Goal: Task Accomplishment & Management: Use online tool/utility

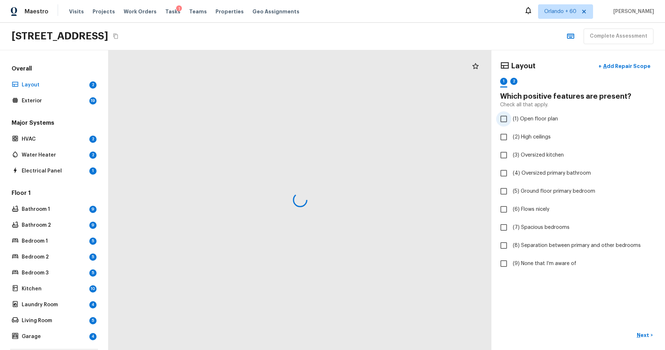
checkbox input "true"
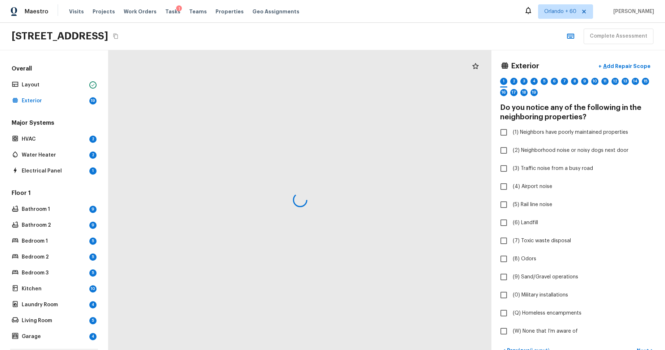
checkbox input "true"
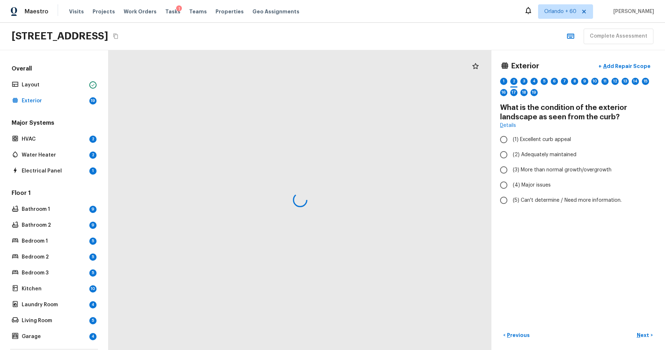
radio input "true"
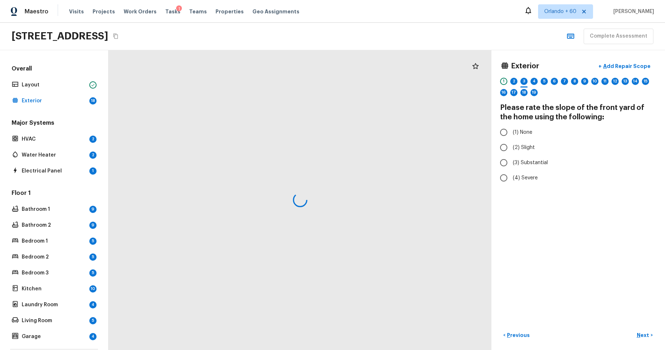
radio input "true"
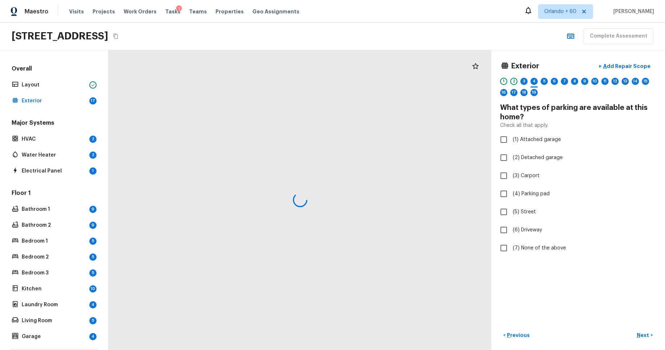
checkbox input "true"
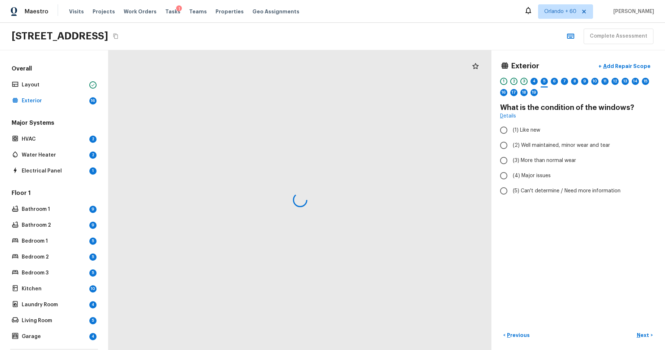
radio input "true"
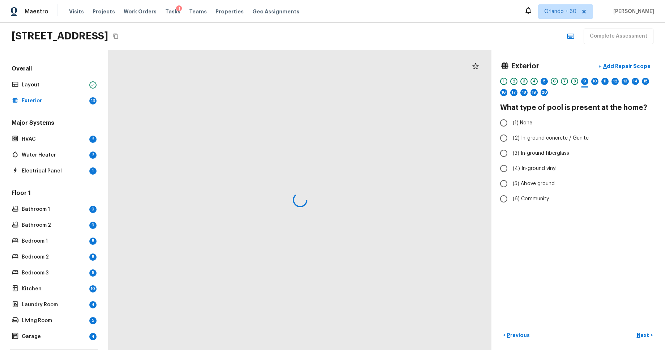
radio input "true"
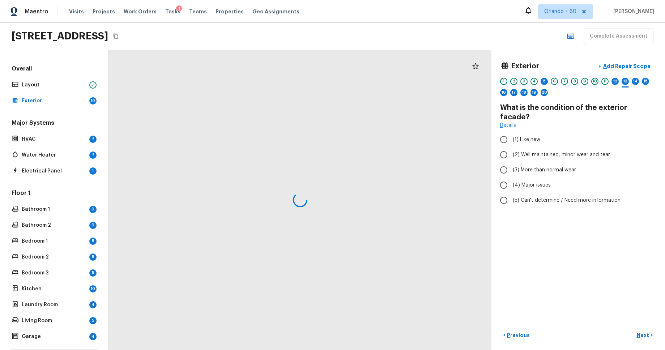
radio input "true"
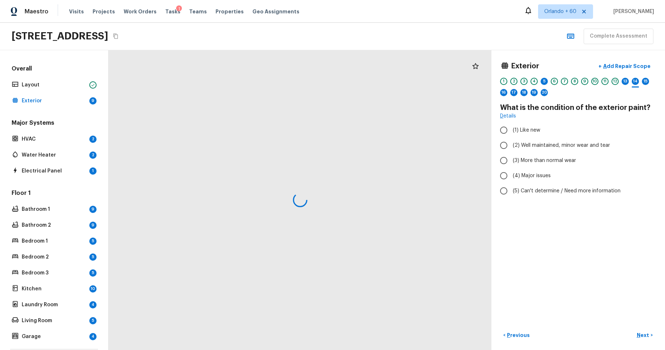
radio input "true"
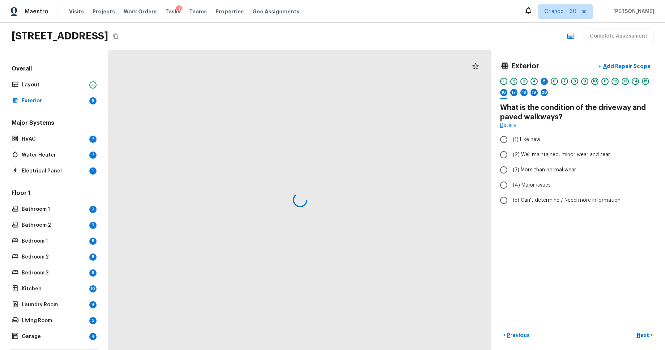
radio input "true"
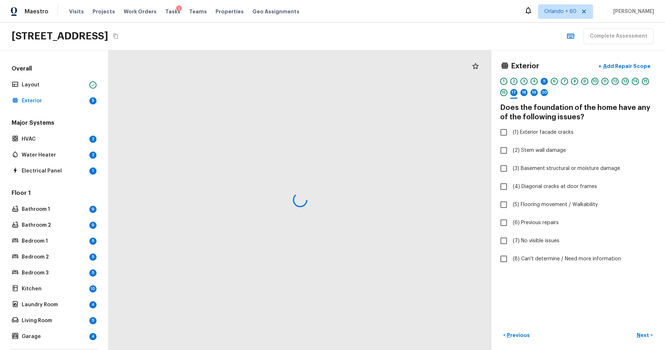
checkbox input "true"
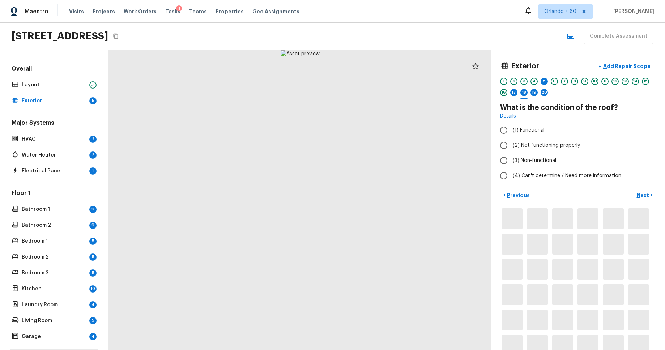
radio input "true"
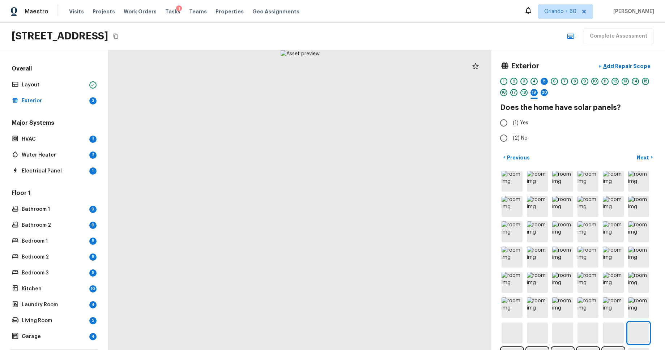
radio input "true"
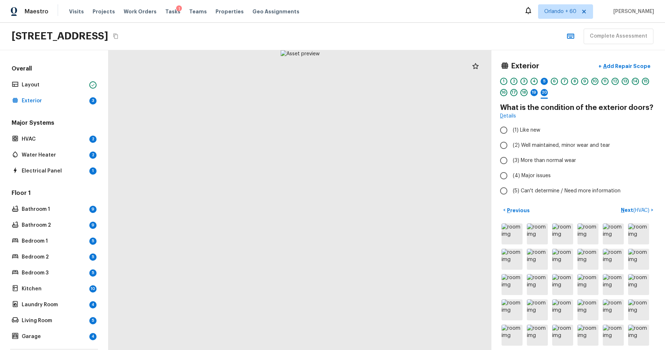
radio input "true"
click at [546, 81] on div "5" at bounding box center [543, 81] width 7 height 7
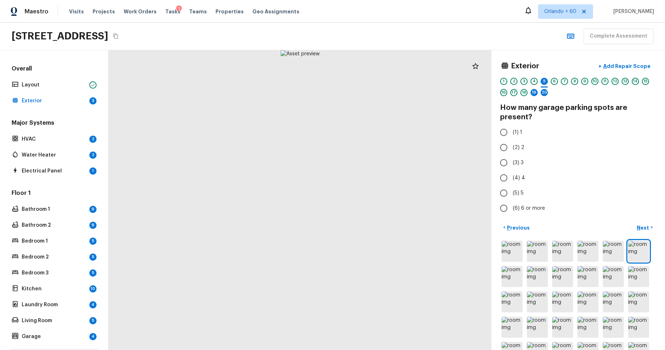
radio input "true"
click at [545, 94] on div "20" at bounding box center [543, 92] width 7 height 7
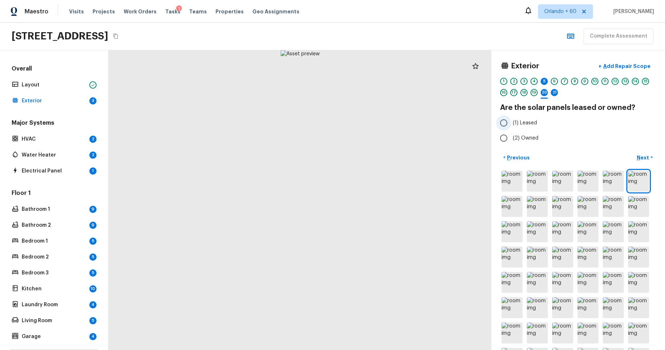
radio input "true"
click at [555, 94] on div "21" at bounding box center [553, 92] width 7 height 7
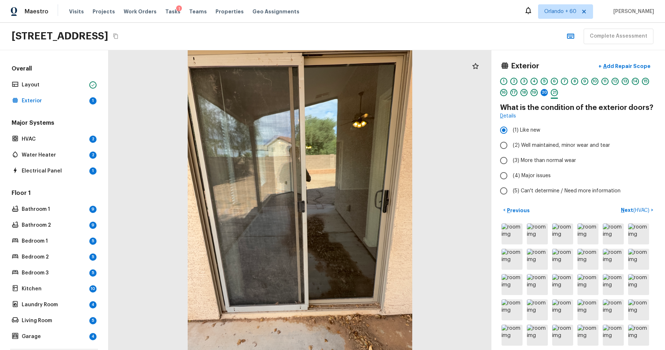
click at [541, 80] on div "5" at bounding box center [543, 81] width 7 height 7
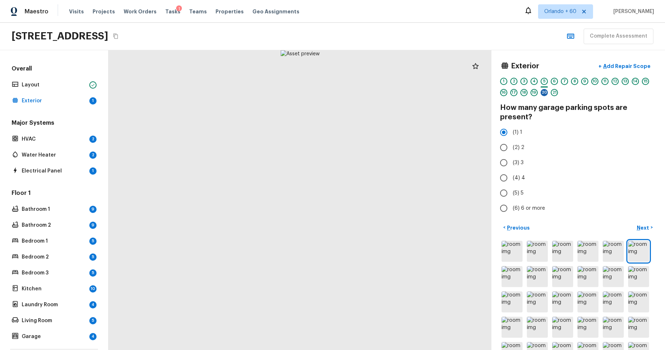
drag, startPoint x: 544, startPoint y: 92, endPoint x: 544, endPoint y: 96, distance: 4.0
click at [544, 92] on div "20" at bounding box center [543, 92] width 7 height 7
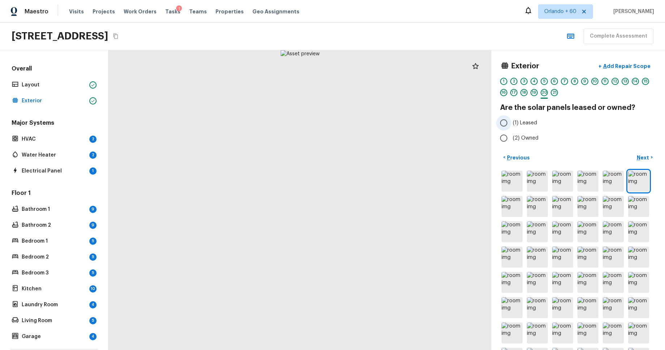
radio input "true"
click at [557, 93] on div "21" at bounding box center [553, 92] width 7 height 7
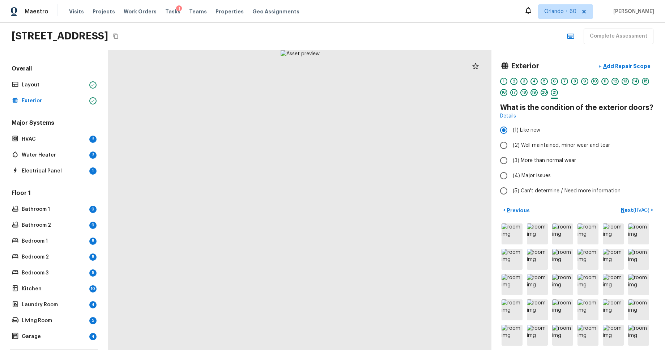
click at [533, 94] on div "19" at bounding box center [533, 92] width 7 height 7
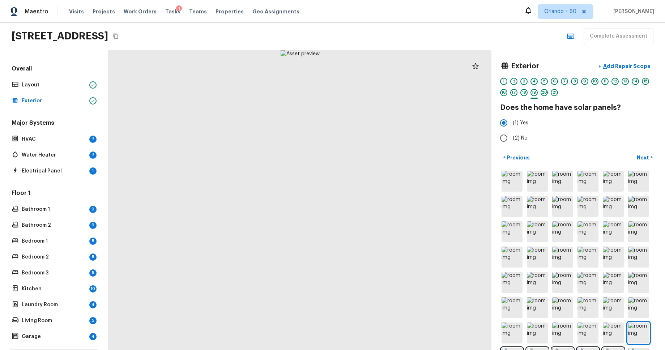
click at [534, 81] on div "4" at bounding box center [533, 81] width 7 height 7
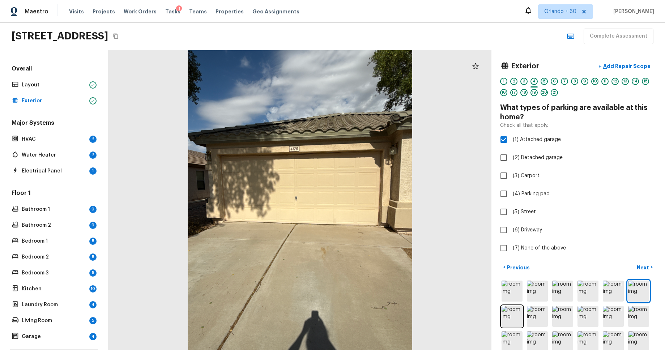
click at [543, 82] on div "5" at bounding box center [543, 81] width 7 height 7
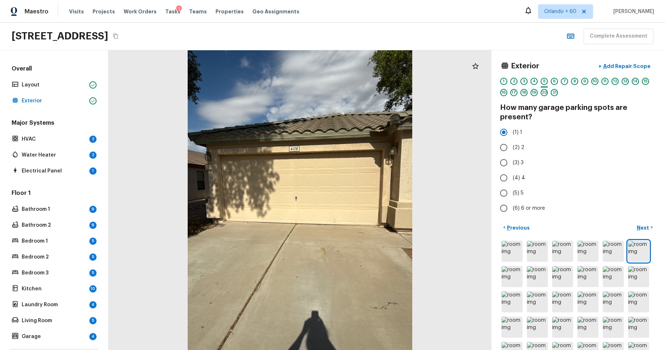
click at [57, 147] on div "Major Systems HVAC 2 Water Heater 2 Electrical Panel 1" at bounding box center [54, 147] width 88 height 57
click at [57, 141] on p "HVAC" at bounding box center [54, 139] width 65 height 7
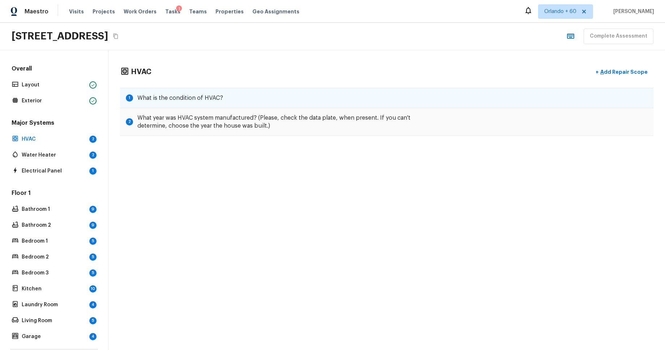
click at [388, 99] on div "1 What is the condition of HVAC?" at bounding box center [386, 98] width 533 height 20
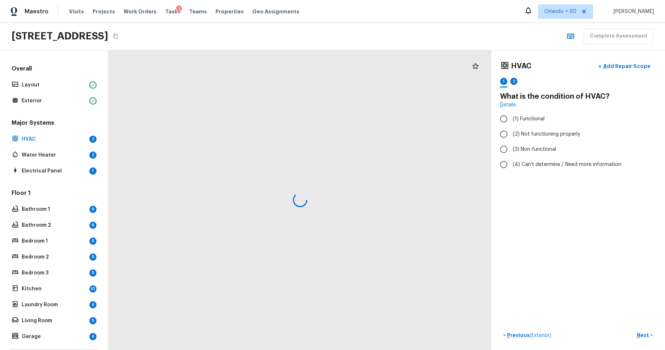
radio input "true"
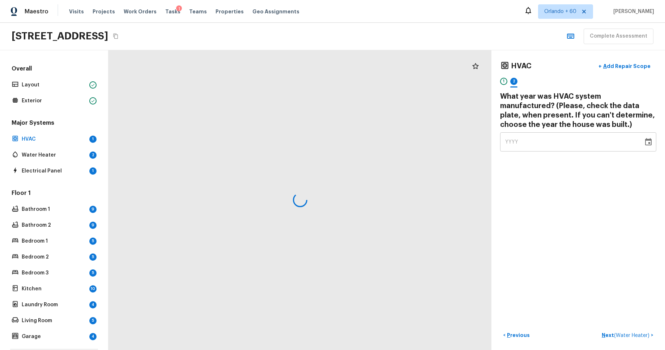
click at [534, 143] on div "YYYY" at bounding box center [571, 141] width 133 height 19
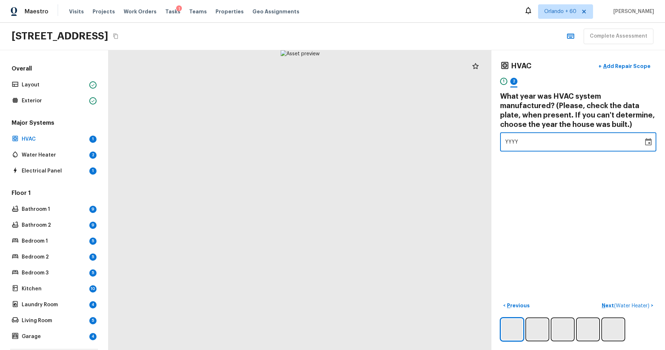
click at [648, 142] on icon "Choose date" at bounding box center [648, 141] width 7 height 7
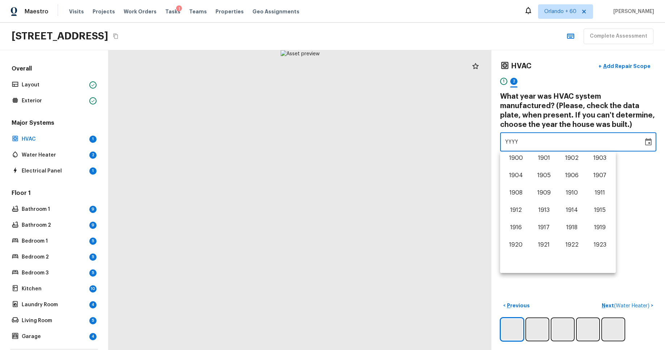
scroll to position [450, 0]
click at [517, 245] on button "2024" at bounding box center [516, 246] width 26 height 13
type input "2024"
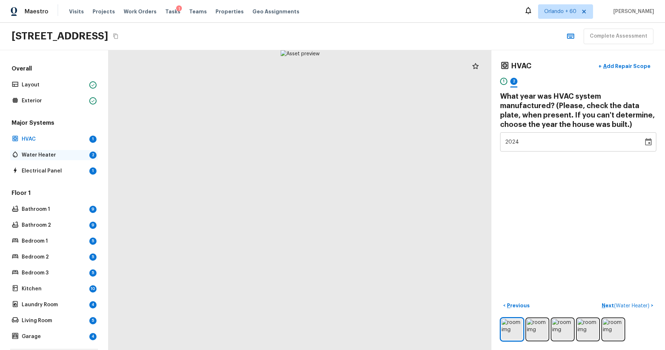
click at [49, 151] on p "Water Heater" at bounding box center [54, 154] width 65 height 7
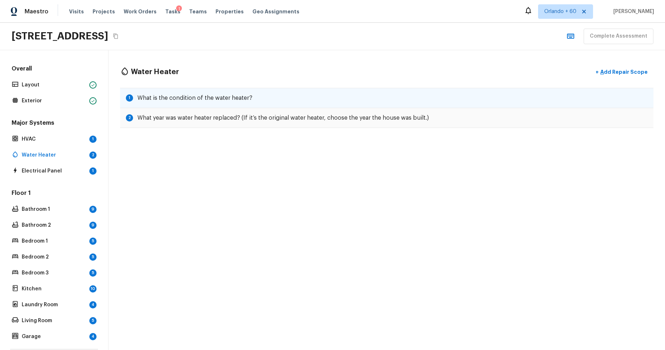
click at [468, 91] on div "1 What is the condition of the water heater?" at bounding box center [386, 98] width 533 height 20
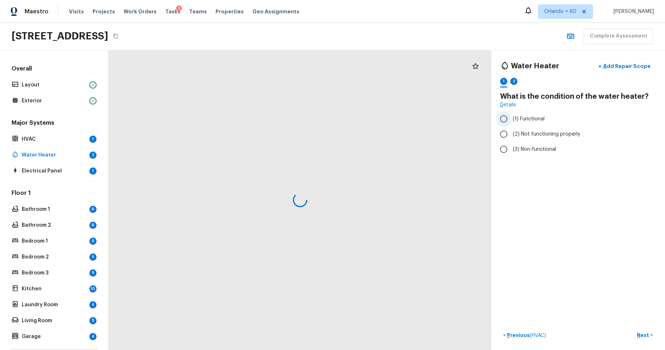
click at [524, 118] on span "(1) Functional" at bounding box center [529, 118] width 32 height 7
click at [511, 118] on input "(1) Functional" at bounding box center [503, 118] width 15 height 15
radio input "false"
radio input "true"
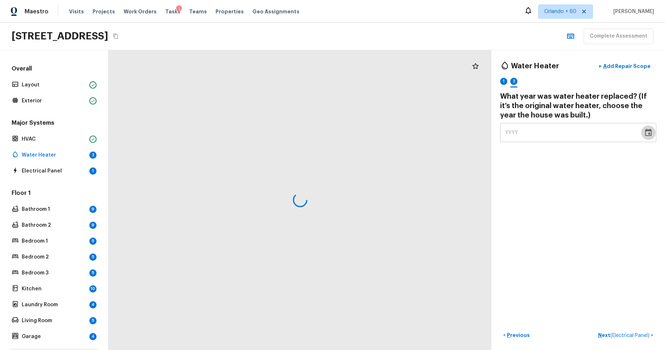
drag, startPoint x: 647, startPoint y: 132, endPoint x: 642, endPoint y: 136, distance: 5.9
click at [647, 132] on icon "Choose date" at bounding box center [648, 132] width 9 height 9
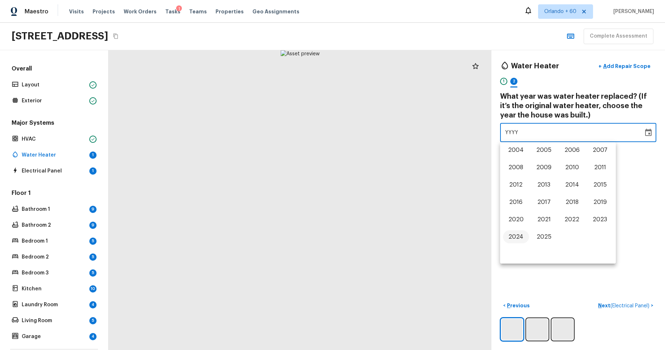
click at [507, 241] on button "2024" at bounding box center [516, 236] width 26 height 13
type input "2024"
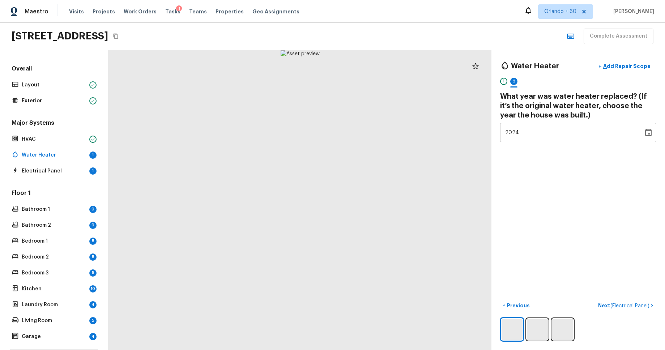
click at [539, 223] on div "Water Heater + Add Repair Scope 1 2 What year was water heater replaced? (If it…" at bounding box center [577, 200] width 173 height 300
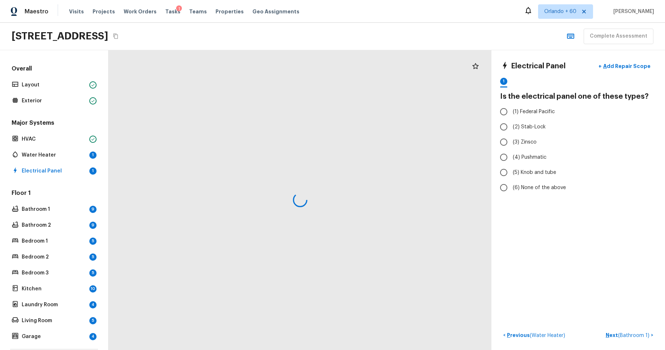
radio input "true"
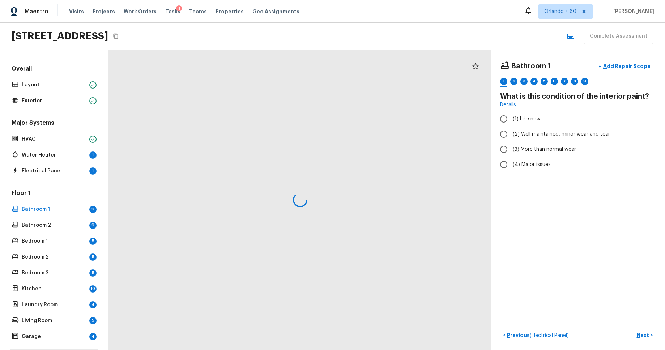
radio input "true"
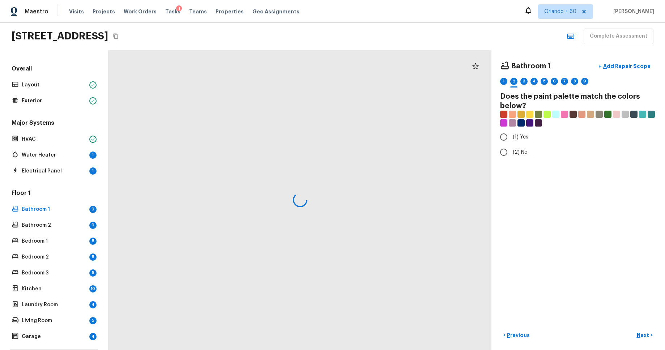
radio input "true"
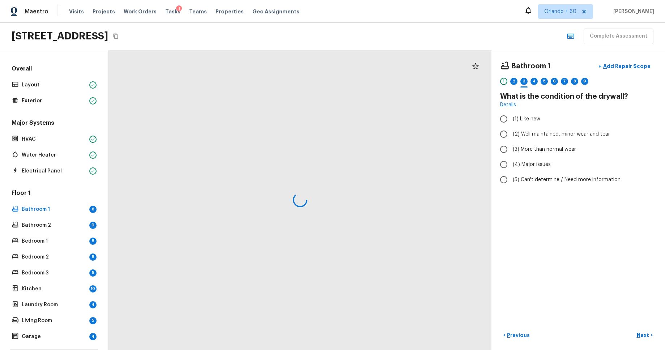
radio input "true"
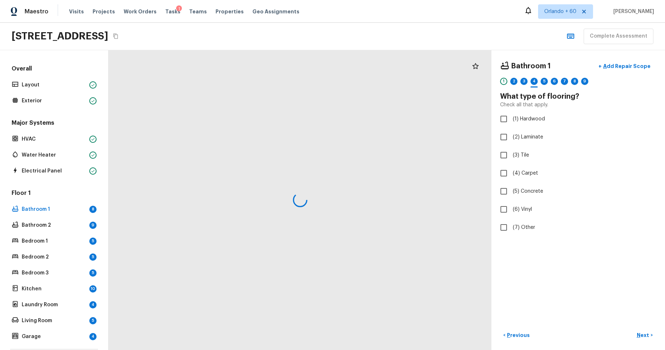
checkbox input "true"
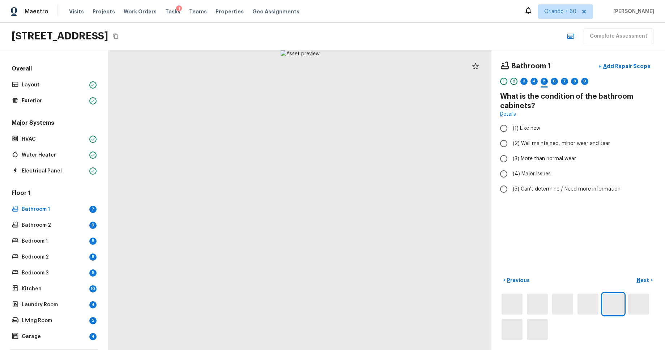
radio input "true"
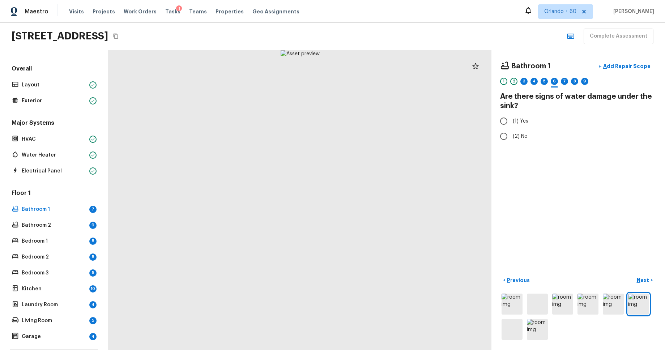
radio input "true"
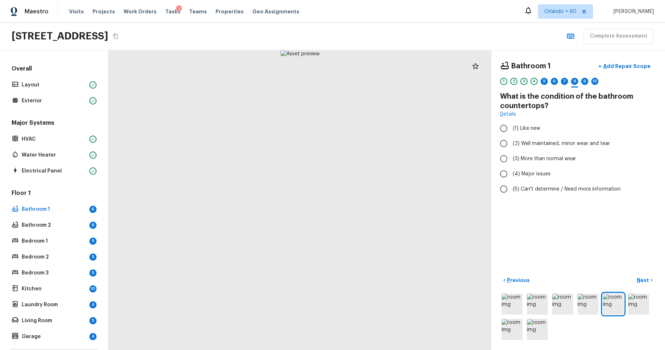
radio input "true"
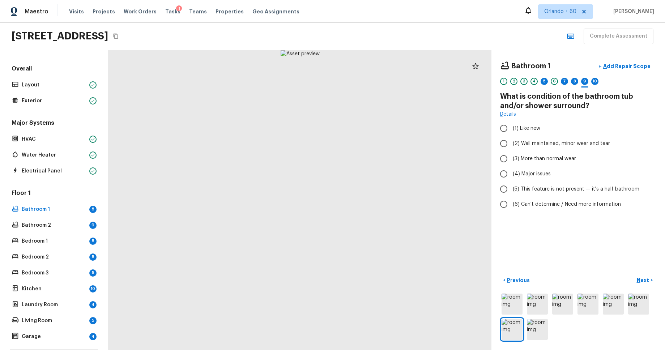
radio input "true"
click at [540, 78] on div "5" at bounding box center [543, 83] width 7 height 11
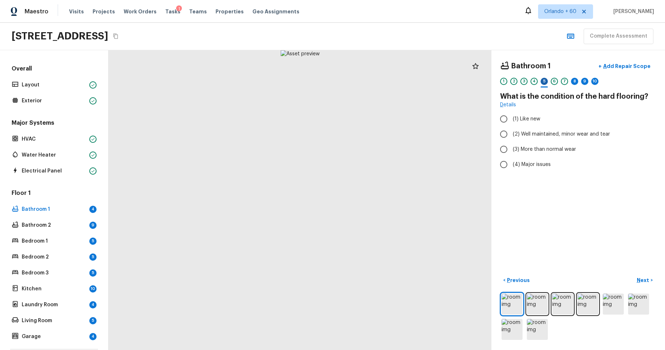
radio input "true"
click at [576, 81] on div "8" at bounding box center [574, 81] width 7 height 7
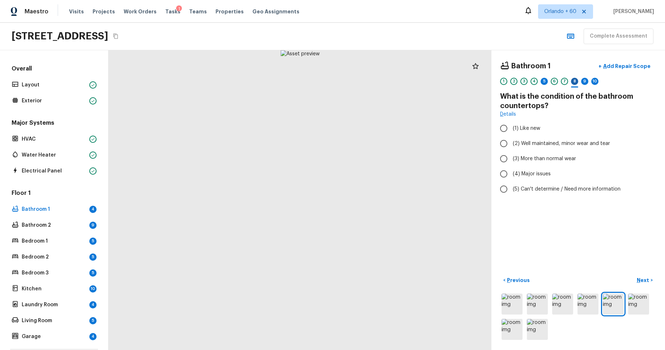
radio input "true"
click at [586, 84] on div "9" at bounding box center [584, 81] width 7 height 7
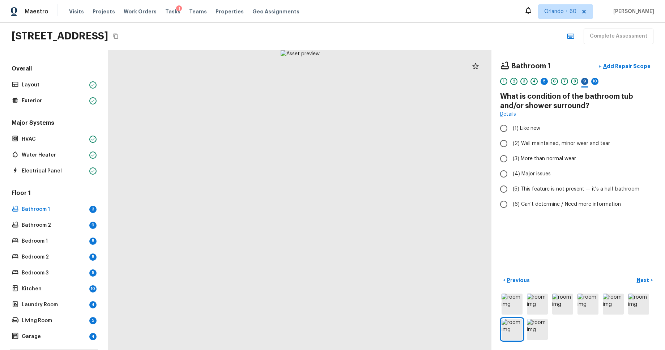
radio input "true"
click at [595, 84] on div "10" at bounding box center [594, 81] width 7 height 7
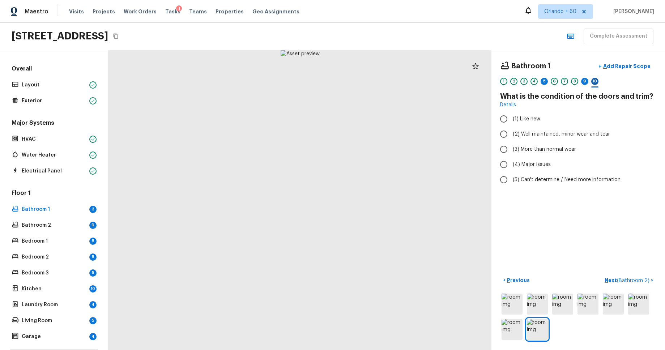
radio input "true"
click at [545, 80] on div "5" at bounding box center [543, 81] width 7 height 7
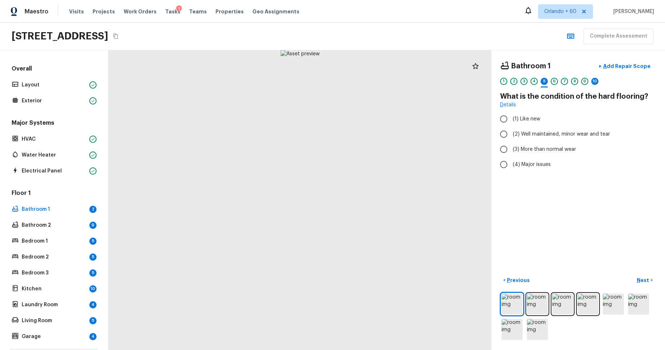
radio input "true"
click at [593, 83] on div "10" at bounding box center [594, 81] width 7 height 7
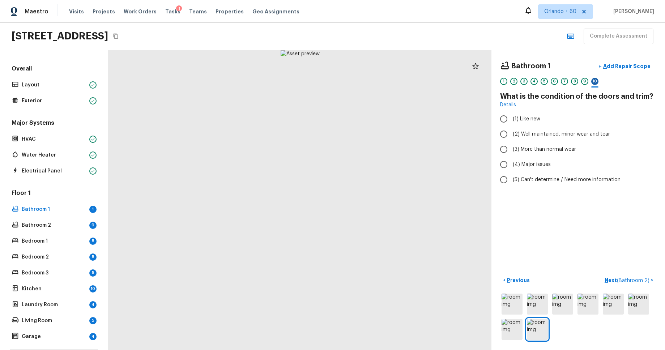
radio input "true"
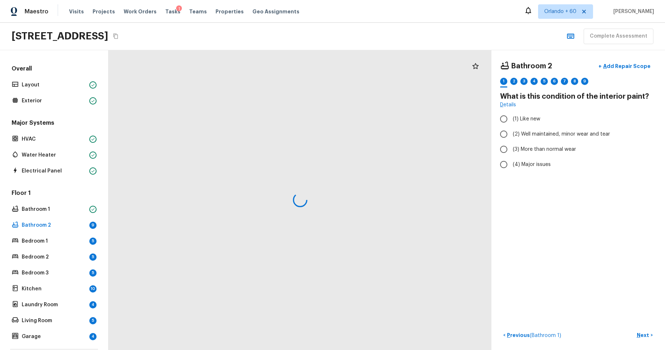
radio input "true"
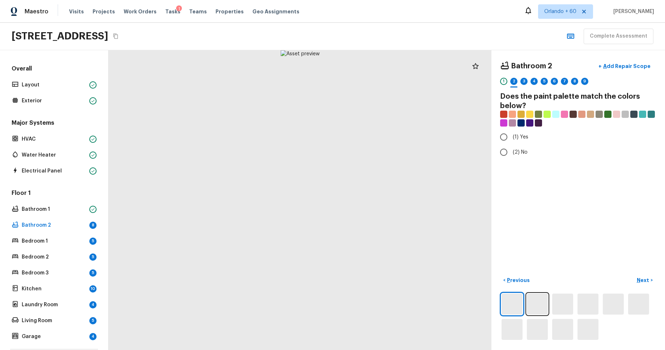
radio input "true"
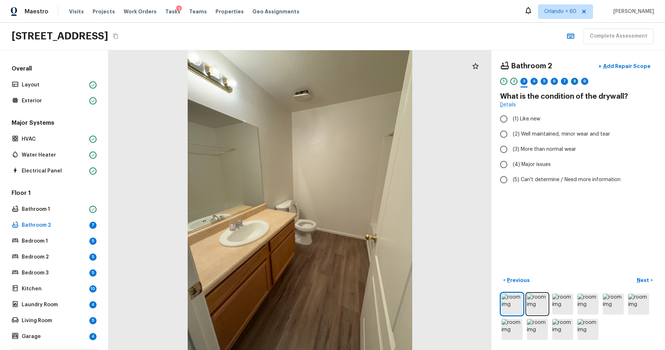
radio input "true"
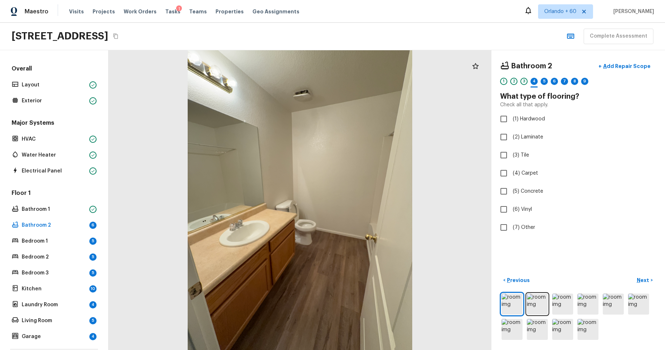
checkbox input "true"
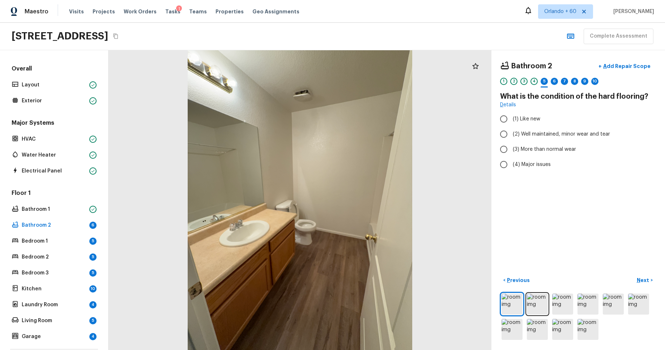
radio input "true"
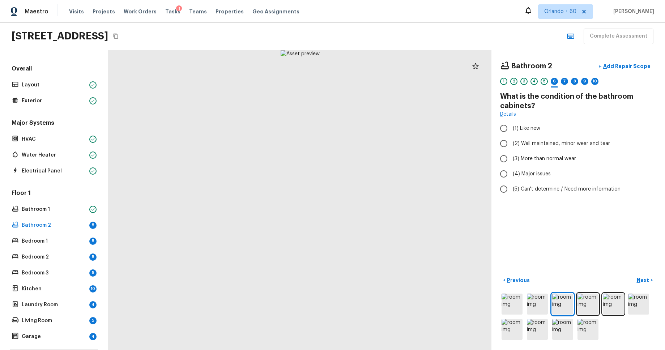
radio input "true"
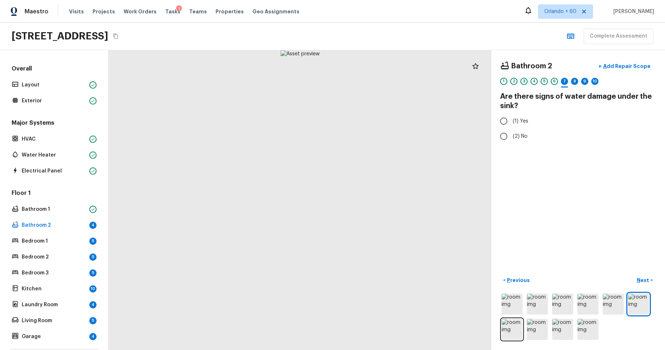
radio input "true"
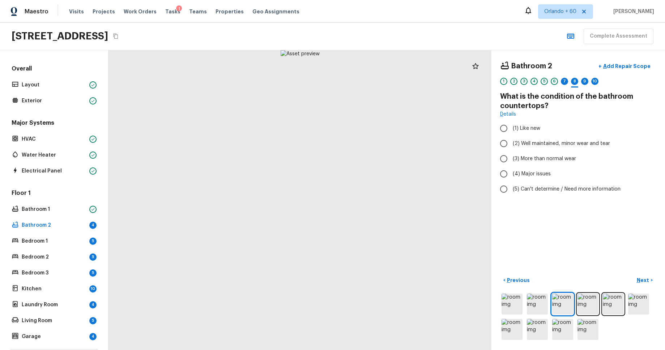
radio input "true"
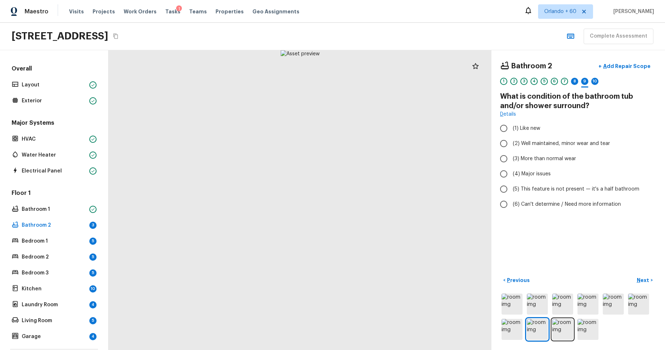
radio input "true"
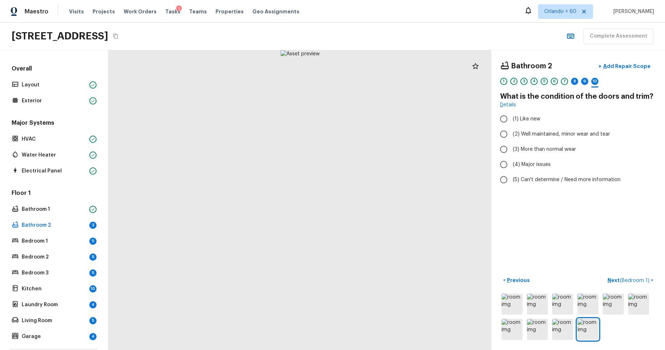
radio input "true"
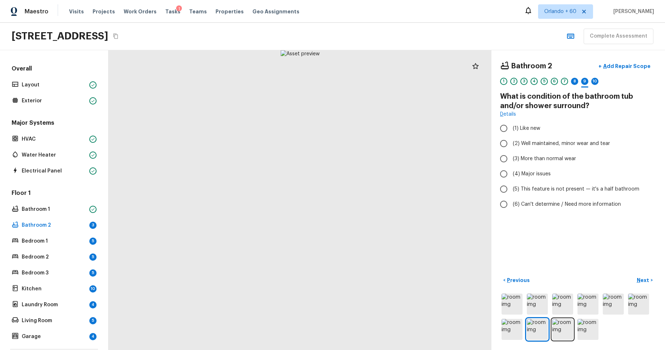
radio input "true"
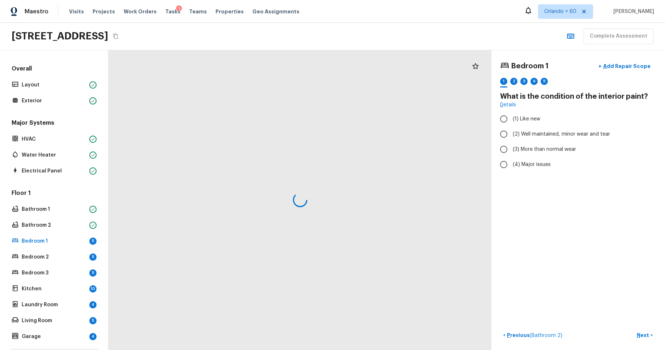
radio input "true"
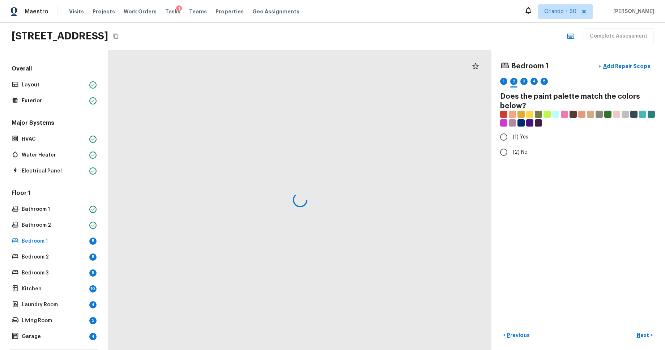
radio input "true"
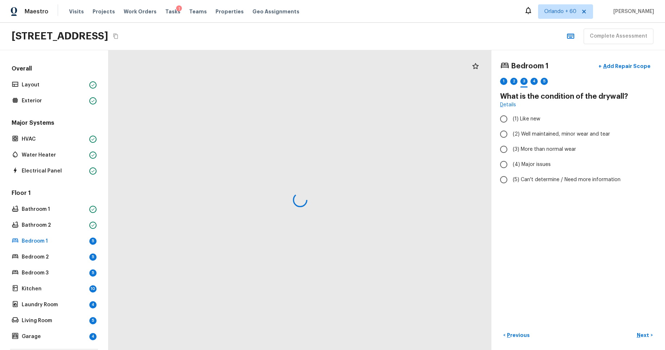
radio input "true"
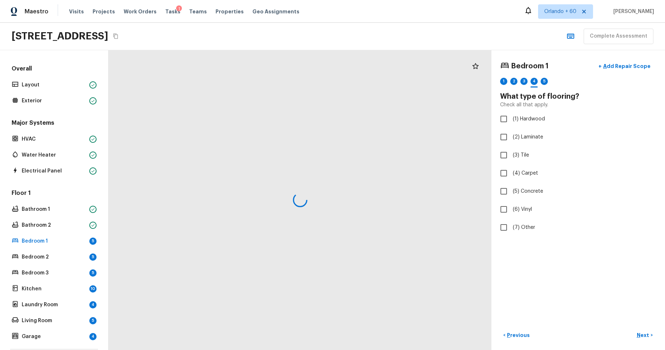
checkbox input "true"
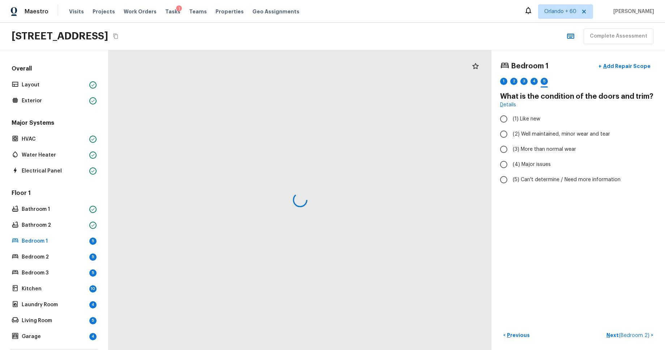
radio input "true"
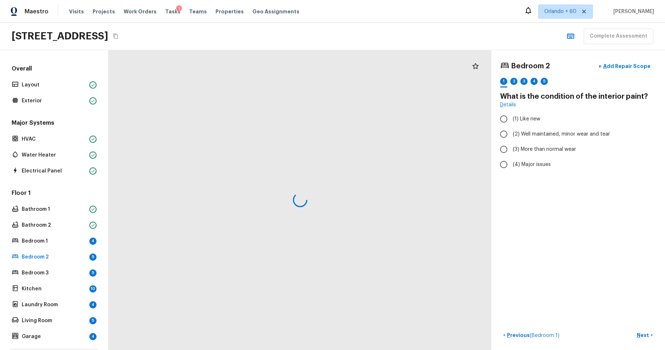
radio input "true"
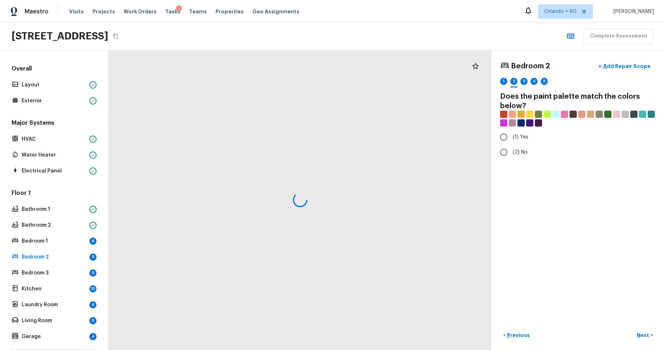
radio input "true"
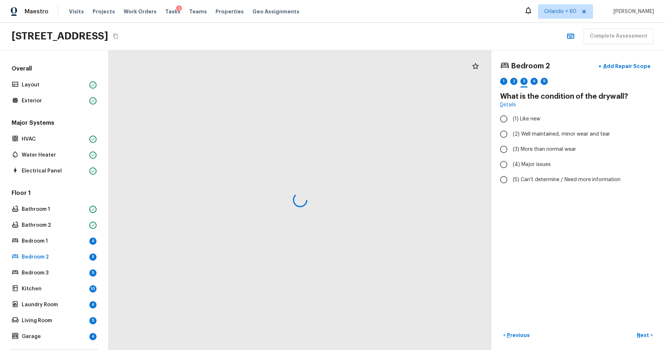
radio input "true"
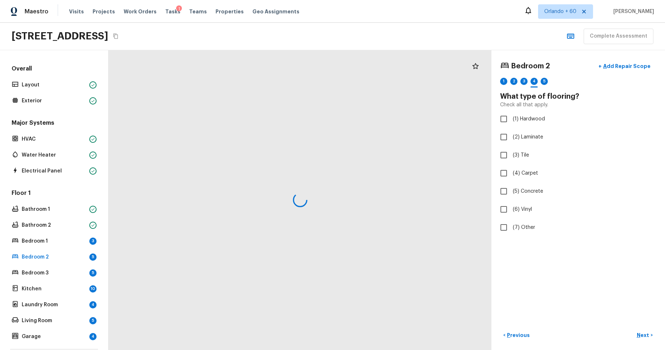
checkbox input "true"
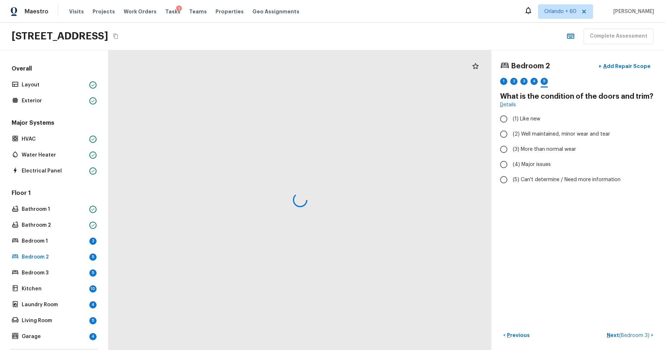
radio input "true"
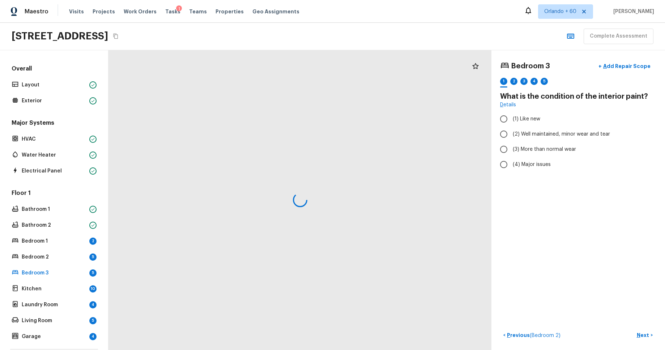
radio input "true"
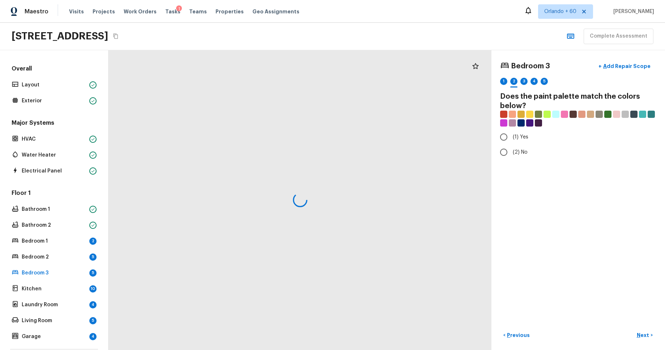
radio input "true"
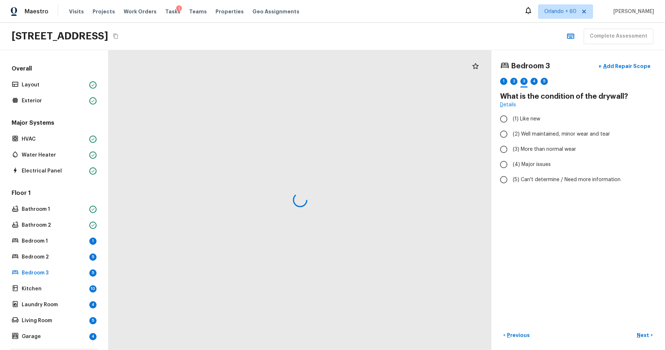
radio input "true"
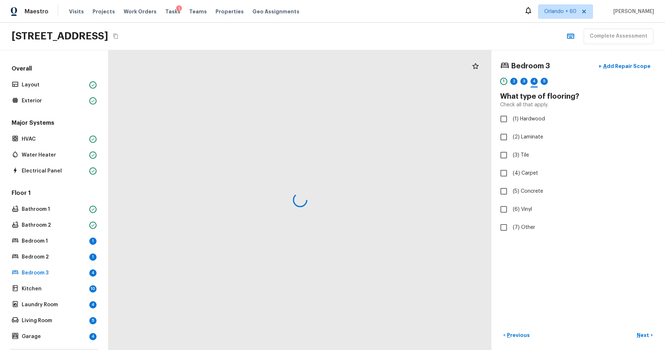
checkbox input "true"
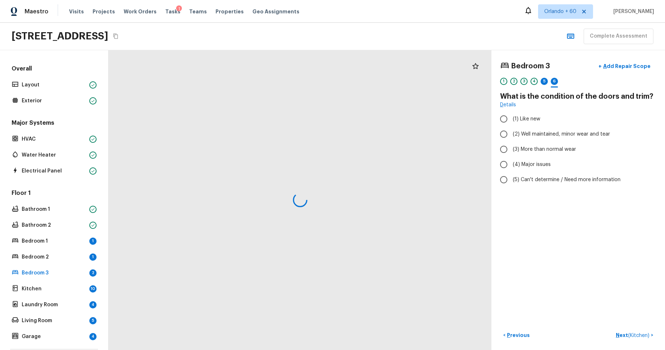
radio input "true"
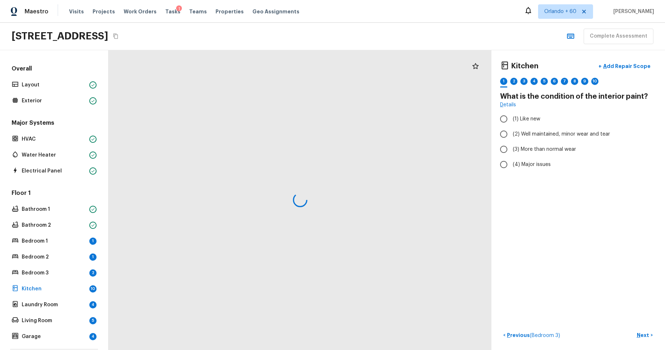
radio input "true"
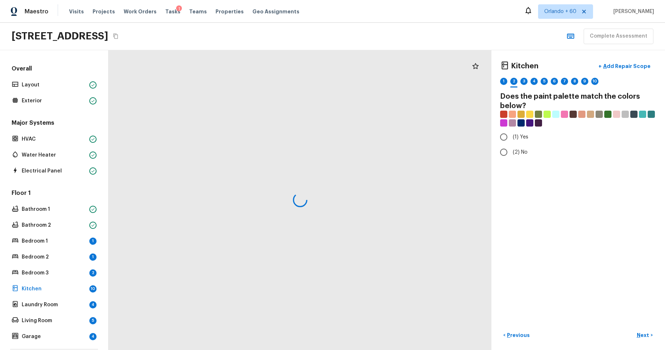
radio input "true"
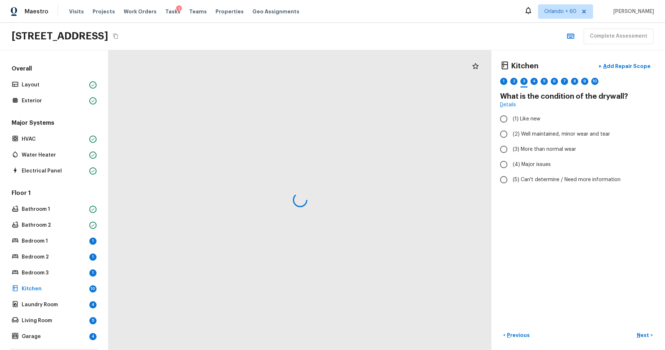
radio input "true"
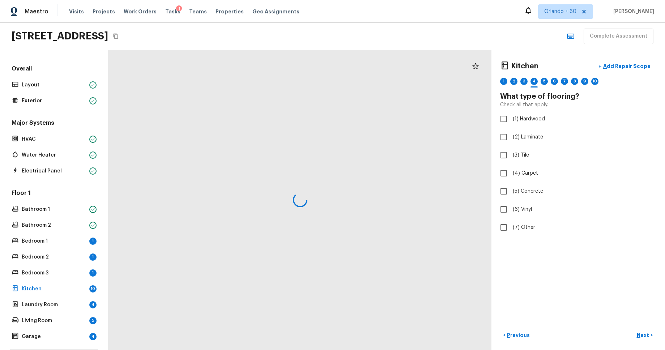
checkbox input "true"
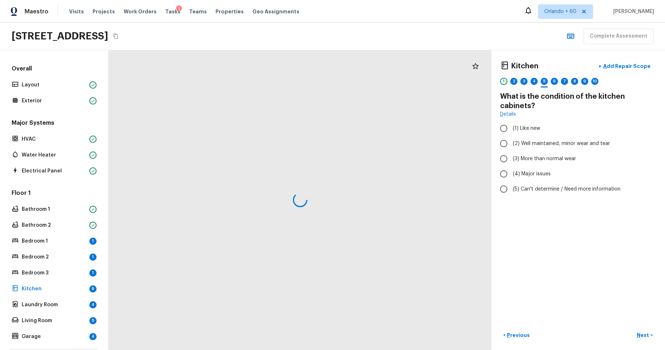
radio input "true"
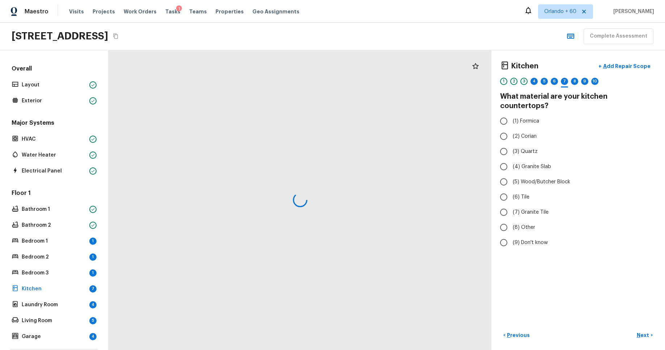
radio input "true"
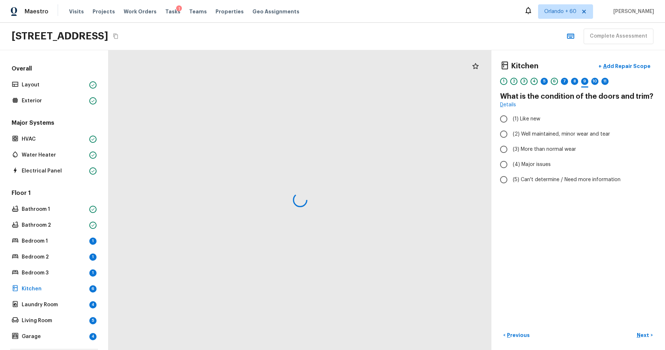
radio input "true"
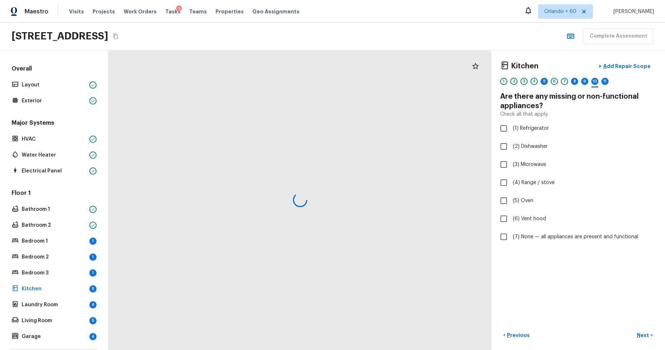
checkbox input "true"
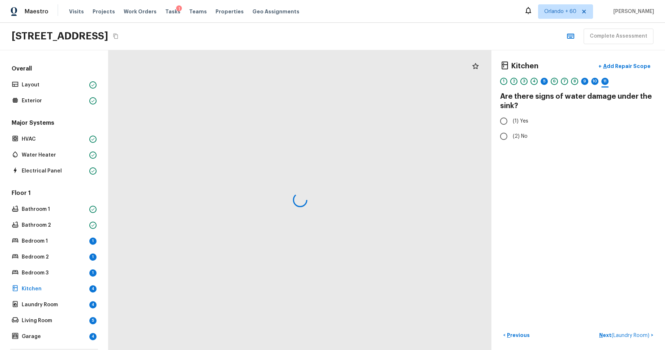
radio input "true"
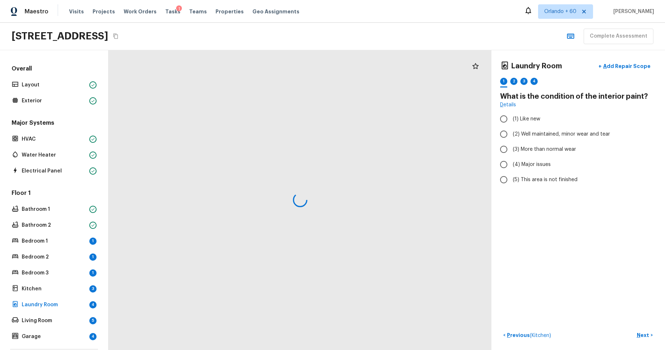
radio input "true"
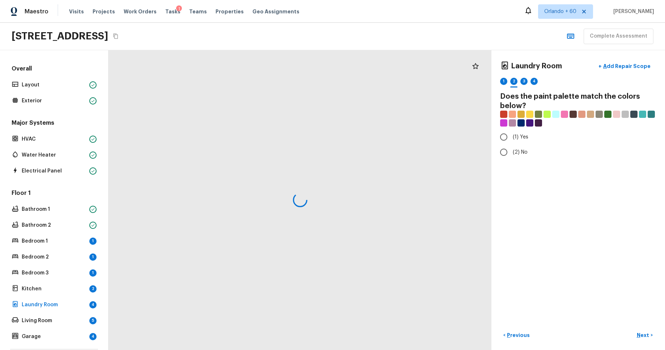
radio input "true"
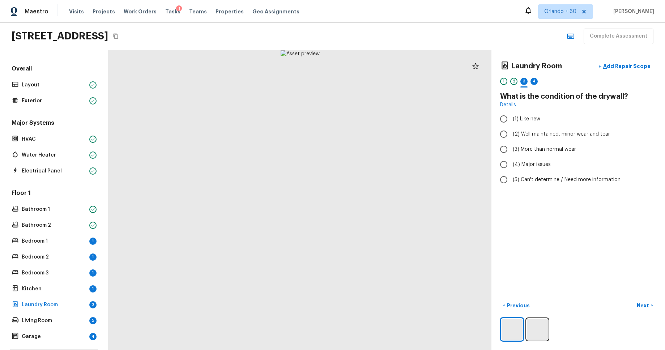
radio input "true"
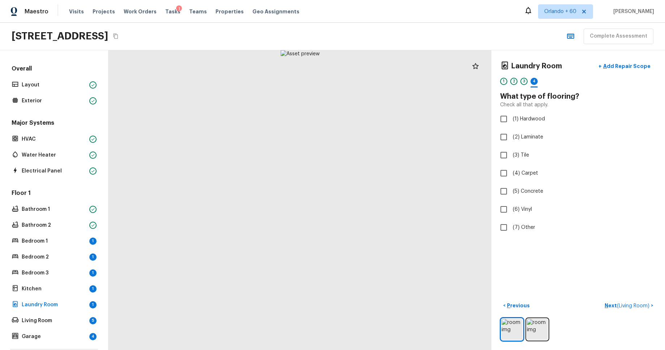
checkbox input "true"
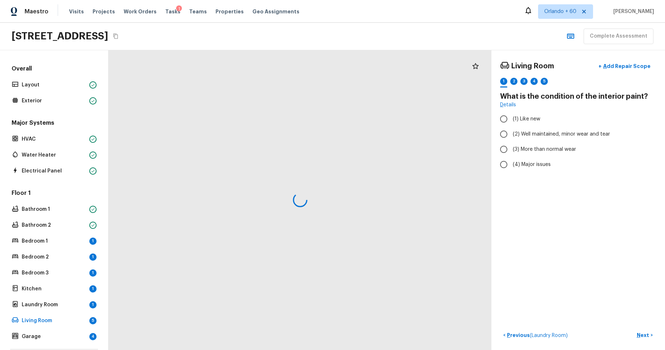
radio input "true"
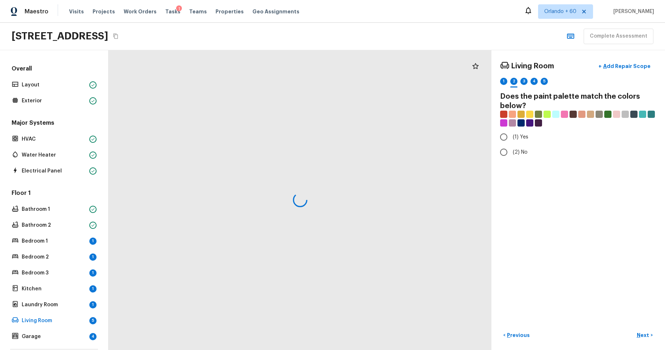
radio input "true"
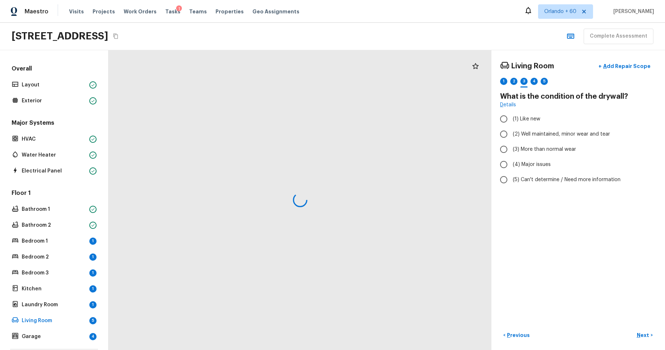
radio input "true"
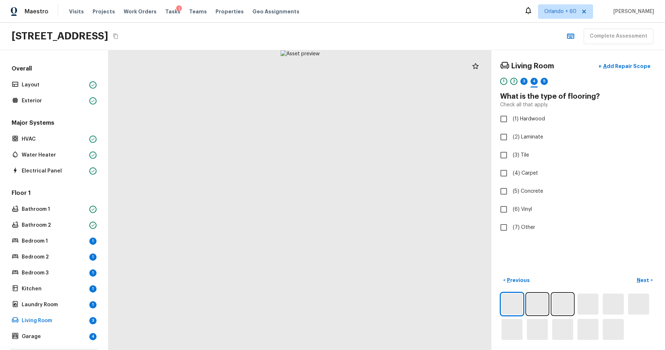
checkbox input "true"
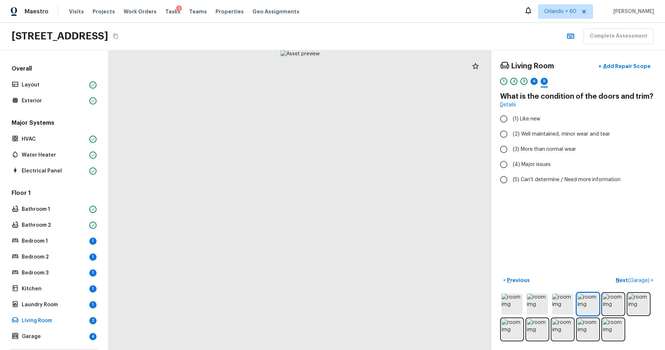
radio input "true"
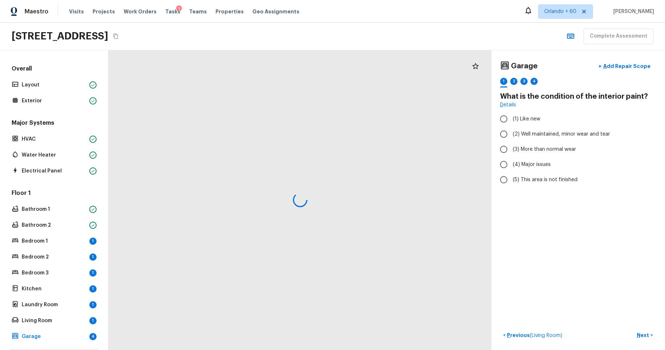
radio input "true"
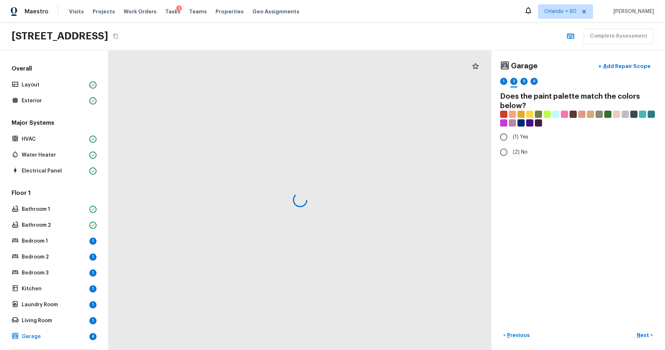
radio input "true"
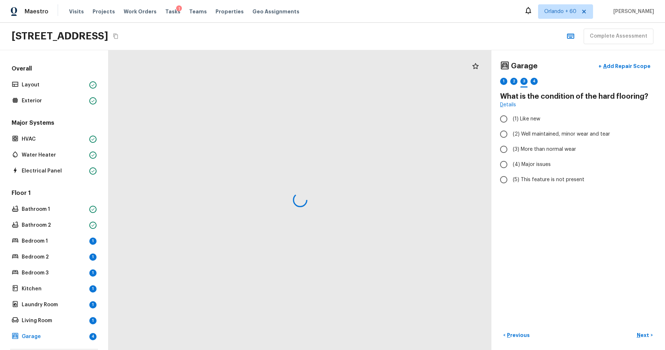
radio input "true"
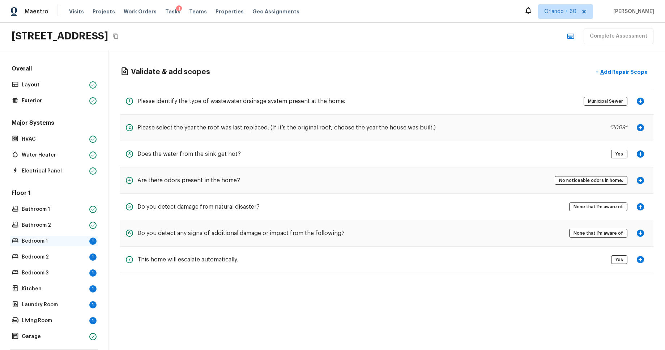
click at [59, 243] on p "Bedroom 1" at bounding box center [54, 240] width 65 height 7
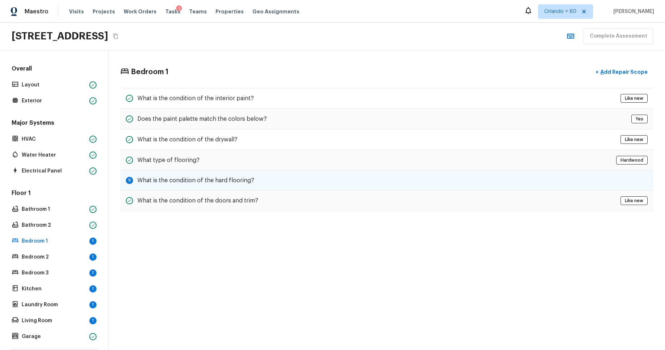
click at [249, 181] on h5 "What is the condition of the hard flooring?" at bounding box center [195, 180] width 117 height 8
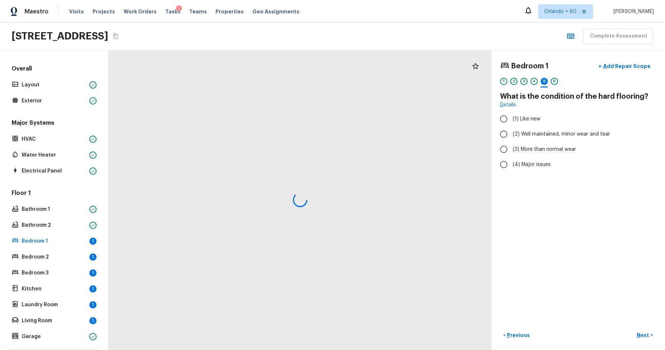
radio input "true"
click at [78, 253] on p "Bedroom 2" at bounding box center [54, 256] width 65 height 7
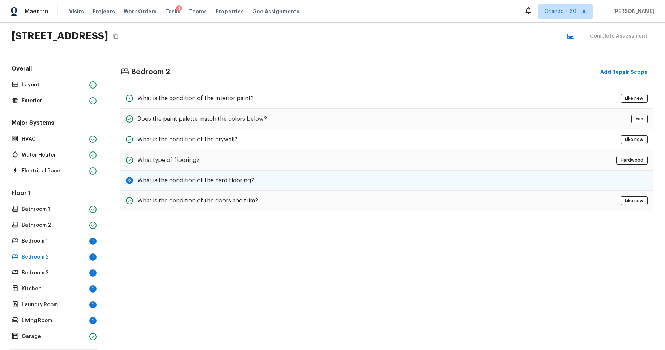
click at [190, 176] on div "5 What is the condition of the hard flooring?" at bounding box center [386, 181] width 533 height 20
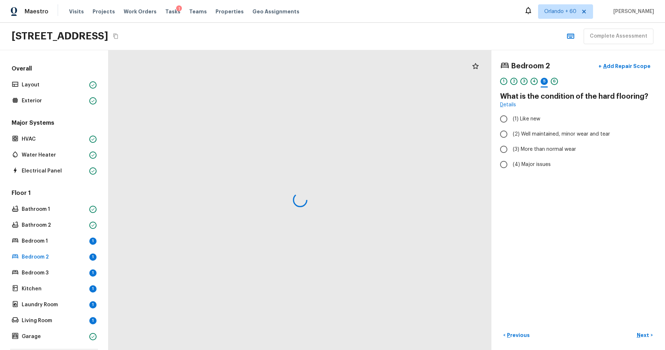
radio input "true"
click at [65, 271] on p "Bedroom 3" at bounding box center [54, 272] width 65 height 7
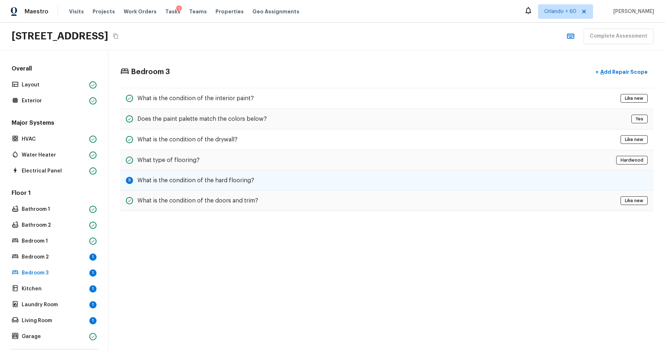
click at [182, 182] on h5 "What is the condition of the hard flooring?" at bounding box center [195, 180] width 117 height 8
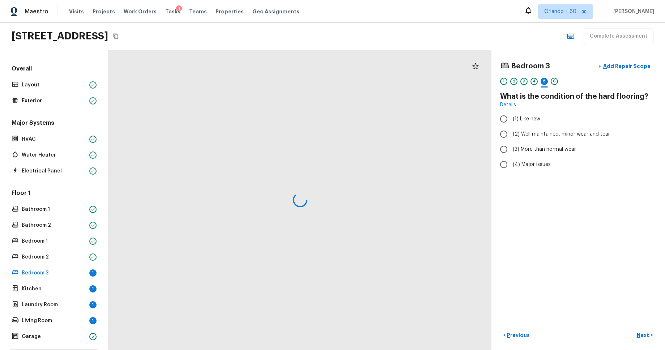
radio input "true"
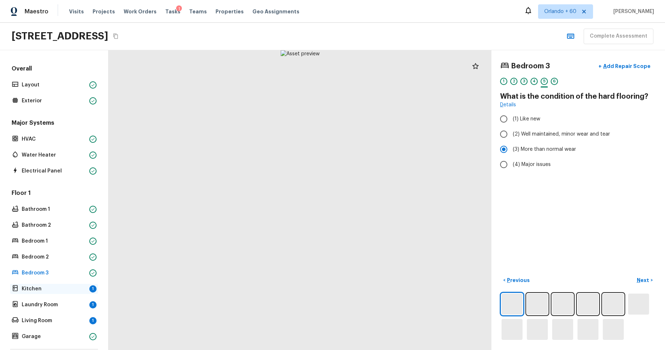
click at [37, 292] on div "Kitchen 1" at bounding box center [54, 289] width 88 height 10
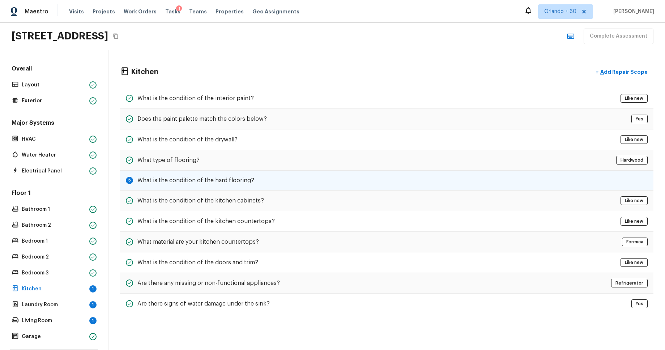
click at [171, 179] on h5 "What is the condition of the hard flooring?" at bounding box center [195, 180] width 117 height 8
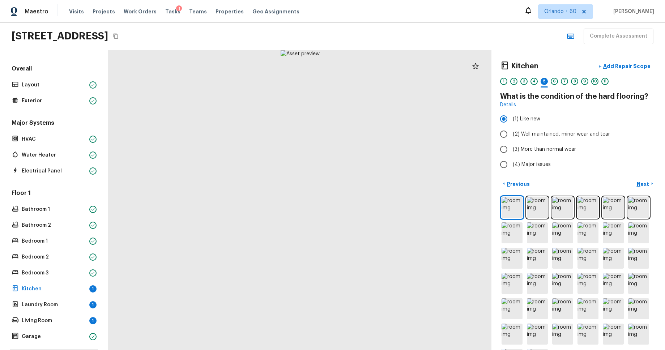
drag, startPoint x: 71, startPoint y: 302, endPoint x: 119, endPoint y: 249, distance: 71.1
click at [71, 302] on p "Laundry Room" at bounding box center [54, 304] width 65 height 7
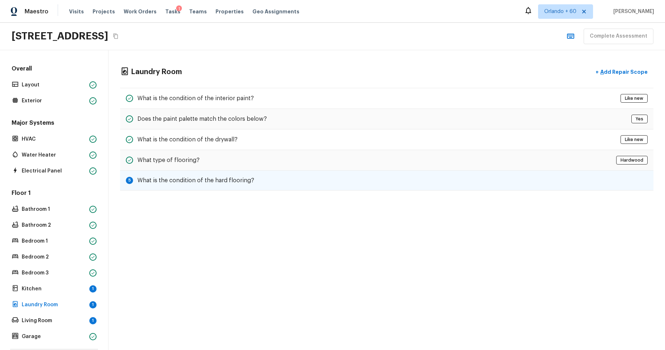
click at [176, 186] on div "5 What is the condition of the hard flooring?" at bounding box center [386, 181] width 533 height 20
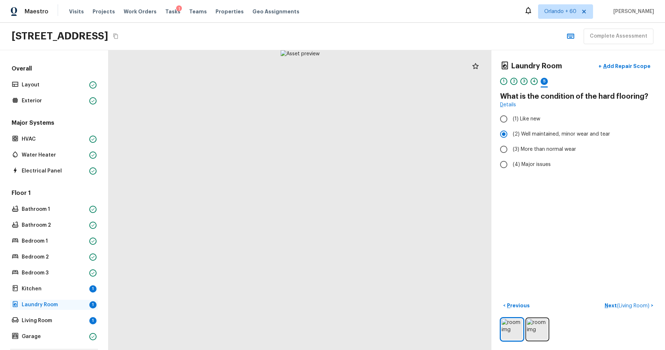
click at [76, 305] on p "Laundry Room" at bounding box center [54, 304] width 65 height 7
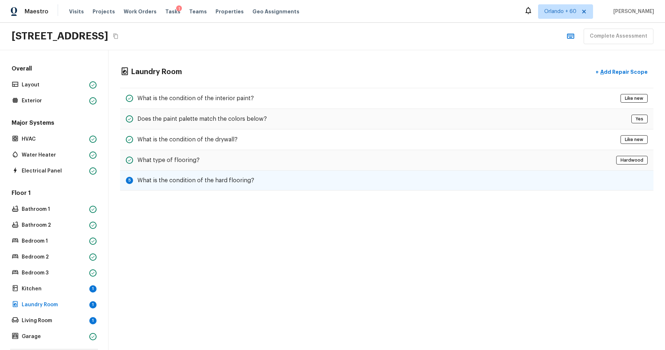
click at [213, 179] on h5 "What is the condition of the hard flooring?" at bounding box center [195, 180] width 117 height 8
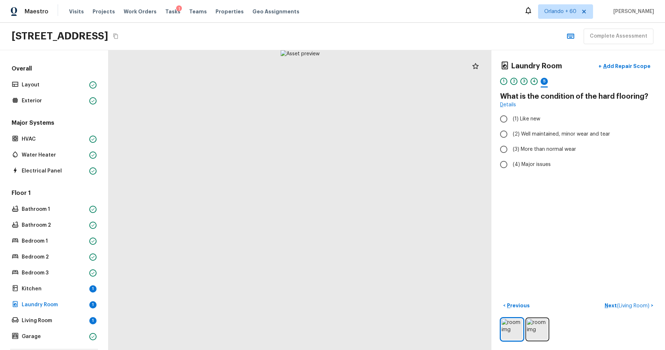
radio input "true"
drag, startPoint x: 78, startPoint y: 317, endPoint x: 85, endPoint y: 313, distance: 7.8
click at [78, 317] on p "Living Room" at bounding box center [54, 320] width 65 height 7
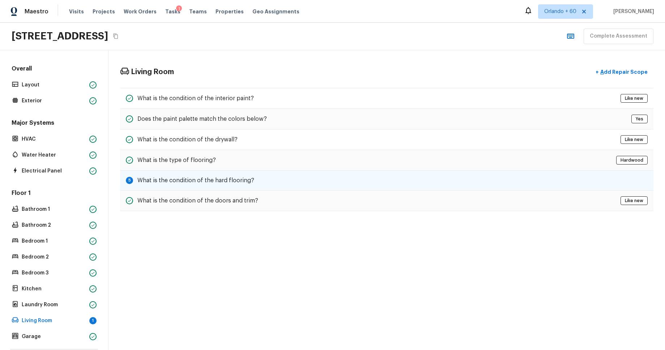
click at [201, 180] on h5 "What is the condition of the hard flooring?" at bounding box center [195, 180] width 117 height 8
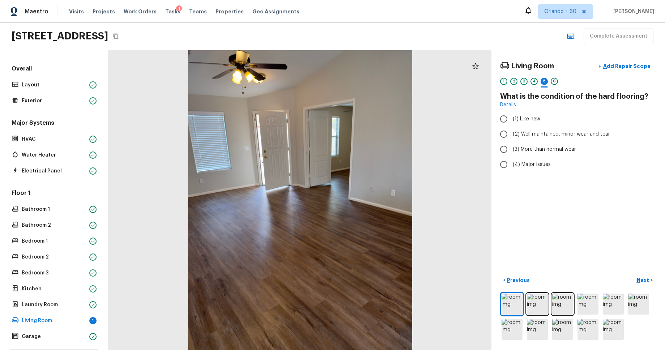
radio input "true"
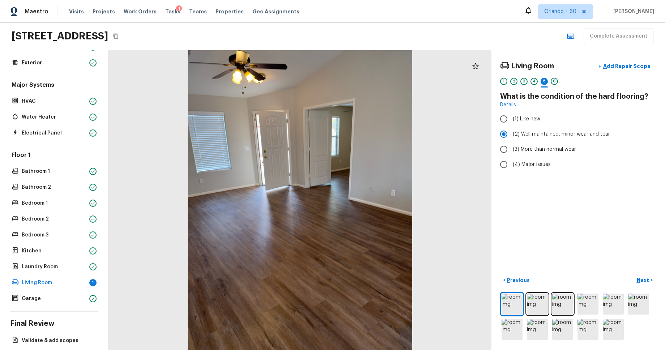
scroll to position [65, 0]
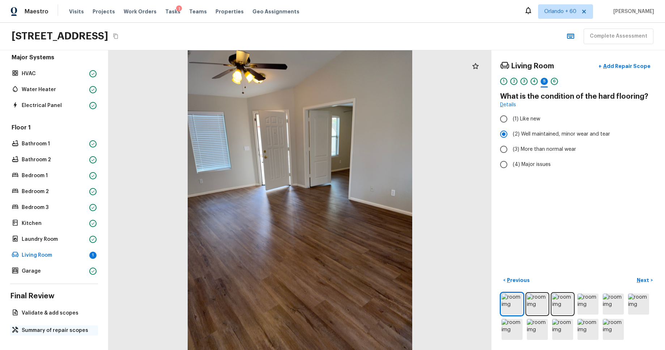
click at [69, 330] on p "Summary of repair scopes" at bounding box center [58, 330] width 72 height 7
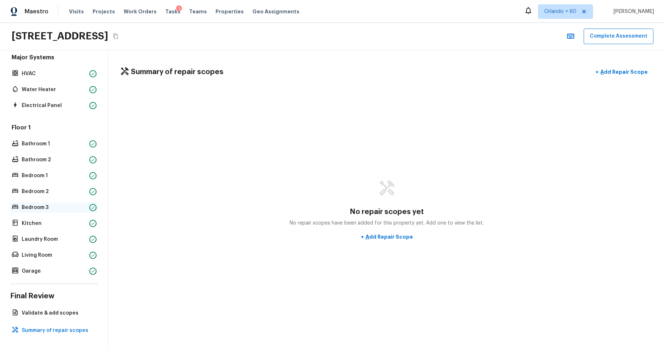
click at [70, 210] on p "Bedroom 3" at bounding box center [54, 207] width 65 height 7
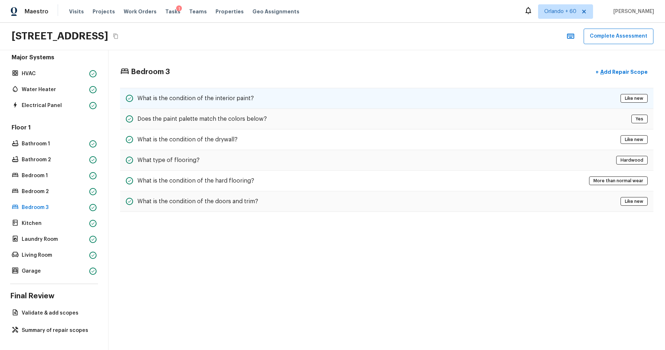
click at [583, 101] on div "What is the condition of the interior paint? Like new" at bounding box center [386, 98] width 533 height 21
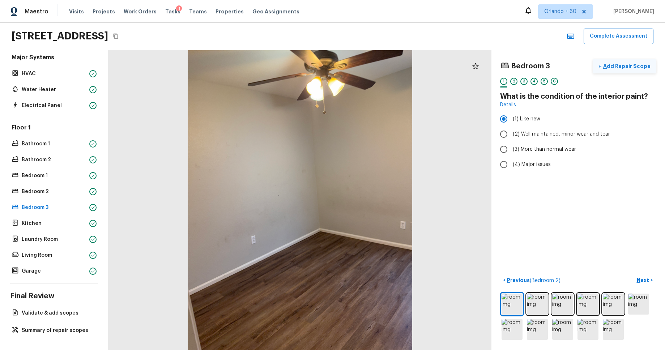
click at [623, 68] on p "Add Repair Scope" at bounding box center [625, 66] width 49 height 7
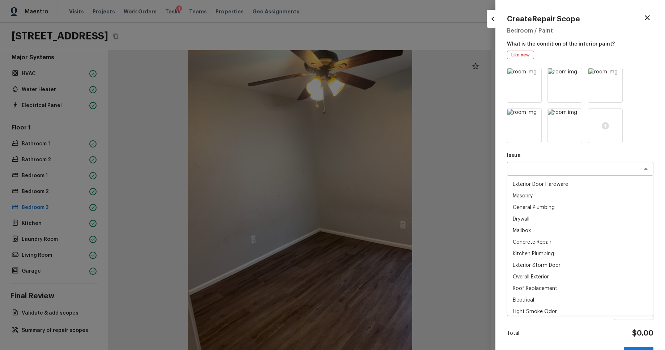
click at [603, 174] on div "x ​" at bounding box center [580, 169] width 146 height 14
drag, startPoint x: 573, startPoint y: 211, endPoint x: 575, endPoint y: 200, distance: 10.9
click at [573, 211] on li "General Plumbing" at bounding box center [580, 208] width 146 height 12
type textarea "General Plumbing"
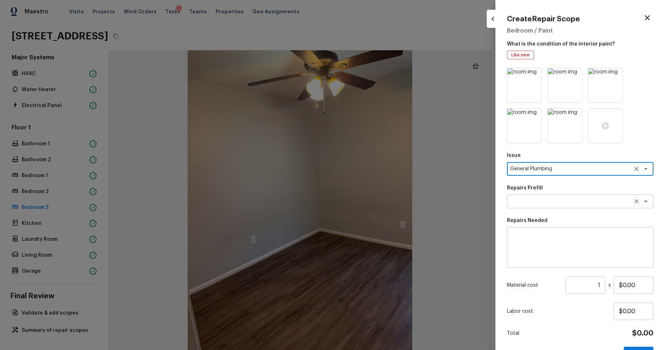
click at [577, 196] on div "x ​" at bounding box center [580, 201] width 146 height 14
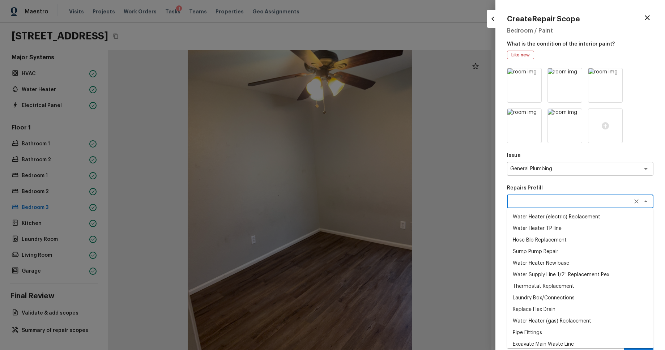
click at [574, 252] on li "Sump Pump Repair" at bounding box center [580, 252] width 146 height 12
type textarea "Sump Pump Repair"
type textarea "Remove the existing sump pump,clean and test all mechanical functions and reins…"
type input "$88.32"
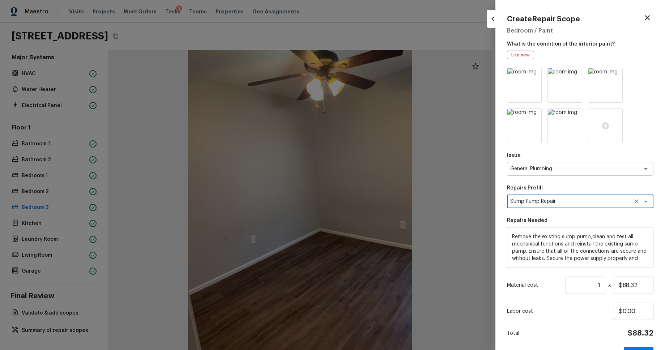
click at [643, 348] on button "Create" at bounding box center [638, 354] width 30 height 15
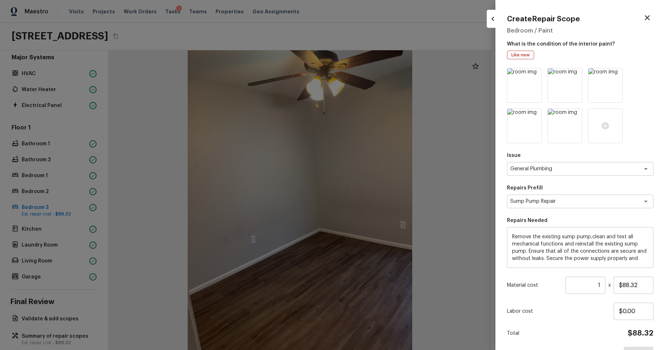
type input "$0.00"
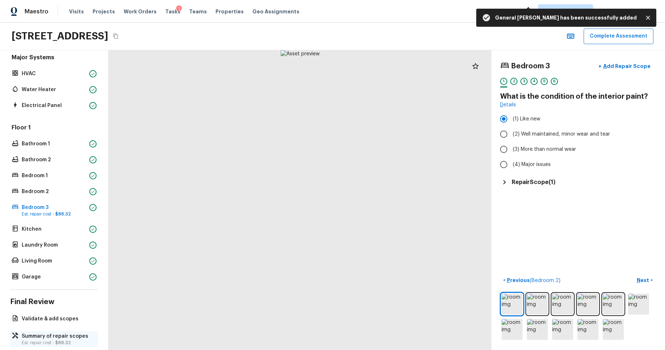
click at [69, 340] on span "$88.32" at bounding box center [63, 342] width 16 height 4
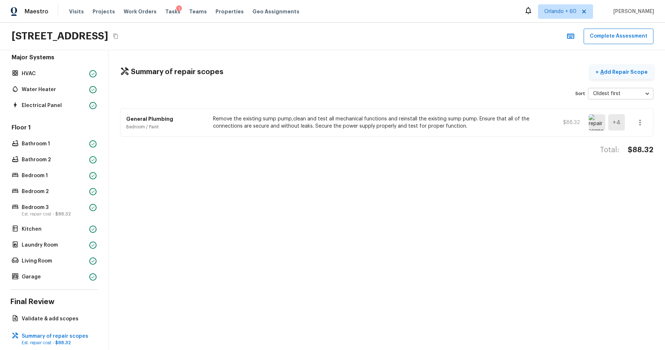
click at [625, 71] on p "Add Repair Scope" at bounding box center [623, 71] width 49 height 7
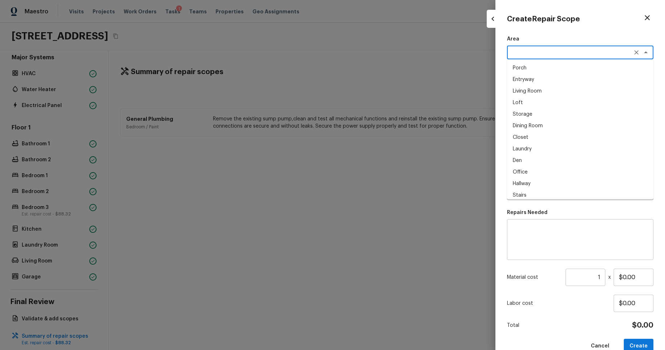
drag, startPoint x: 577, startPoint y: 53, endPoint x: 575, endPoint y: 65, distance: 12.1
click at [577, 53] on textarea at bounding box center [570, 52] width 120 height 7
click at [567, 89] on li "Living Room" at bounding box center [580, 91] width 146 height 12
type textarea "Living Room"
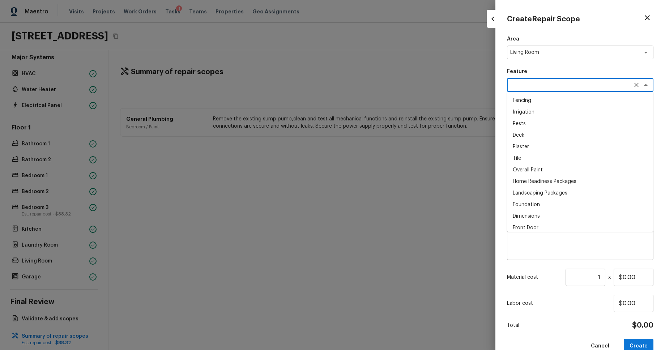
drag, startPoint x: 570, startPoint y: 87, endPoint x: 570, endPoint y: 93, distance: 5.8
click at [570, 87] on textarea at bounding box center [570, 84] width 120 height 7
click at [566, 133] on li "Deck" at bounding box center [580, 135] width 146 height 12
type textarea "Deck"
click at [523, 119] on icon at bounding box center [523, 117] width 7 height 7
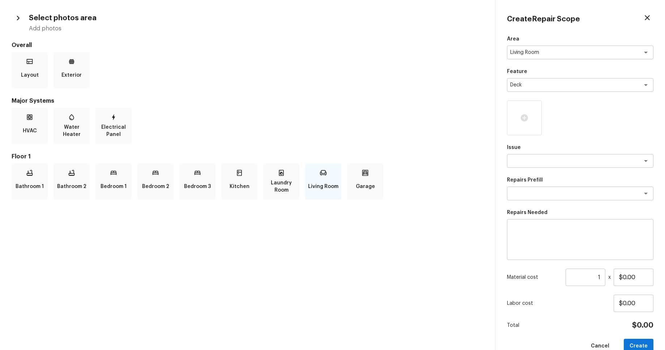
click at [340, 181] on div "Living Room" at bounding box center [323, 181] width 36 height 36
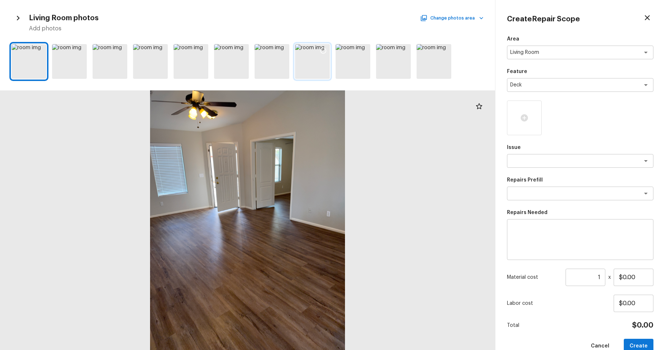
click at [326, 47] on icon at bounding box center [323, 50] width 7 height 7
click at [363, 48] on icon at bounding box center [364, 51] width 6 height 6
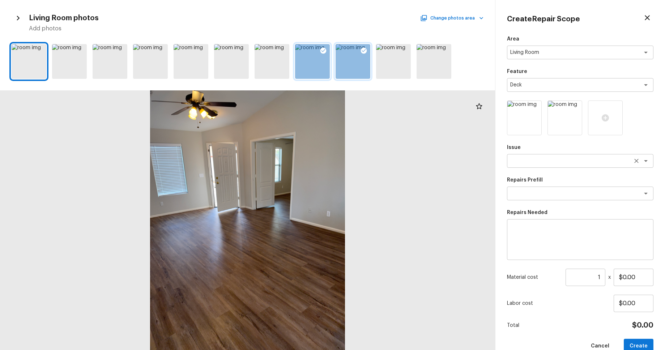
click at [575, 160] on textarea at bounding box center [570, 160] width 120 height 7
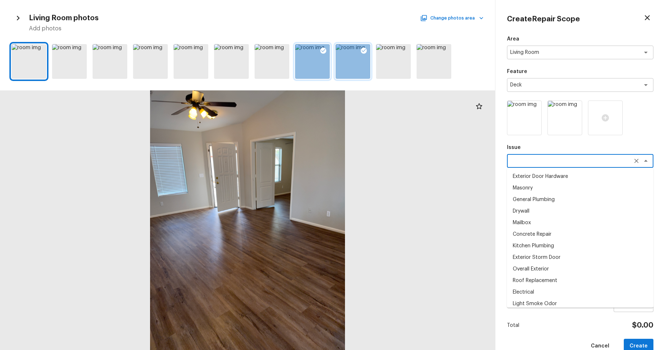
click at [566, 200] on li "General Plumbing" at bounding box center [580, 200] width 146 height 12
type textarea "General Plumbing"
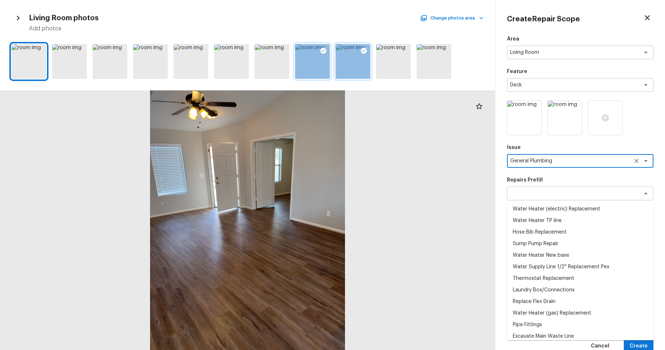
drag, startPoint x: 566, startPoint y: 198, endPoint x: 566, endPoint y: 212, distance: 13.7
click at [566, 198] on div "x ​" at bounding box center [580, 193] width 146 height 14
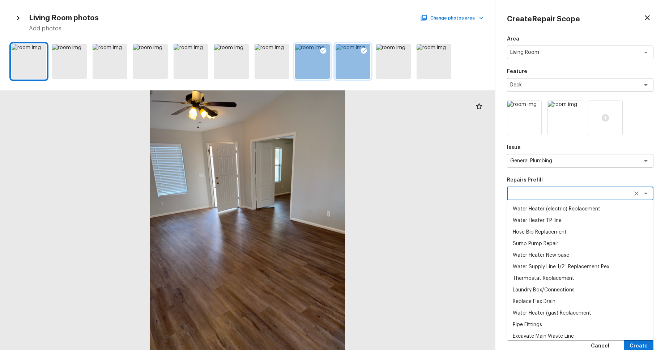
click at [566, 251] on li "Water Heater New base" at bounding box center [580, 255] width 146 height 12
type textarea "Water Heater New base"
type textarea "Install a new aluminum/steel base under the water heater (new or existing). Ens…"
type input "$75.00"
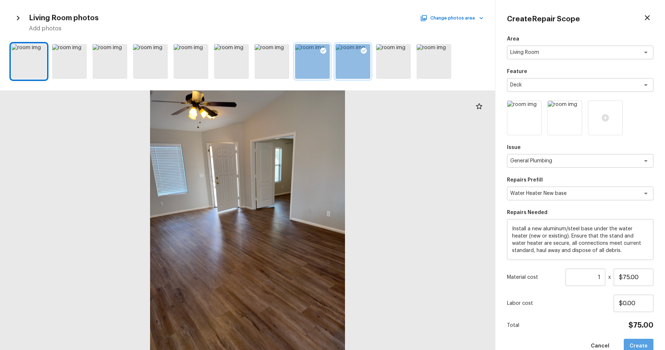
click at [639, 346] on button "Create" at bounding box center [638, 346] width 30 height 15
type input "$0.00"
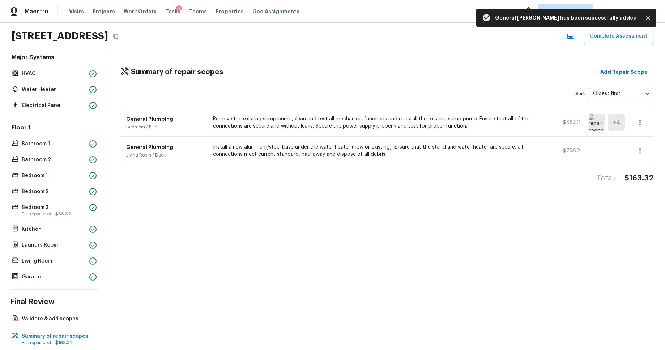
scroll to position [0, 0]
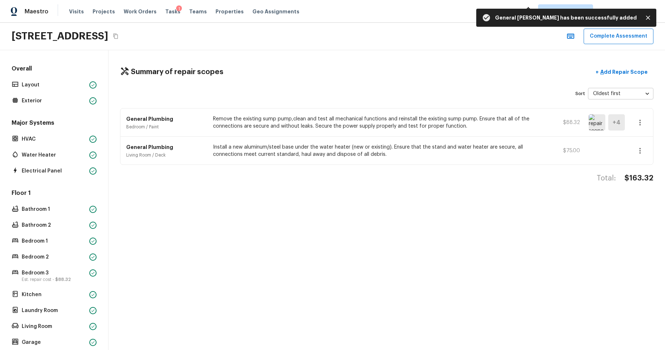
click at [629, 40] on button "Complete Assessment" at bounding box center [618, 37] width 70 height 16
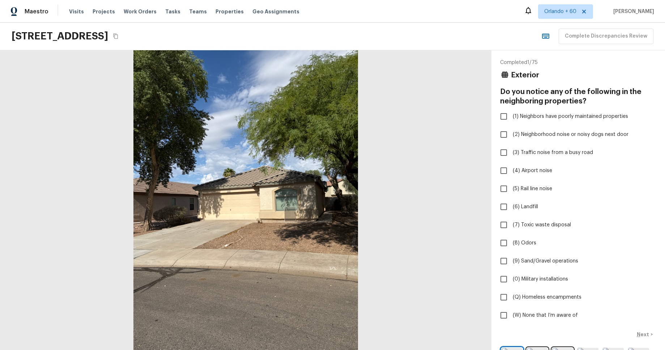
click at [448, 12] on div "Maestro Visits Projects Work Orders Tasks Teams Properties Geo Assignments Orla…" at bounding box center [332, 11] width 665 height 23
click at [514, 32] on div "4128 E Copper Rd, San Tan Valley, AZ 85143 Complete Discrepancies Review" at bounding box center [332, 36] width 665 height 27
checkbox input "true"
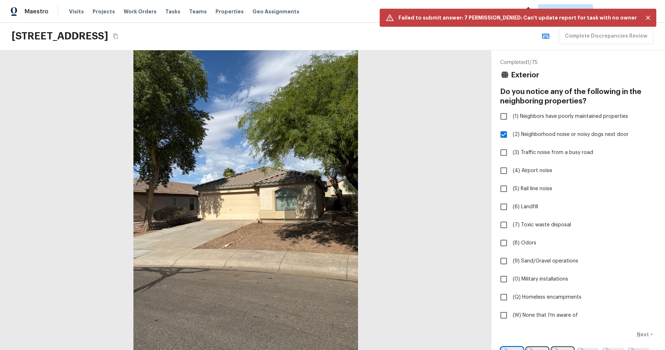
checkbox input "true"
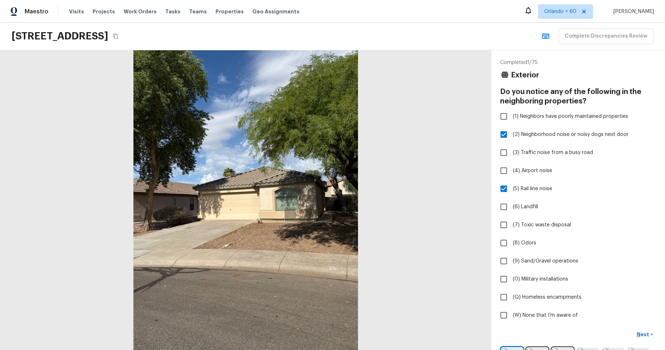
checkbox input "true"
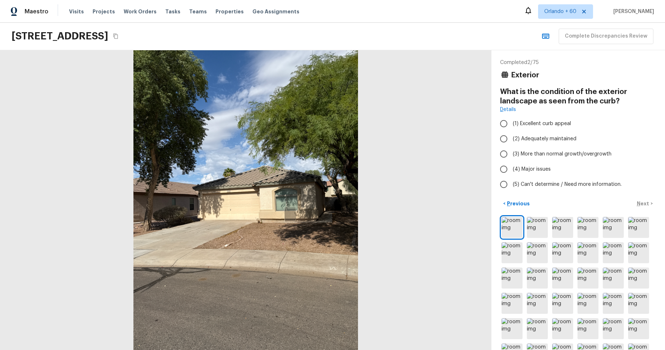
click at [520, 35] on div "4128 E Copper Rd, San Tan Valley, AZ 85143 Complete Discrepancies Review" at bounding box center [332, 36] width 665 height 27
radio input "true"
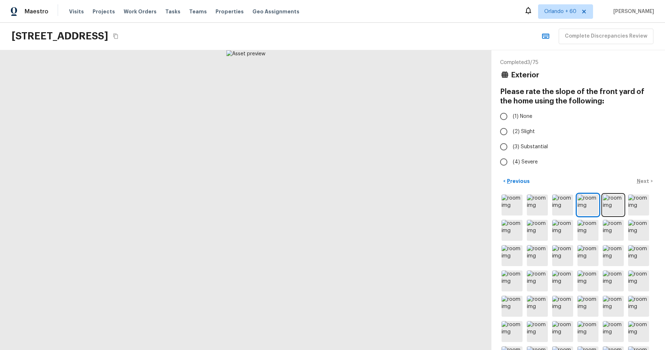
radio input "true"
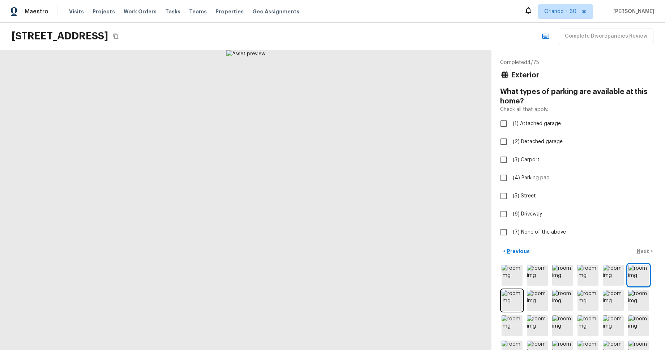
checkbox input "true"
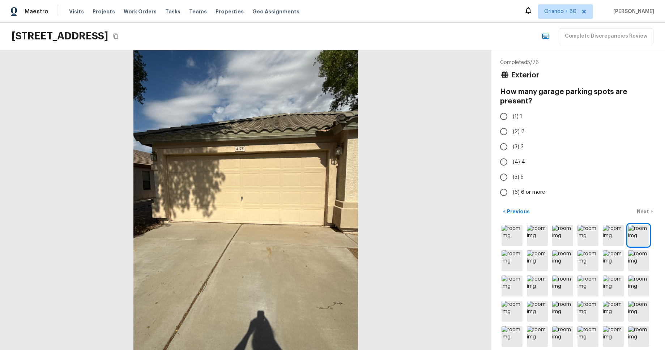
radio input "true"
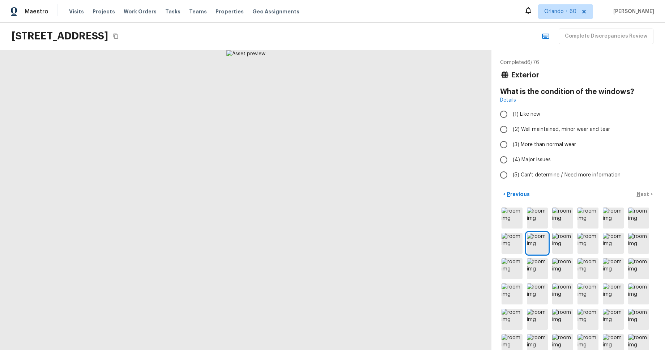
radio input "true"
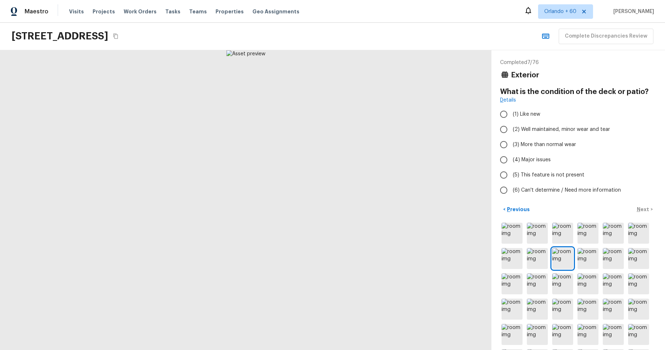
radio input "true"
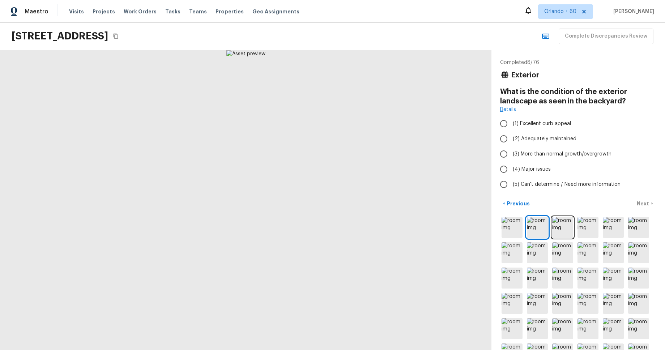
radio input "true"
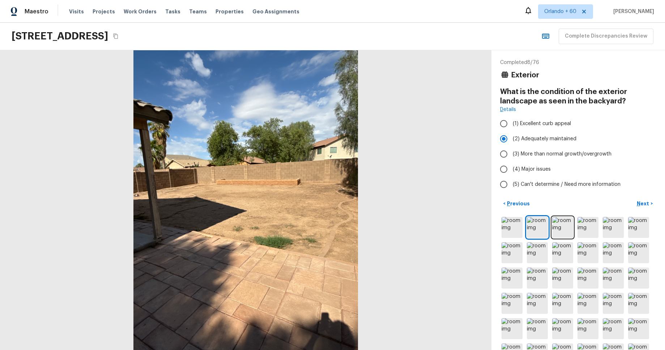
click at [425, 34] on div "4128 E Copper Rd, San Tan Valley, AZ 85143 Complete Discrepancies Review" at bounding box center [332, 36] width 665 height 27
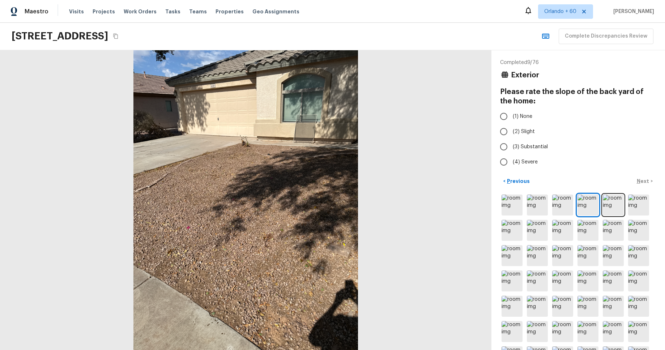
radio input "true"
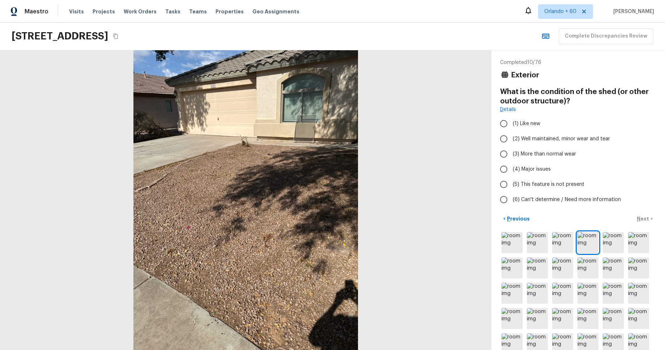
radio input "true"
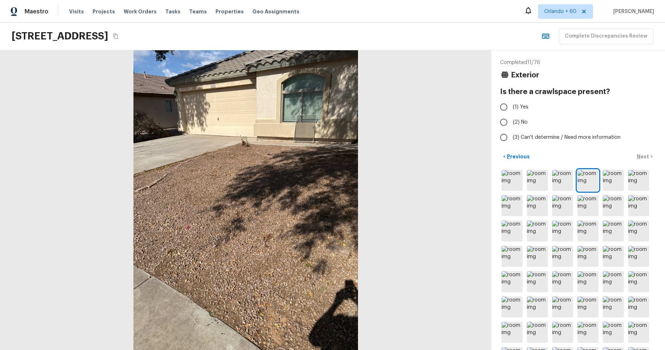
radio input "true"
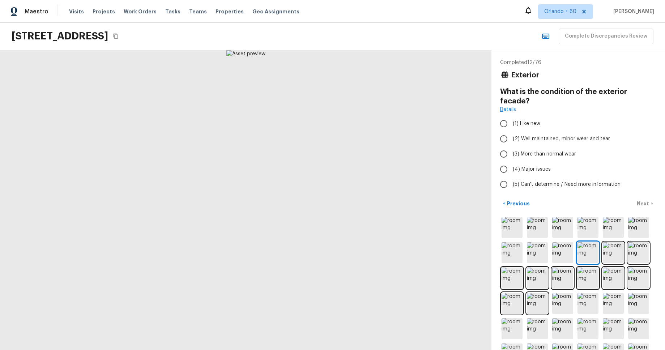
radio input "true"
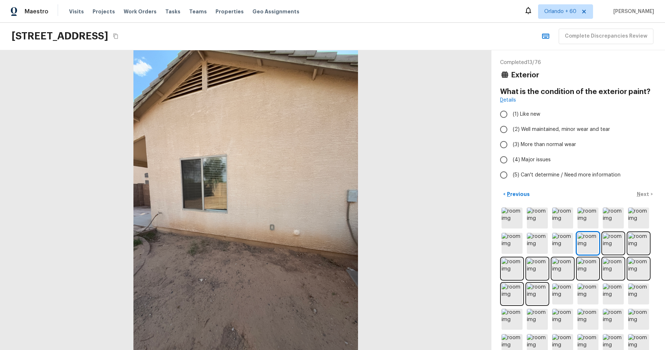
radio input "true"
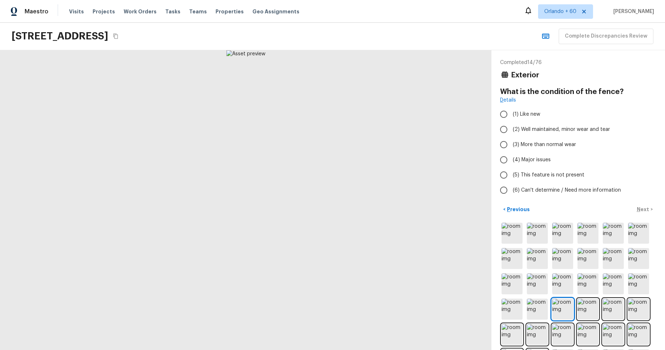
radio input "true"
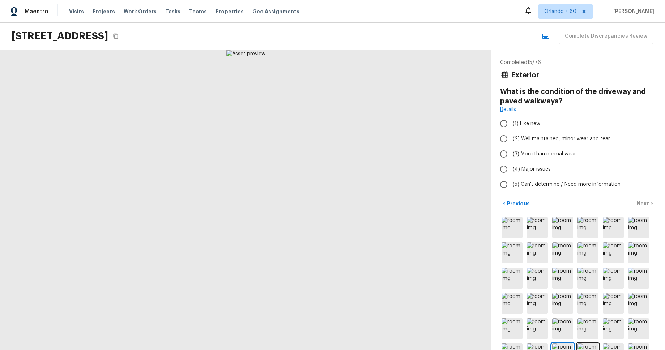
radio input "true"
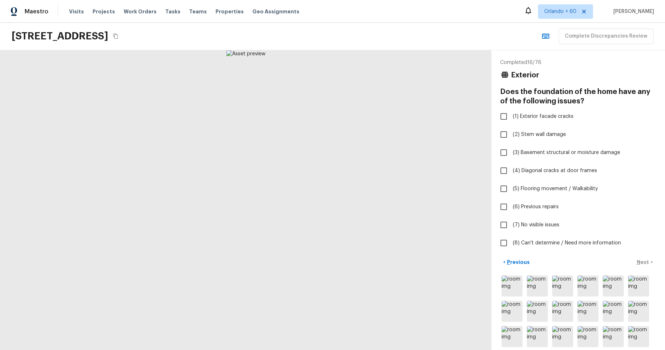
checkbox input "true"
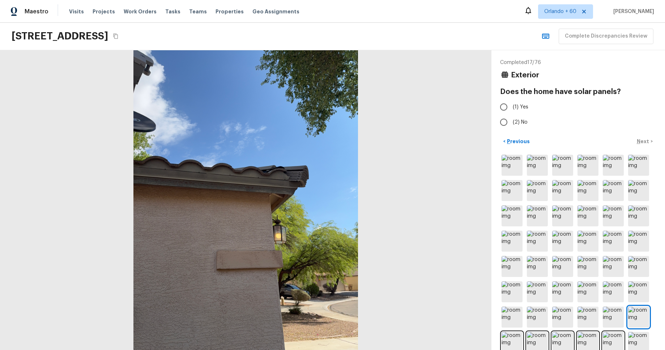
radio input "true"
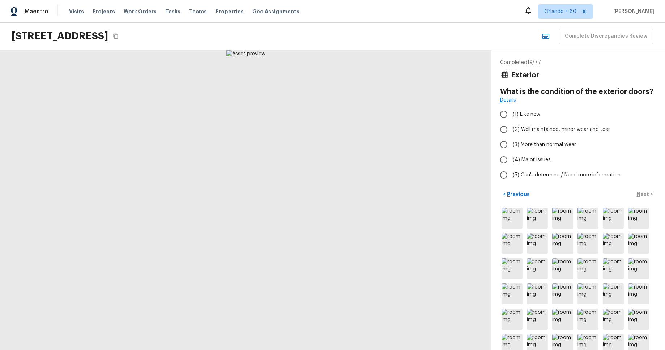
radio input "true"
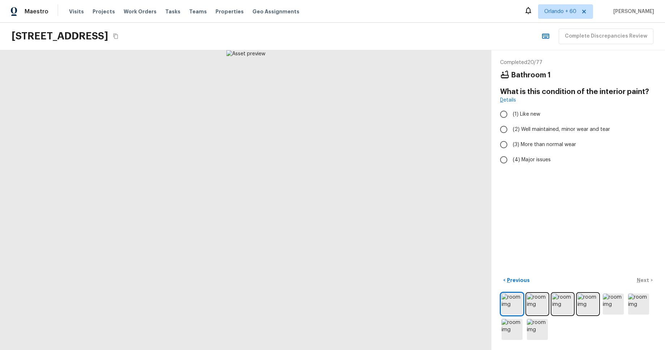
radio input "true"
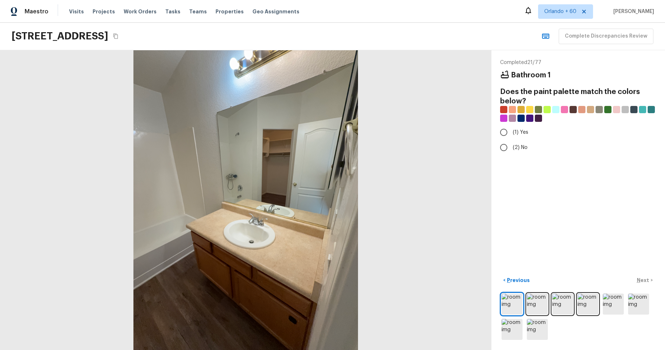
radio input "true"
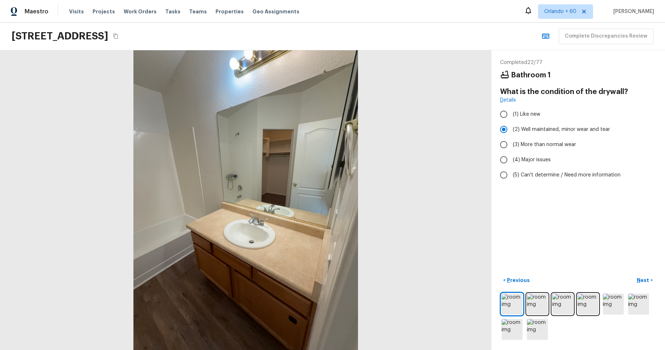
radio input "false"
radio input "true"
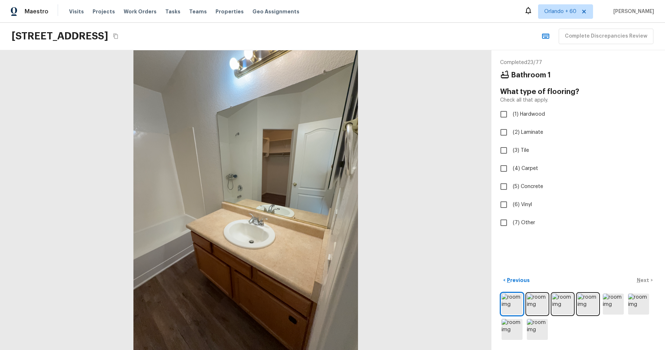
checkbox input "true"
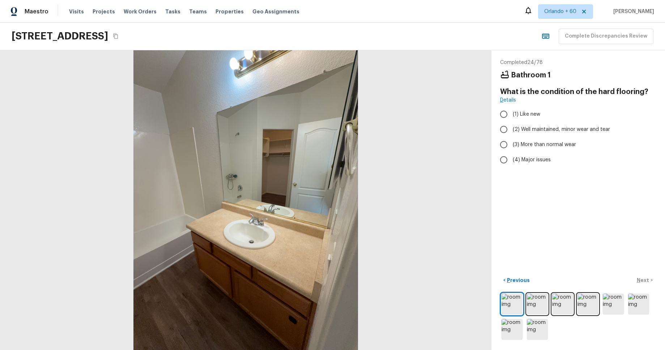
radio input "true"
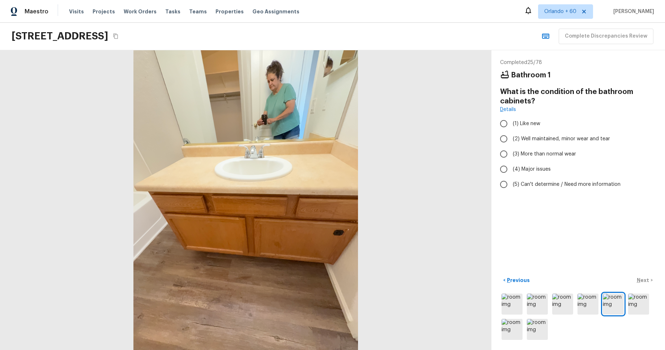
radio input "true"
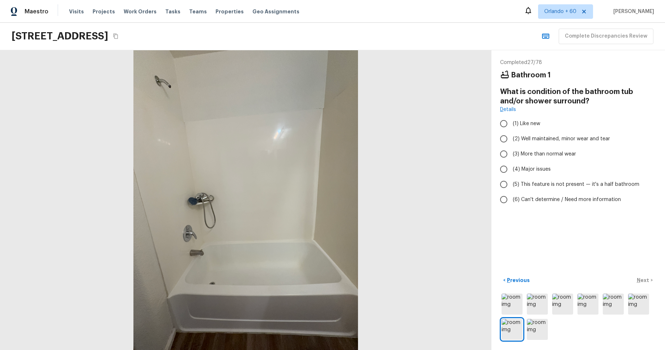
radio input "true"
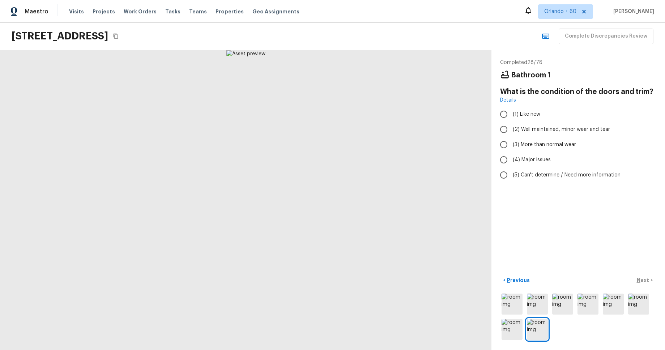
radio input "true"
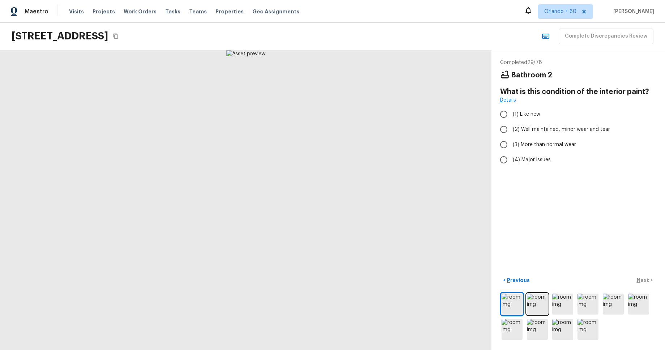
radio input "true"
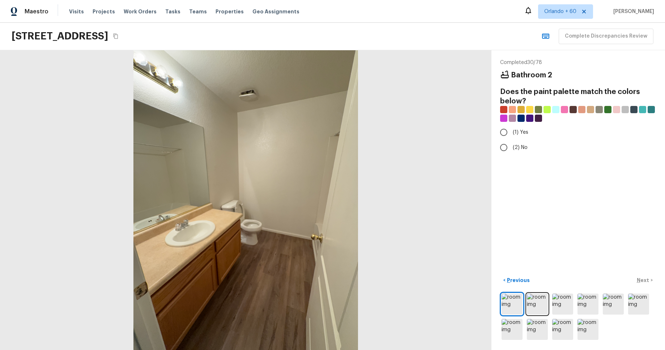
radio input "true"
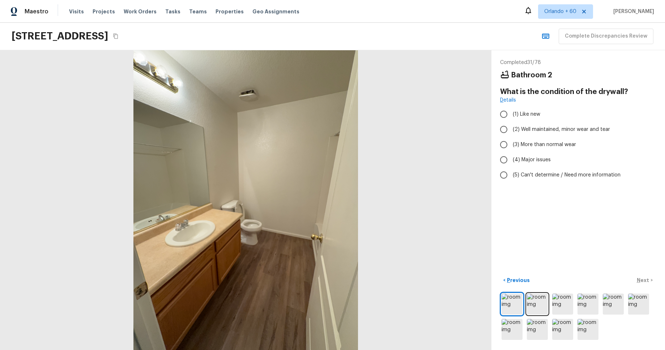
radio input "true"
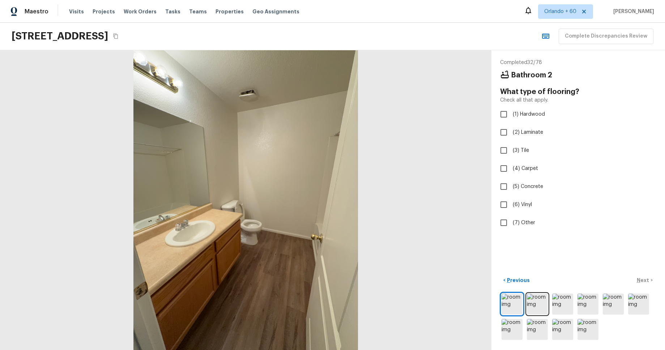
checkbox input "true"
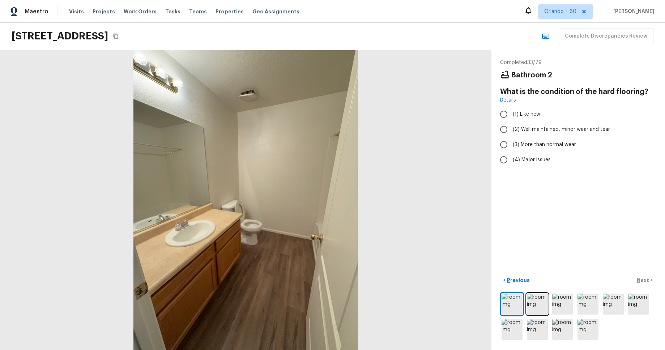
radio input "true"
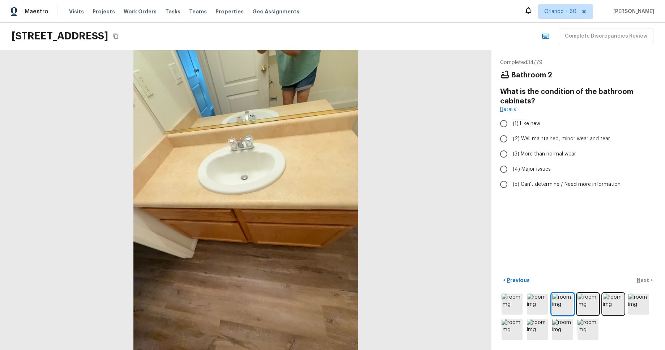
radio input "true"
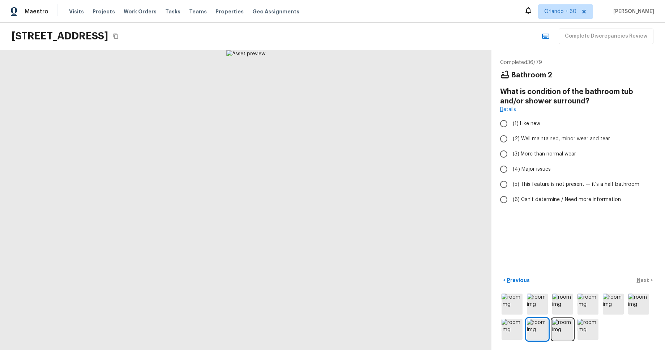
radio input "true"
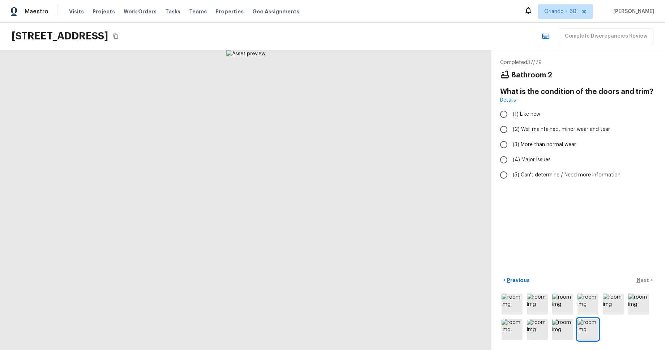
radio input "true"
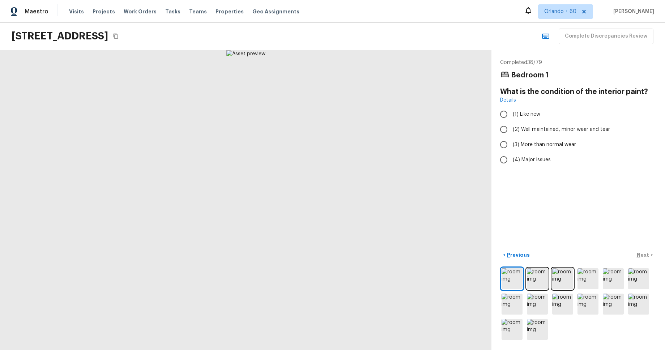
radio input "true"
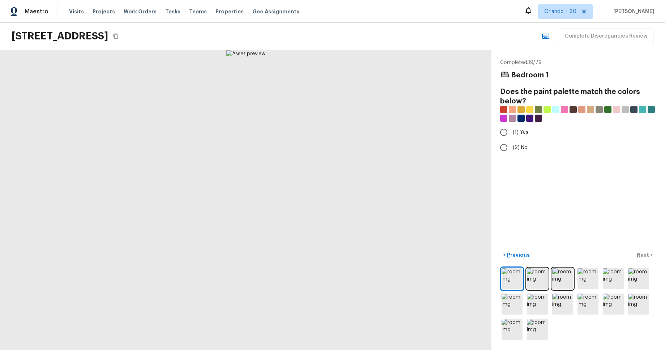
radio input "true"
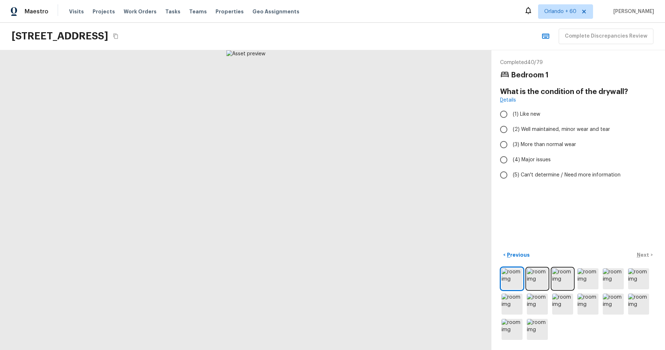
radio input "true"
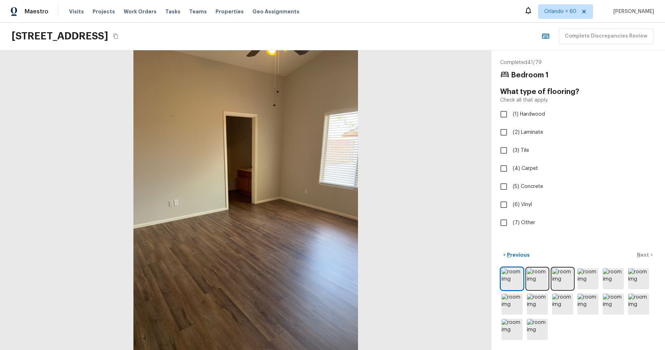
checkbox input "true"
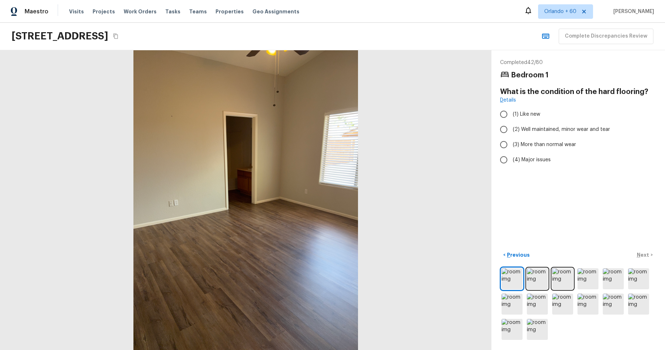
radio input "true"
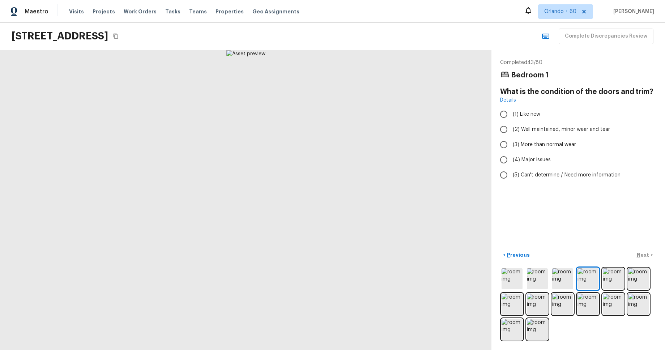
radio input "true"
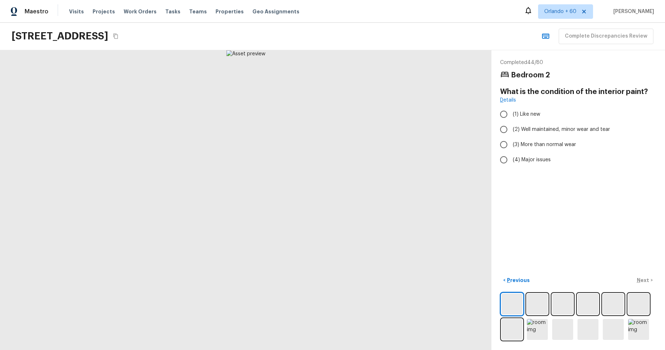
radio input "true"
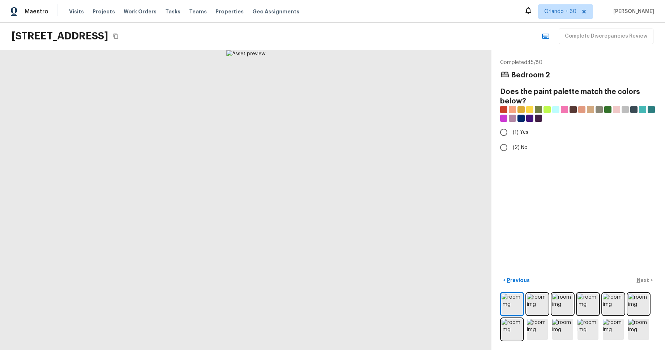
radio input "true"
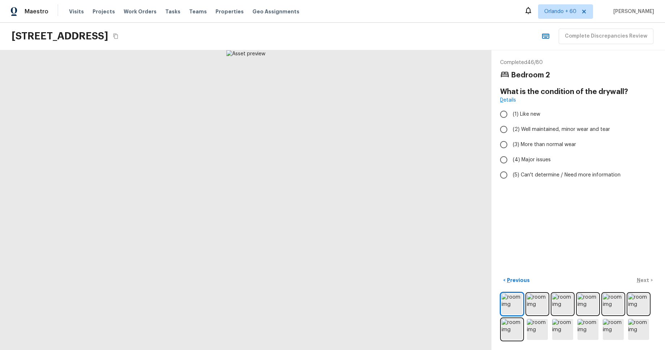
radio input "true"
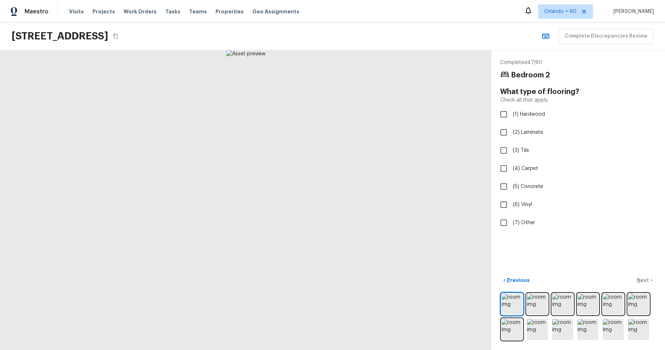
checkbox input "true"
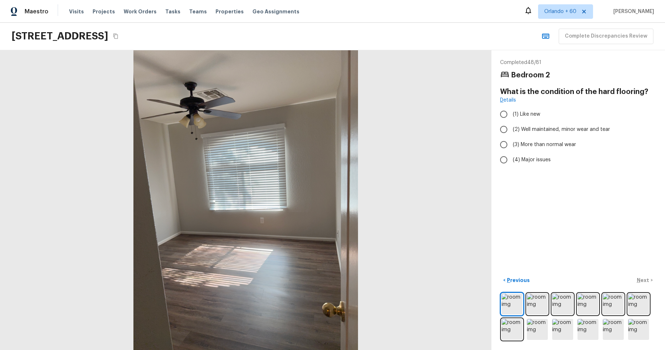
radio input "true"
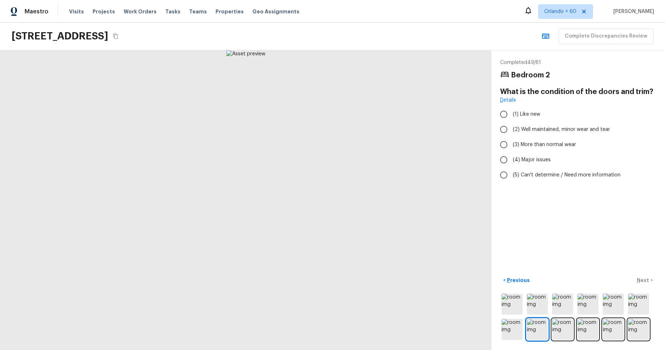
radio input "true"
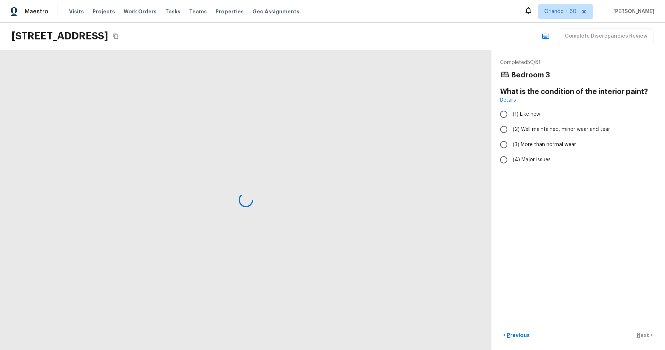
radio input "true"
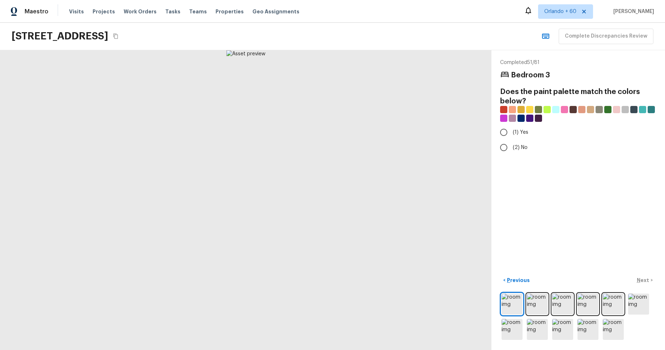
radio input "true"
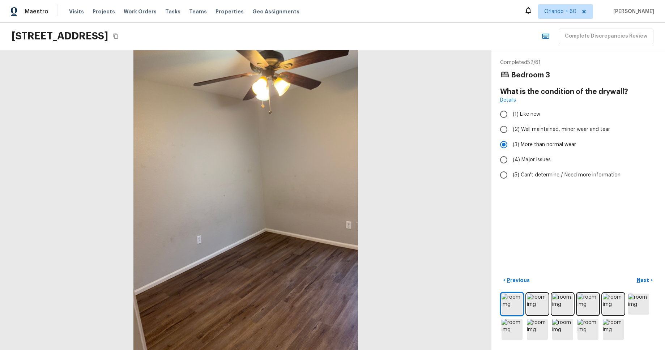
radio input "false"
radio input "true"
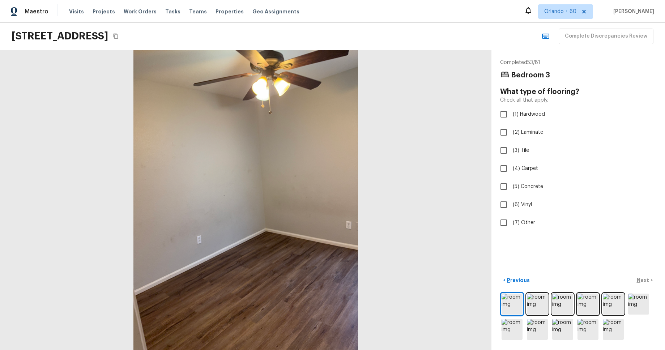
checkbox input "true"
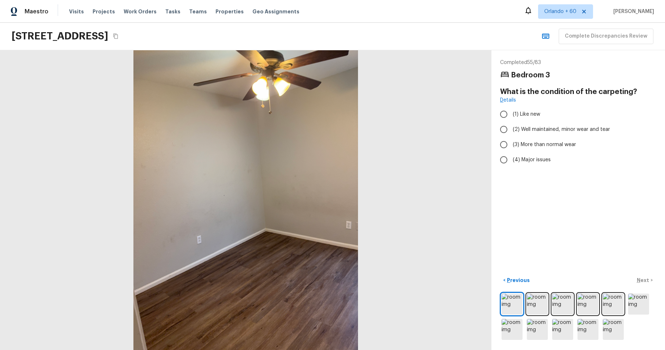
radio input "true"
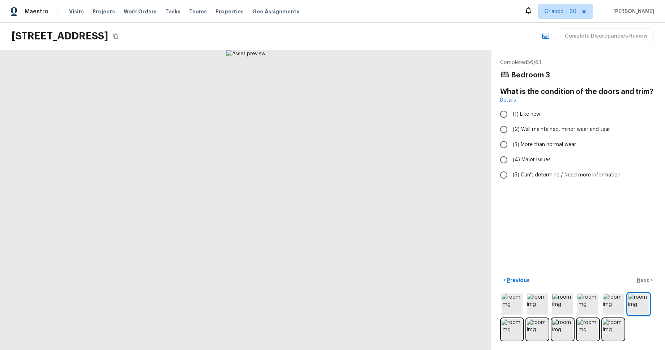
radio input "true"
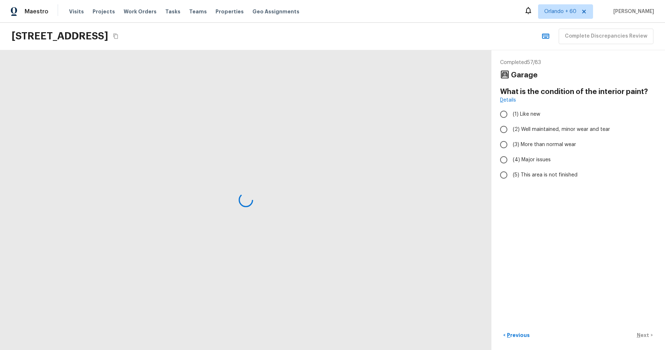
radio input "true"
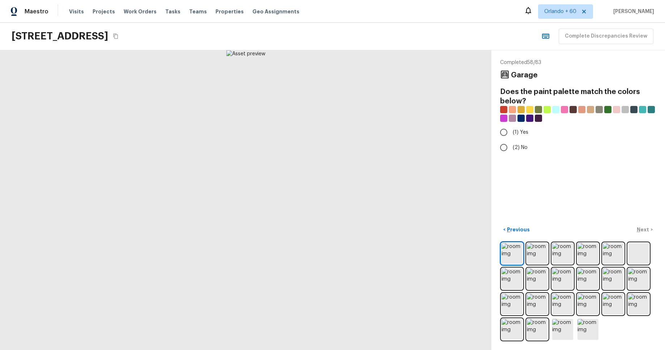
radio input "true"
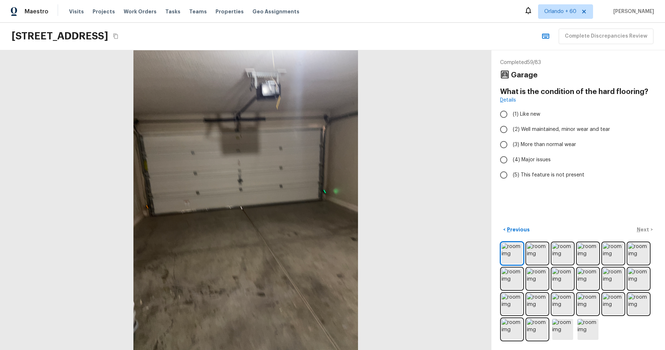
radio input "true"
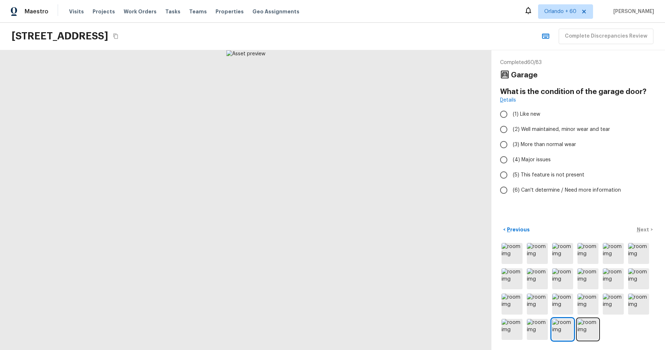
radio input "true"
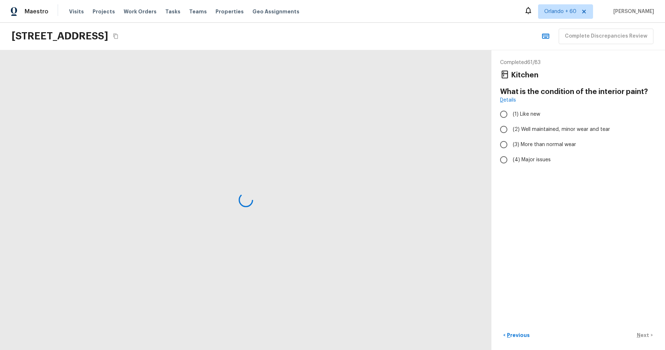
radio input "true"
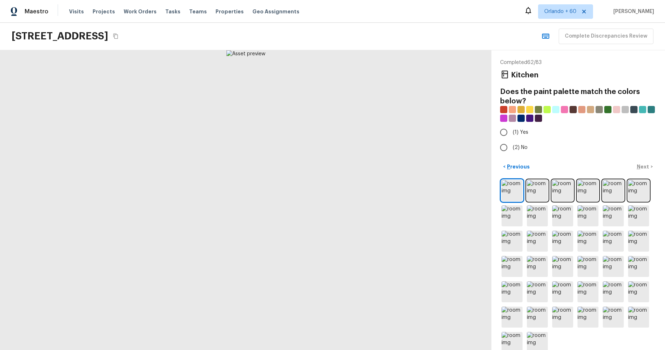
radio input "true"
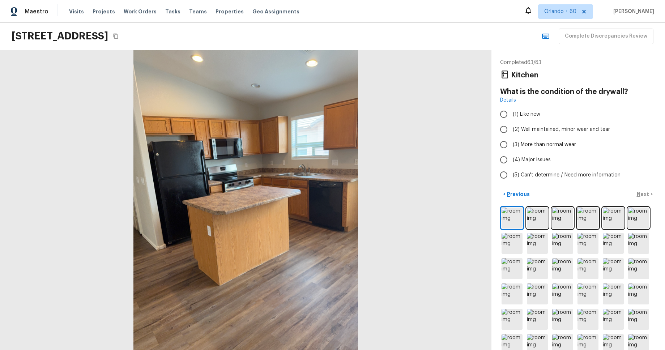
radio input "true"
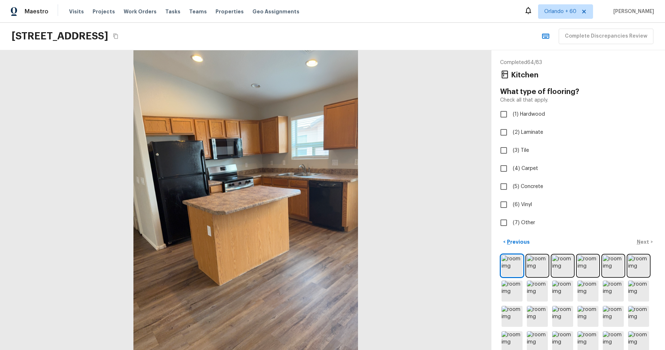
checkbox input "true"
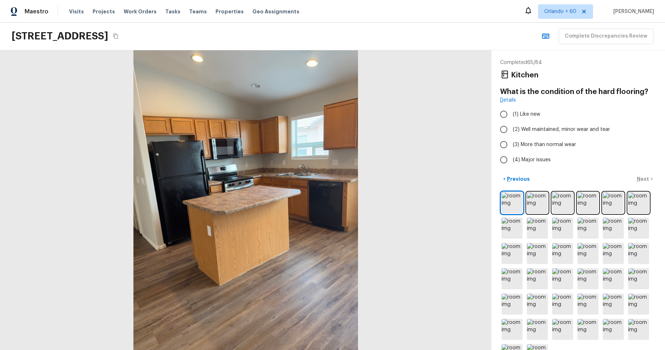
radio input "true"
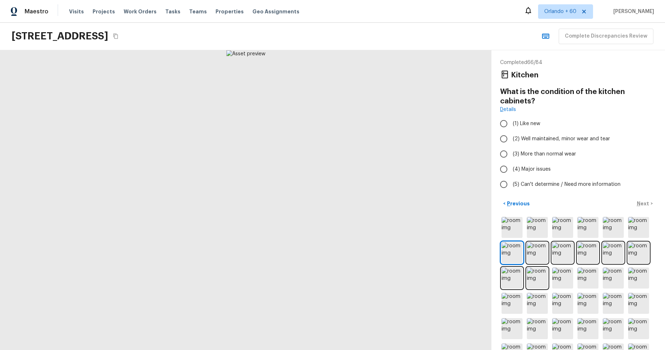
radio input "true"
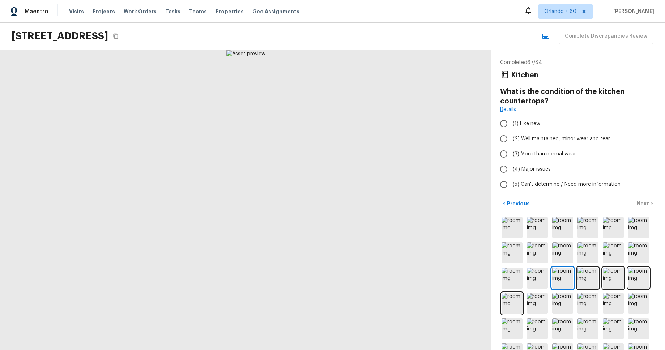
radio input "true"
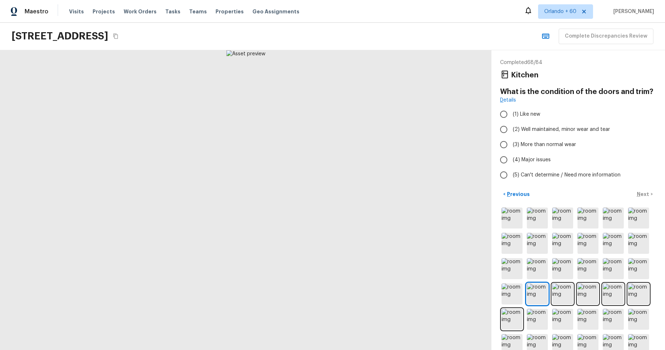
radio input "true"
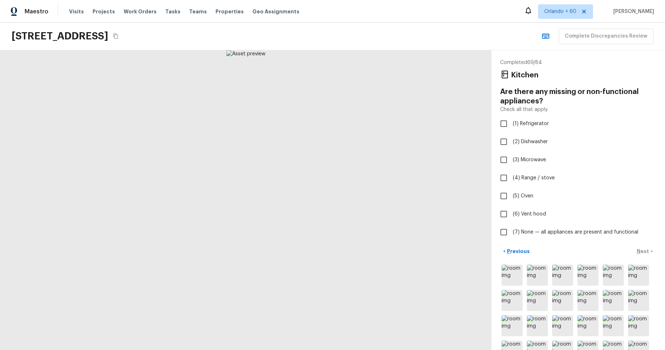
checkbox input "true"
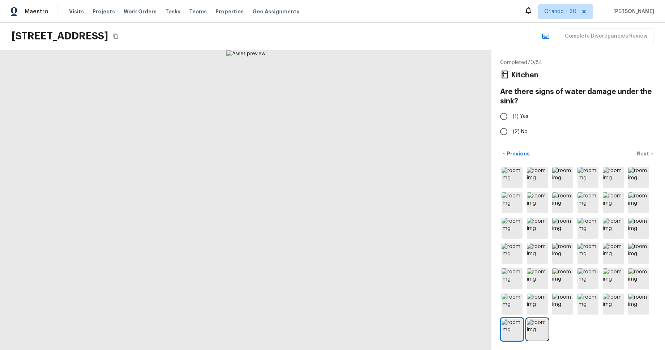
radio input "true"
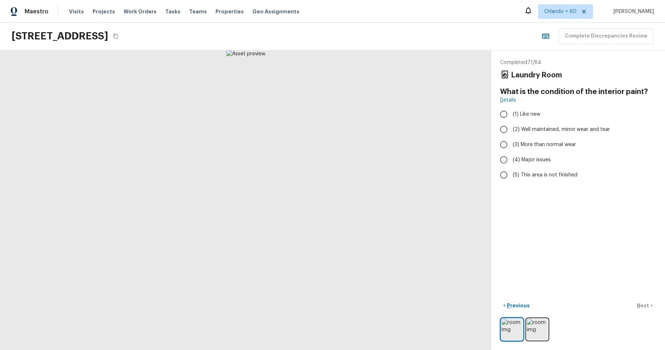
radio input "true"
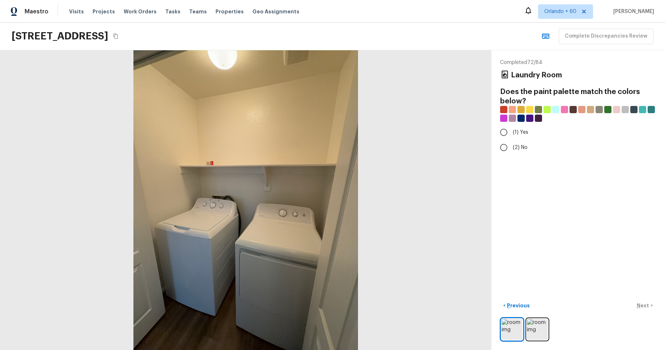
radio input "true"
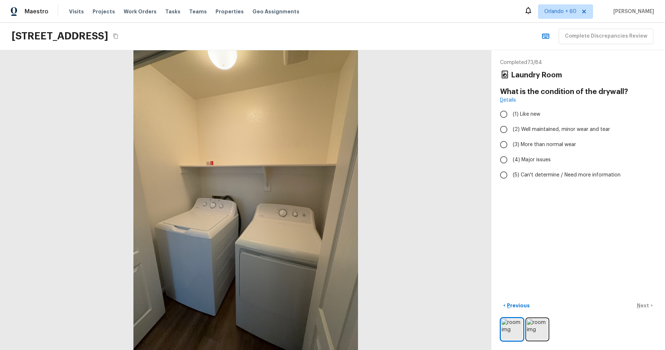
radio input "true"
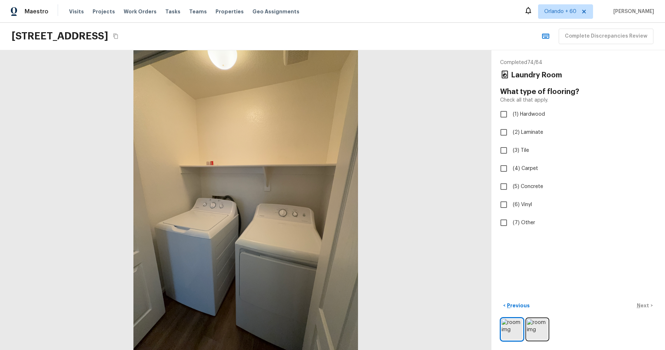
checkbox input "true"
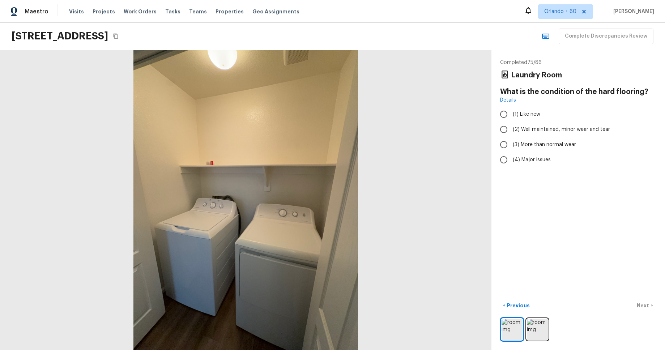
radio input "true"
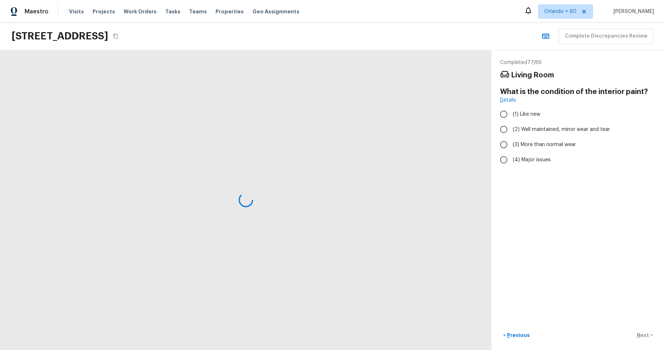
radio input "true"
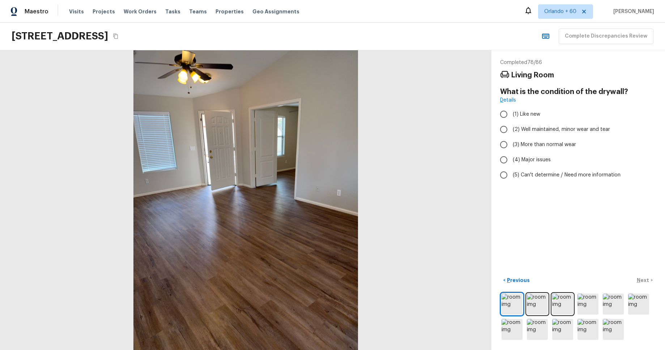
radio input "true"
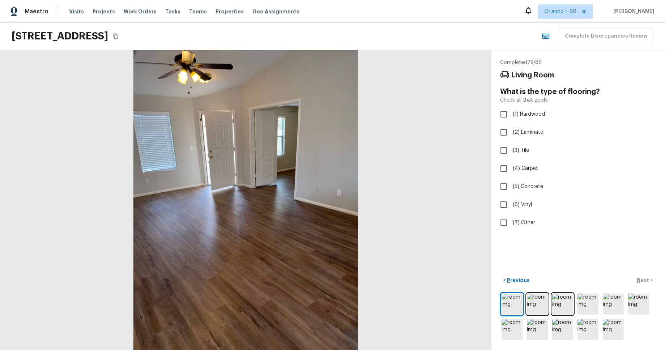
checkbox input "true"
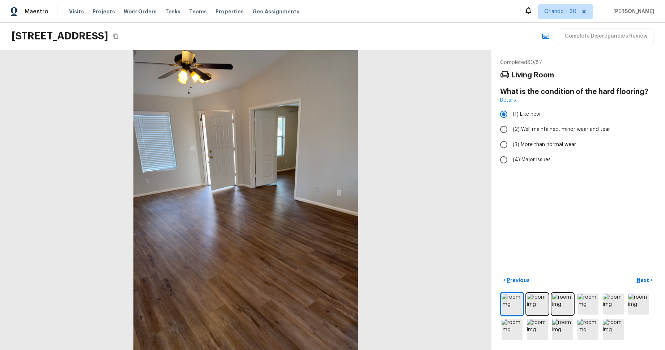
radio input "false"
radio input "true"
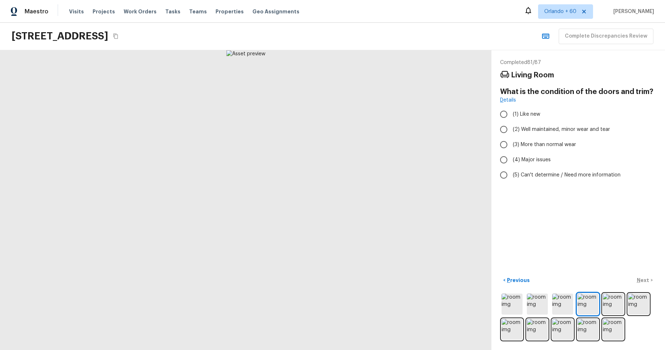
radio input "true"
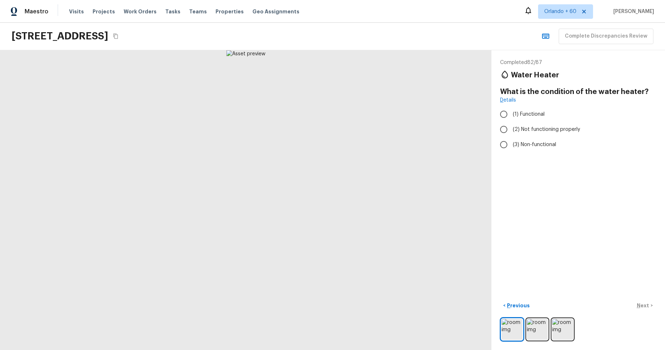
radio input "true"
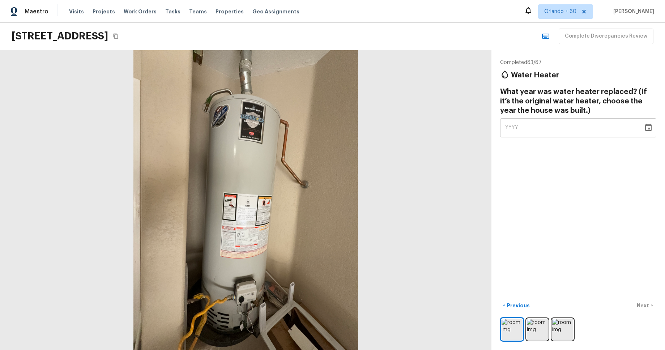
click at [621, 130] on div "YYYY" at bounding box center [571, 127] width 133 height 19
click at [650, 128] on icon "Choose date" at bounding box center [648, 127] width 9 height 9
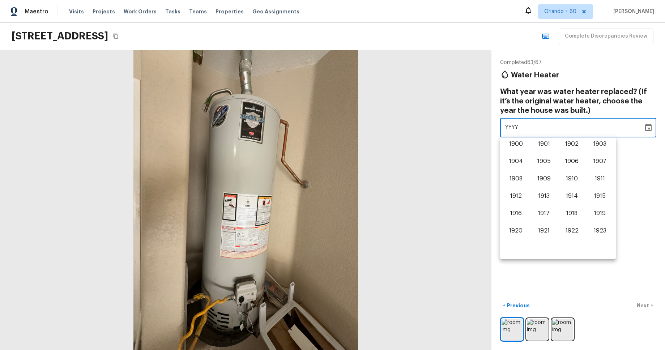
scroll to position [450, 0]
click at [507, 229] on button "2024" at bounding box center [516, 232] width 26 height 13
type input "2024"
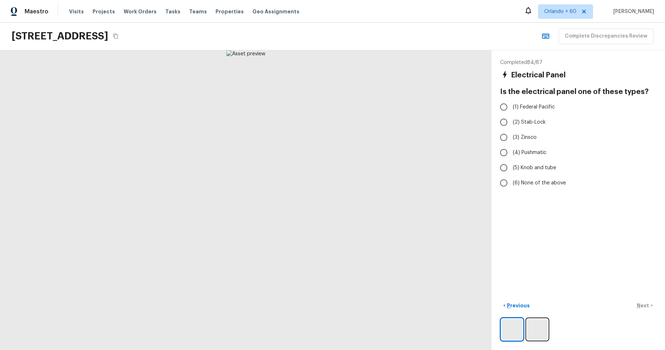
radio input "true"
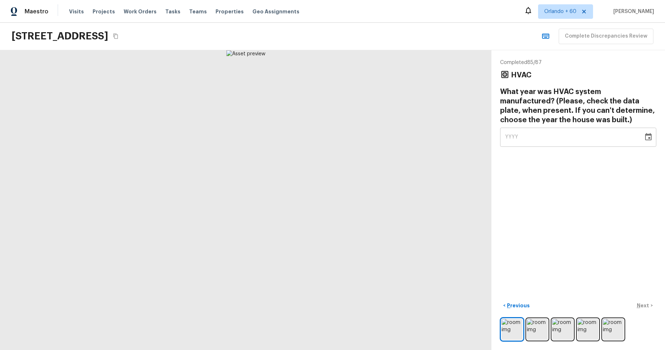
click at [647, 138] on icon "Choose date" at bounding box center [648, 137] width 9 height 9
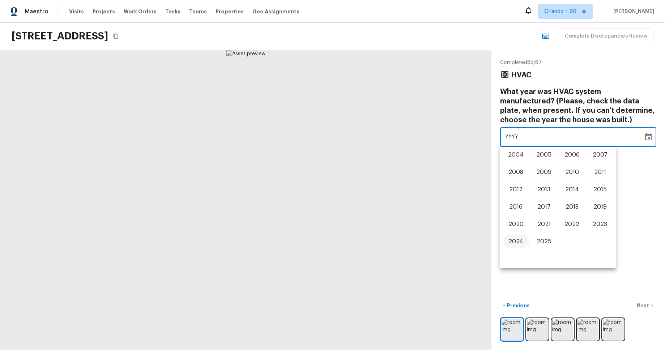
click at [510, 235] on button "2024" at bounding box center [516, 241] width 26 height 13
type input "2024"
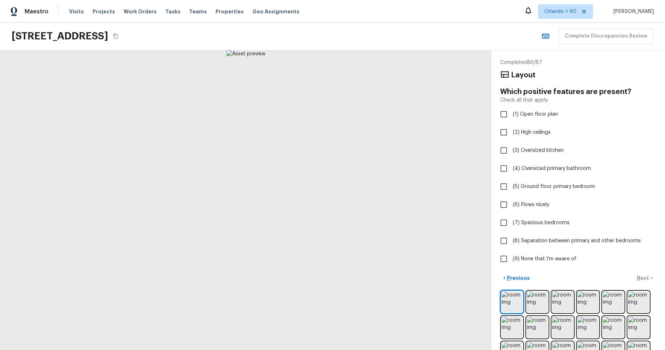
checkbox input "true"
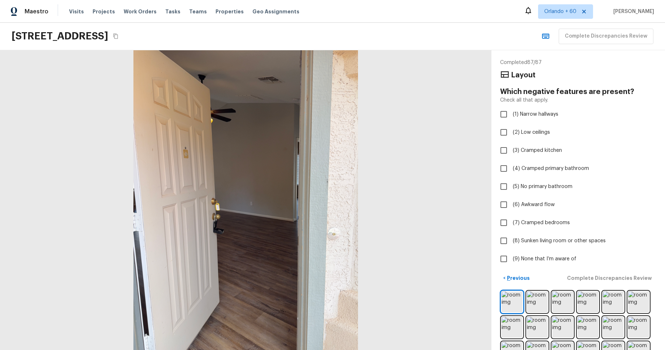
checkbox input "true"
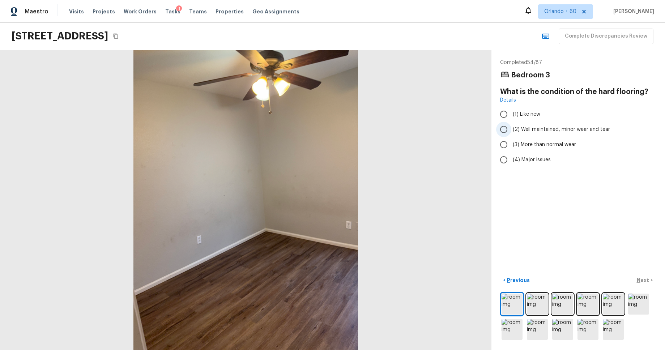
click at [502, 132] on input "(2) Well maintained, minor wear and tear" at bounding box center [503, 129] width 15 height 15
radio input "true"
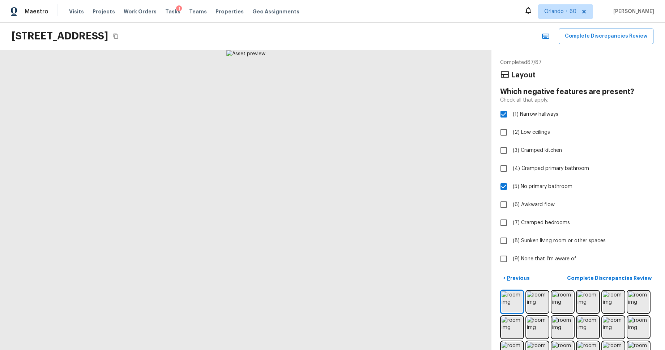
click at [632, 276] on p "Complete Discrepancies Review" at bounding box center [610, 277] width 86 height 7
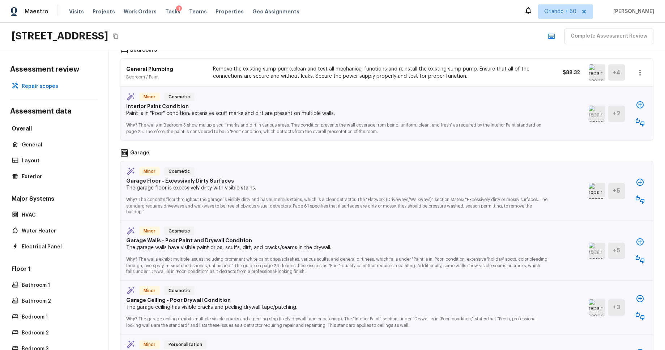
scroll to position [745, 0]
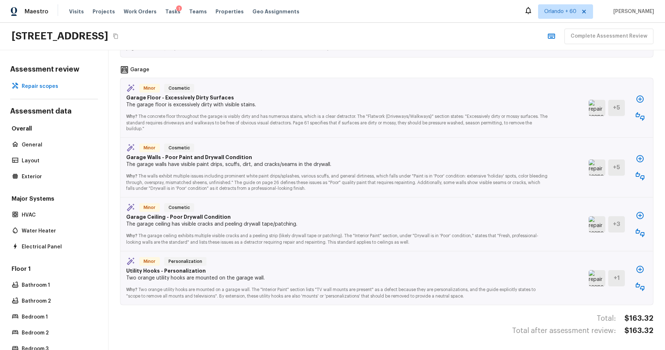
click at [642, 158] on icon "button" at bounding box center [639, 158] width 9 height 9
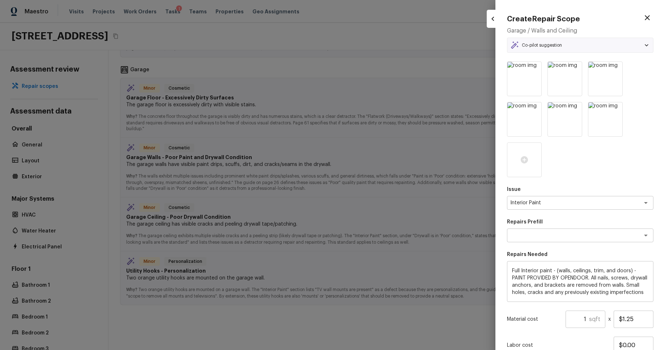
type textarea "Full Interior Paint LABOR ONLY"
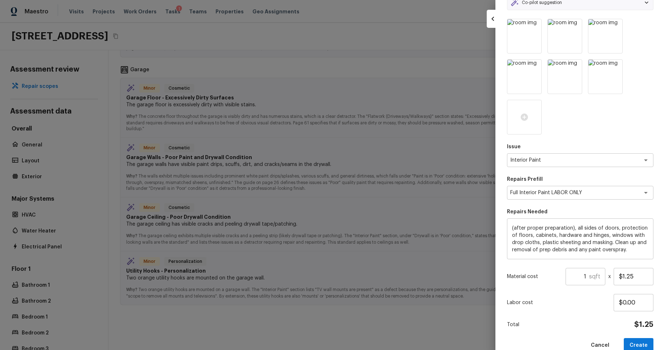
scroll to position [57, 0]
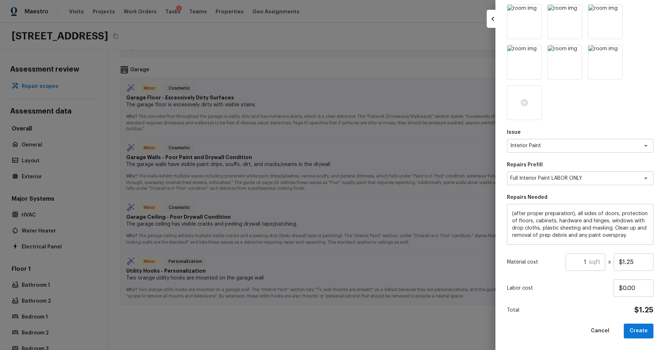
click at [587, 263] on input "1" at bounding box center [576, 261] width 23 height 17
type input "100"
click at [646, 334] on button "Create" at bounding box center [638, 330] width 30 height 15
type input "1"
type input "$0.00"
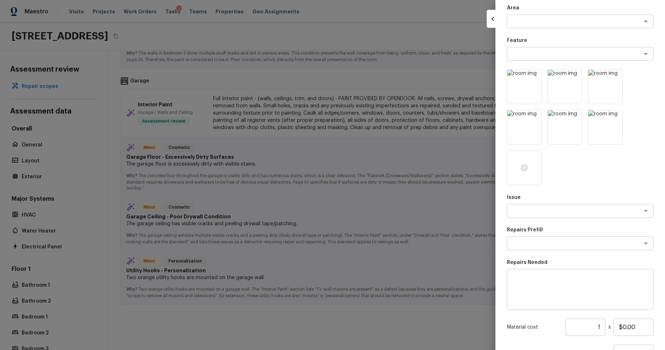
scroll to position [12, 0]
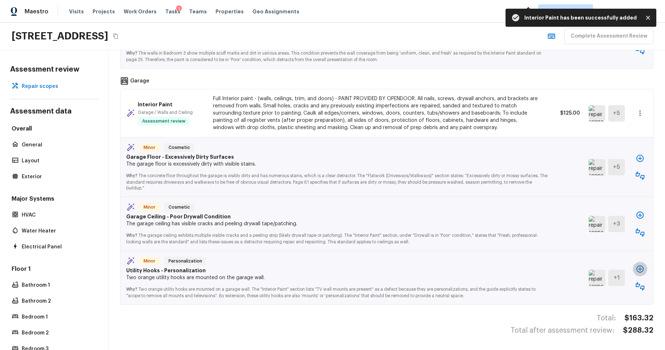
click at [641, 267] on icon "button" at bounding box center [639, 269] width 9 height 9
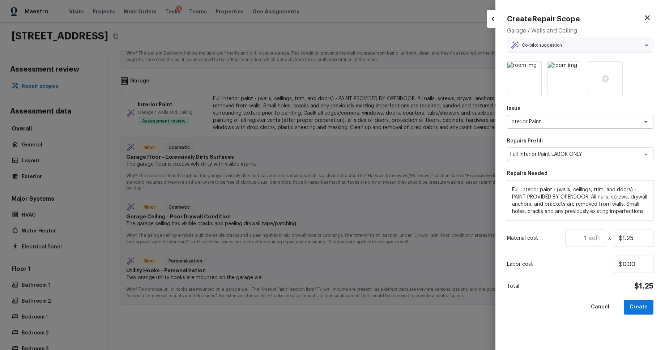
drag, startPoint x: 588, startPoint y: 238, endPoint x: 592, endPoint y: 240, distance: 4.4
click at [589, 238] on input "1" at bounding box center [576, 238] width 23 height 17
type input "140"
click at [648, 310] on button "Create" at bounding box center [638, 307] width 30 height 15
type input "1"
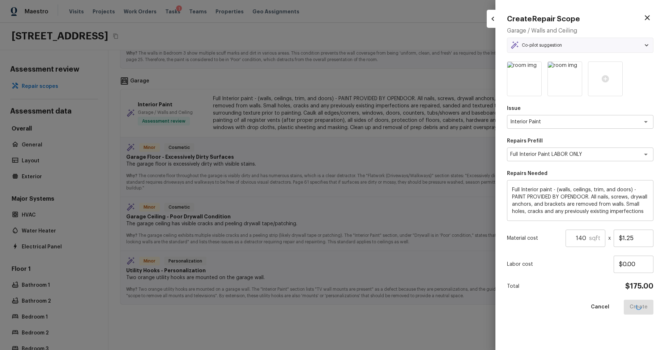
type input "$0.00"
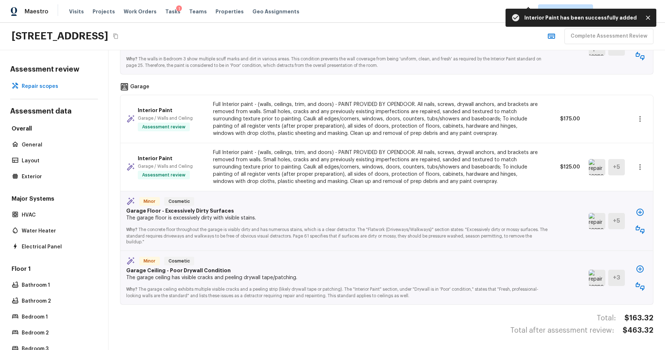
scroll to position [728, 0]
drag, startPoint x: 646, startPoint y: 16, endPoint x: 635, endPoint y: 18, distance: 11.8
click at [646, 16] on icon "Close" at bounding box center [647, 17] width 7 height 7
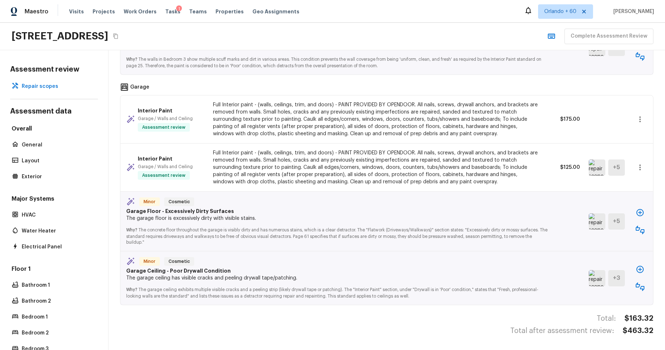
click at [446, 8] on div "Maestro Visits Projects Work Orders Tasks 1 Teams Properties Geo Assignments Or…" at bounding box center [332, 11] width 665 height 23
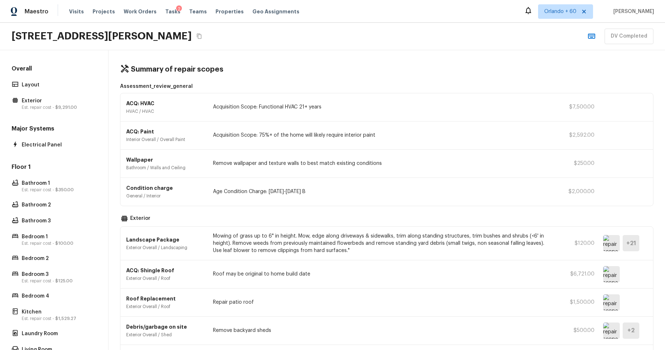
scroll to position [304, 0]
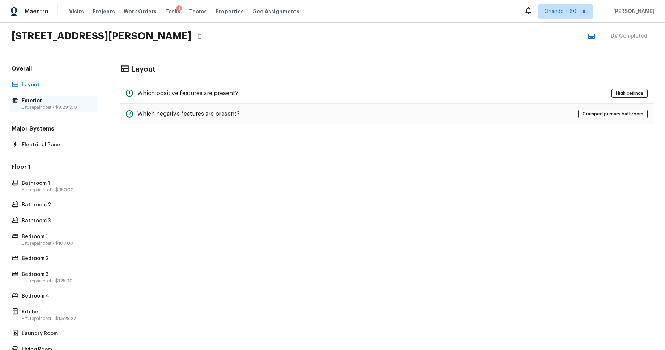
click at [63, 102] on p "Exterior" at bounding box center [58, 100] width 72 height 7
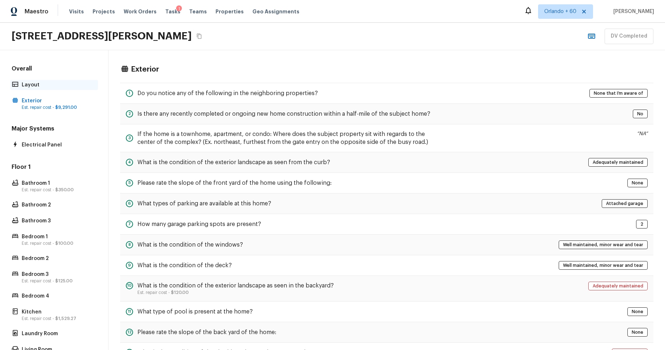
click at [49, 84] on p "Layout" at bounding box center [58, 84] width 72 height 7
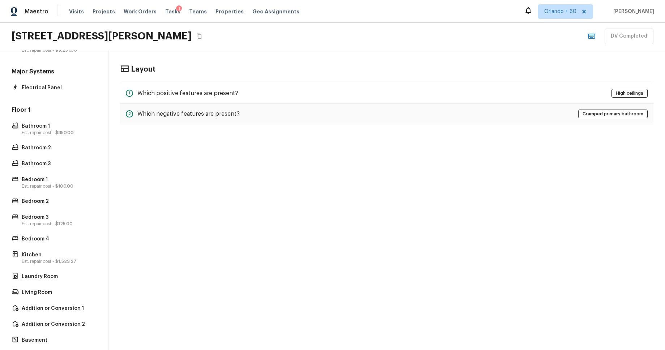
scroll to position [164, 0]
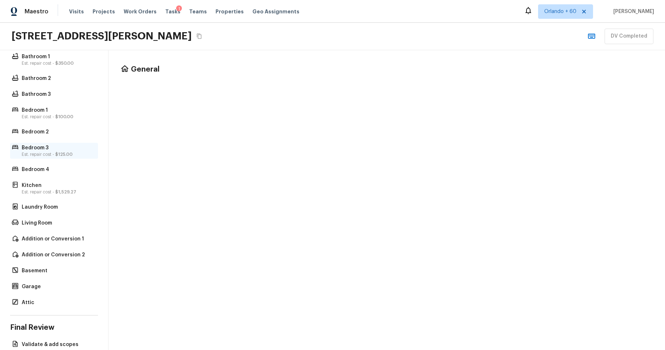
scroll to position [196, 0]
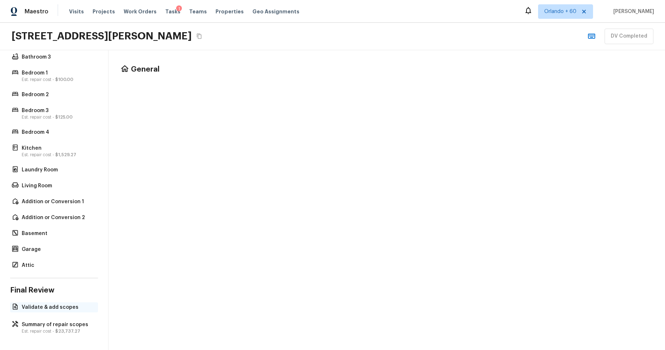
click at [67, 312] on div "Validate & add scopes" at bounding box center [54, 307] width 88 height 10
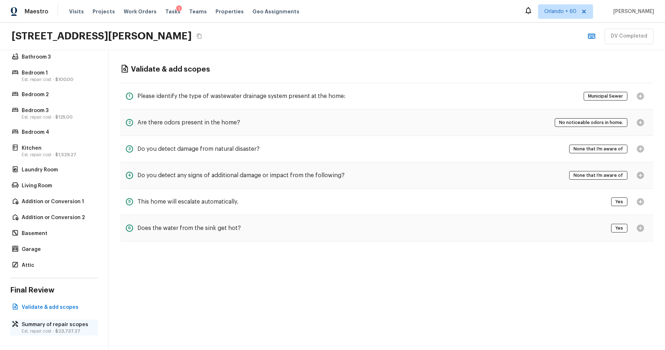
click at [72, 326] on p "Summary of repair scopes" at bounding box center [58, 324] width 72 height 7
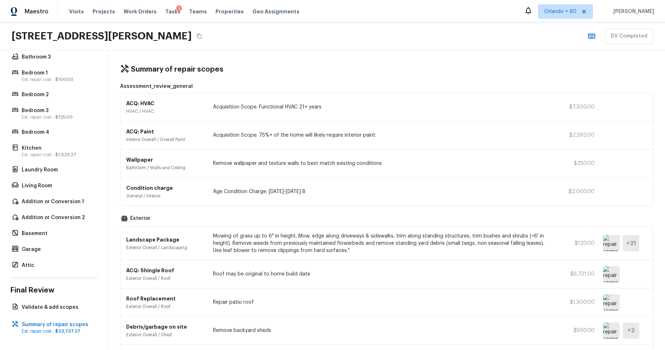
scroll to position [0, 0]
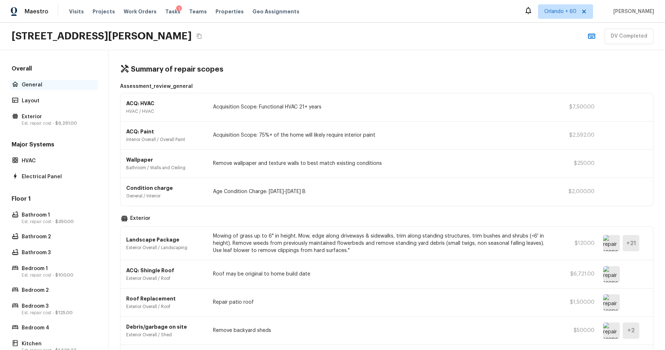
click at [39, 80] on div "General" at bounding box center [54, 85] width 88 height 10
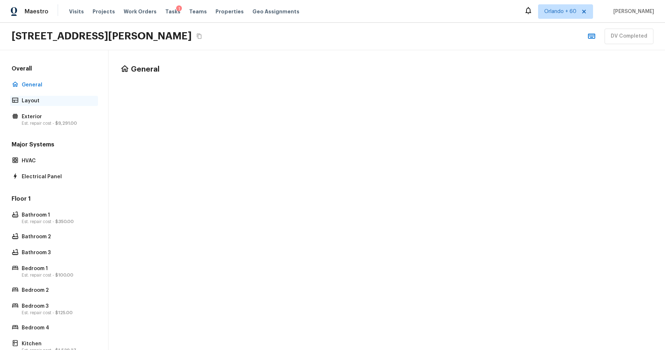
click at [42, 100] on p "Layout" at bounding box center [58, 100] width 72 height 7
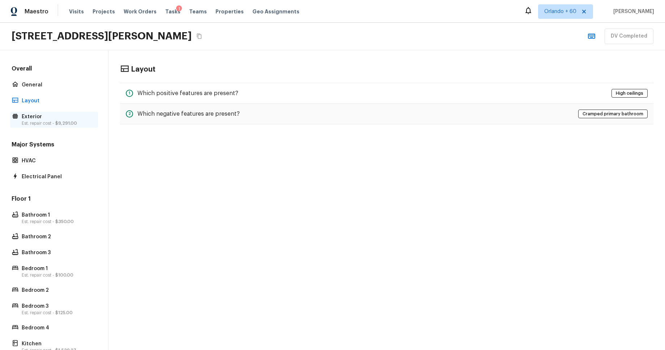
click at [54, 120] on p "Est. repair cost - $9,291.00" at bounding box center [58, 123] width 72 height 6
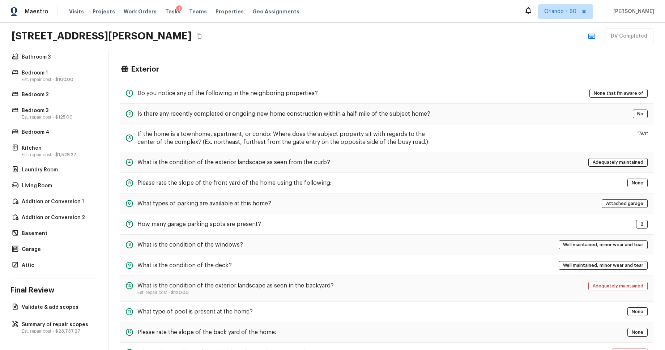
scroll to position [164, 0]
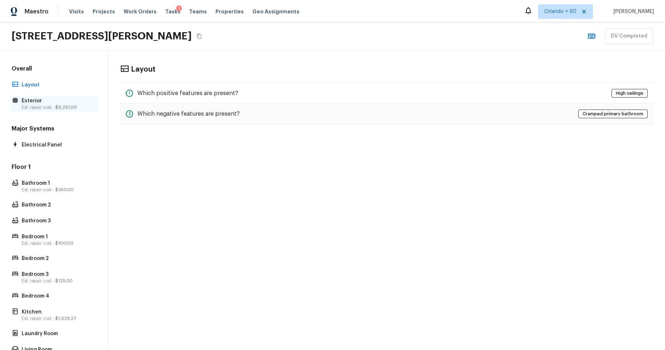
click at [60, 106] on span "$9,291.00" at bounding box center [66, 107] width 22 height 4
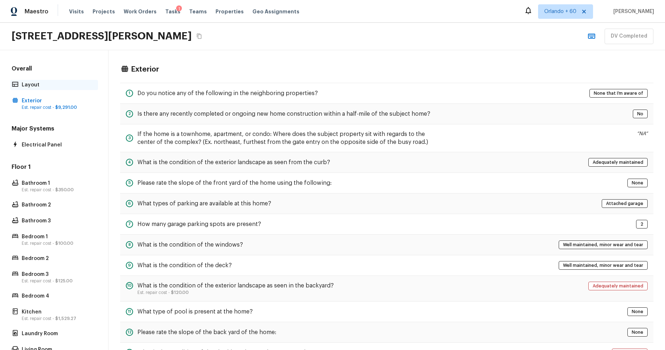
click at [59, 80] on div "Layout" at bounding box center [54, 85] width 88 height 10
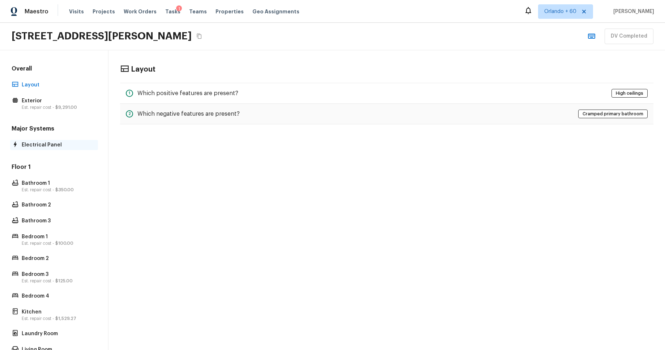
click at [60, 140] on div "Electrical Panel" at bounding box center [54, 145] width 88 height 10
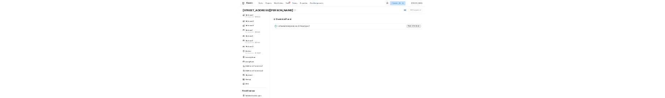
scroll to position [164, 0]
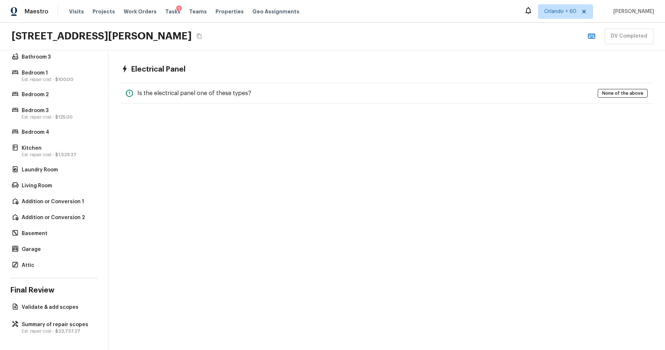
click at [65, 316] on div "Overall Layout Exterior Est. repair cost - $9,291.00 Major Systems Electrical P…" at bounding box center [54, 200] width 108 height 300
click at [64, 313] on div "Overall Layout Exterior Est. repair cost - $9,291.00 Major Systems Electrical P…" at bounding box center [54, 200] width 108 height 300
click at [64, 310] on p "Validate & add scopes" at bounding box center [58, 307] width 72 height 7
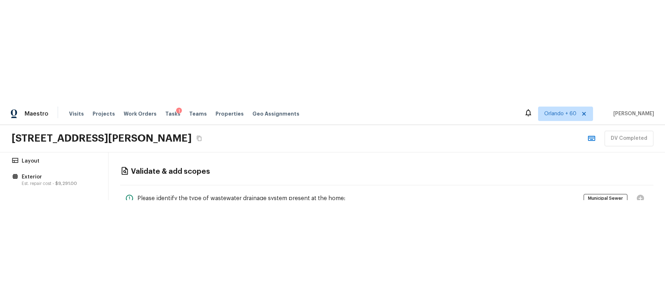
scroll to position [27, 0]
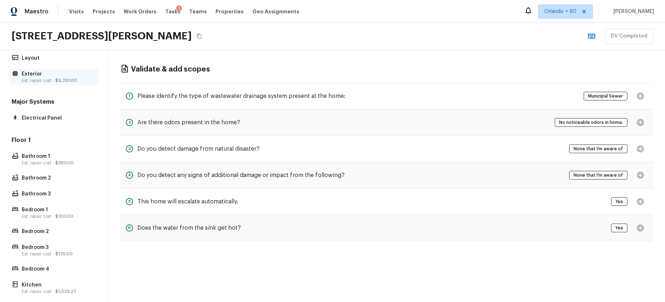
click at [64, 77] on p "Exterior" at bounding box center [58, 73] width 72 height 7
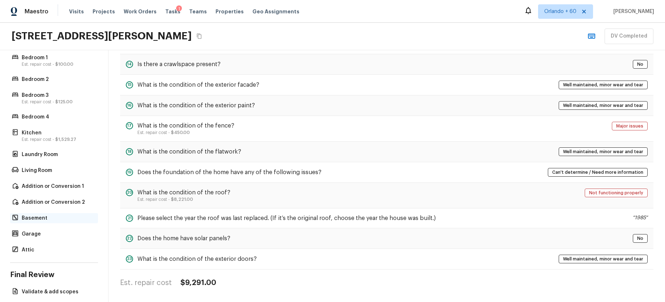
scroll to position [211, 0]
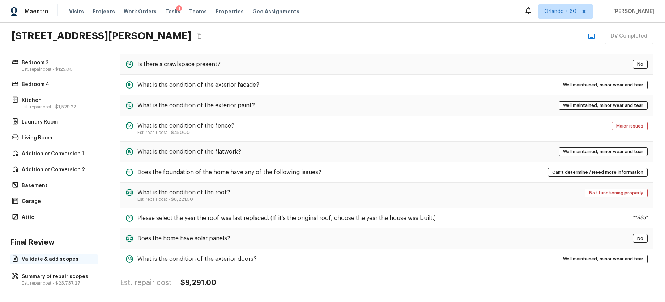
drag, startPoint x: 71, startPoint y: 260, endPoint x: 76, endPoint y: 258, distance: 5.3
click at [71, 260] on p "Validate & add scopes" at bounding box center [58, 259] width 72 height 7
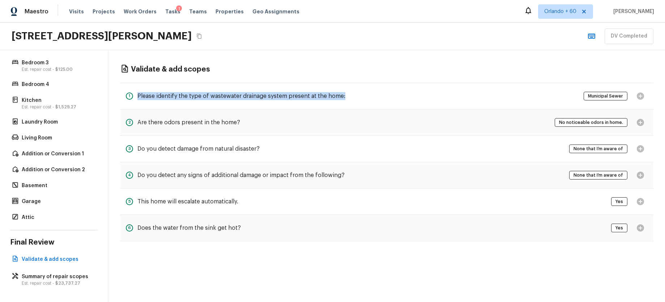
drag, startPoint x: 355, startPoint y: 98, endPoint x: 136, endPoint y: 96, distance: 218.7
click at [136, 96] on div "1 Please identify the type of wastewater drainage system present at the home: M…" at bounding box center [386, 96] width 533 height 27
copy h5 "Please identify the type of wastewater drainage system present at the home:"
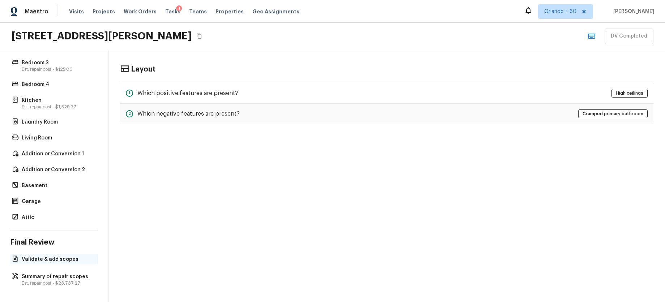
click at [56, 257] on p "Validate & add scopes" at bounding box center [58, 259] width 72 height 7
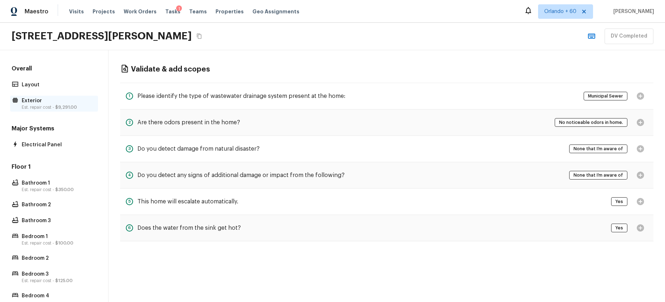
click at [68, 106] on span "$9,291.00" at bounding box center [66, 107] width 22 height 4
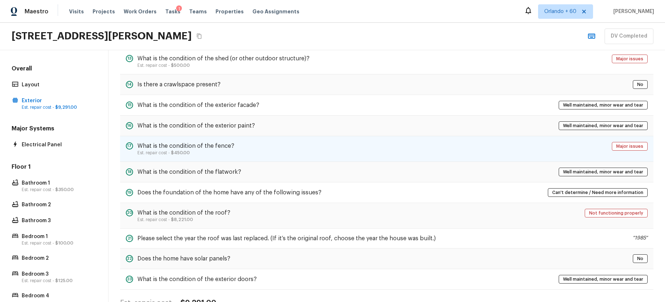
scroll to position [314, 0]
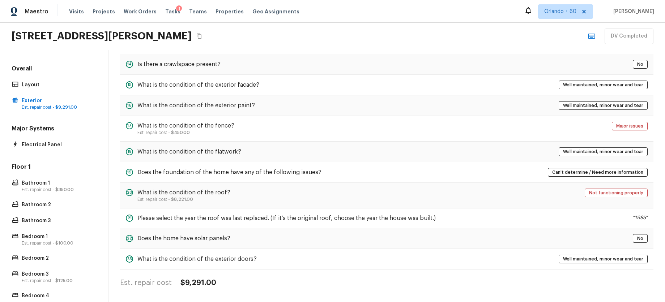
click at [403, 283] on div "Est. repair cost $9,291.00" at bounding box center [386, 282] width 533 height 9
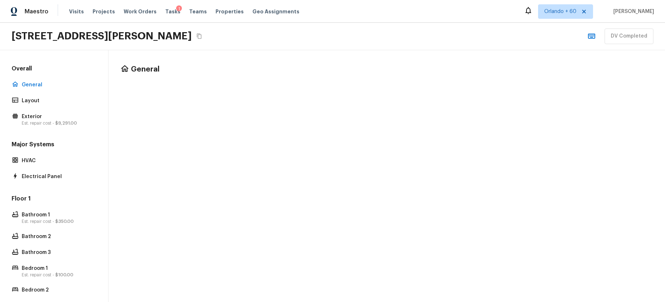
scroll to position [0, 0]
click at [33, 98] on p "Layout" at bounding box center [58, 100] width 72 height 7
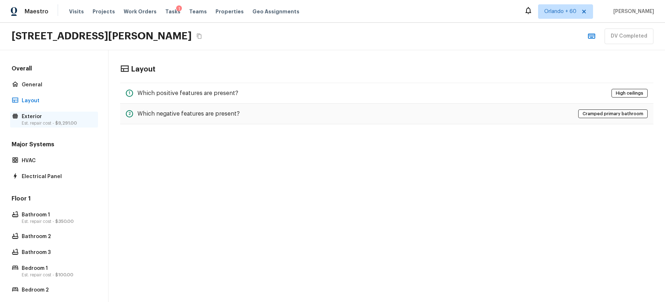
click at [63, 126] on div "Exterior Est. repair cost - $9,291.00" at bounding box center [54, 120] width 88 height 16
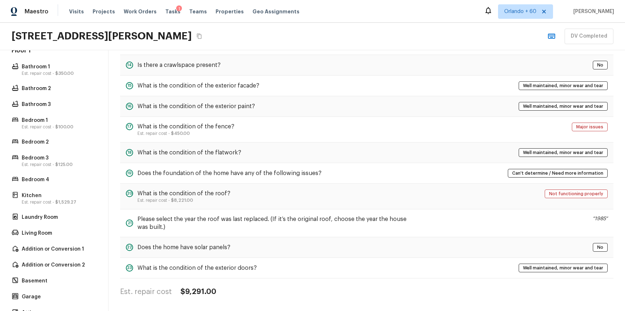
scroll to position [235, 0]
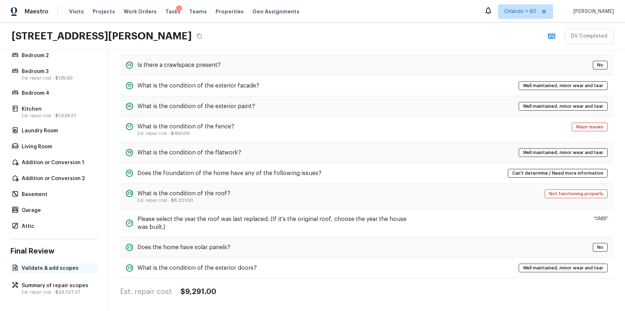
click at [53, 267] on p "Validate & add scopes" at bounding box center [58, 268] width 72 height 7
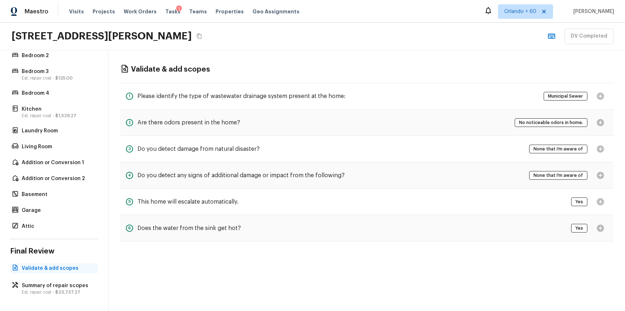
scroll to position [0, 0]
click at [62, 287] on p "Summary of repair scopes" at bounding box center [58, 285] width 72 height 7
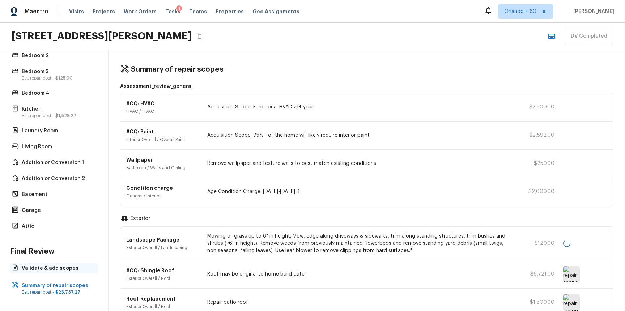
click at [60, 269] on p "Validate & add scopes" at bounding box center [58, 268] width 72 height 7
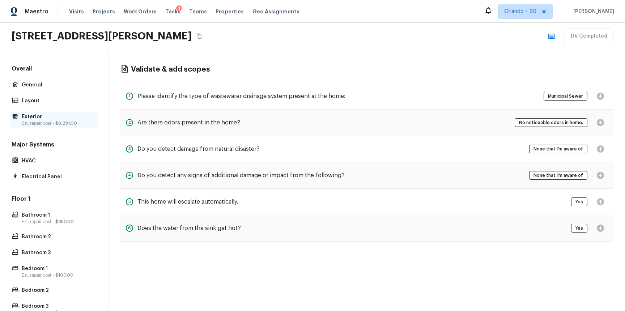
click at [74, 122] on span "$9,291.00" at bounding box center [66, 123] width 22 height 4
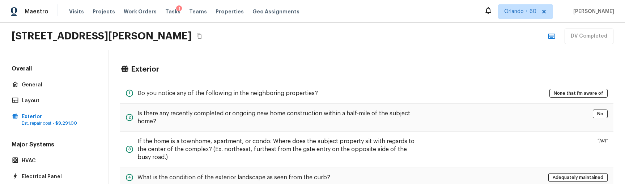
click at [185, 21] on div "Maestro Visits Projects Work Orders Tasks 1 Teams Properties Geo Assignments [G…" at bounding box center [312, 11] width 625 height 23
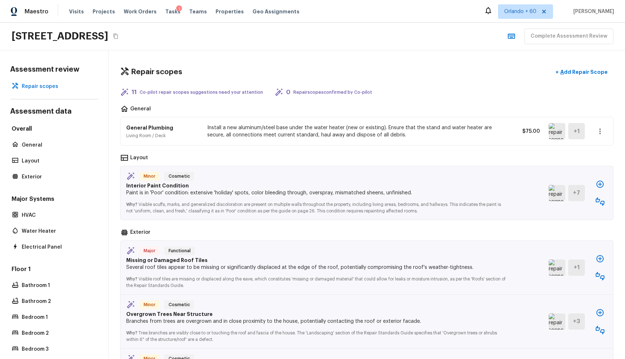
scroll to position [728, 0]
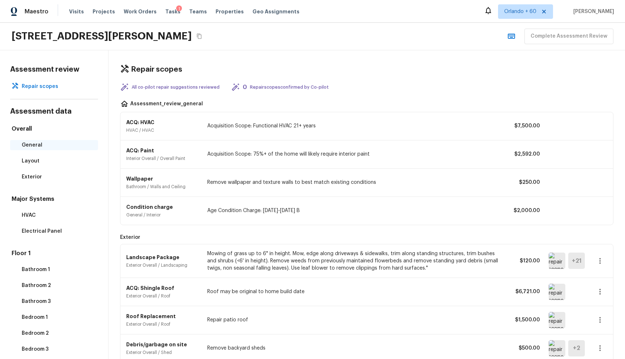
click at [39, 148] on p "General" at bounding box center [58, 144] width 72 height 7
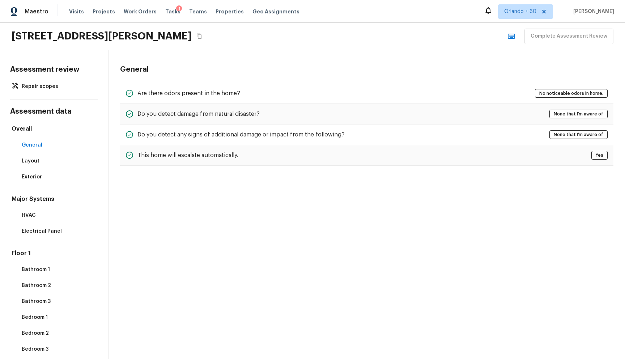
click at [40, 155] on div "Overall General Layout Exterior" at bounding box center [54, 153] width 88 height 57
click at [40, 160] on p "Layout" at bounding box center [58, 160] width 72 height 7
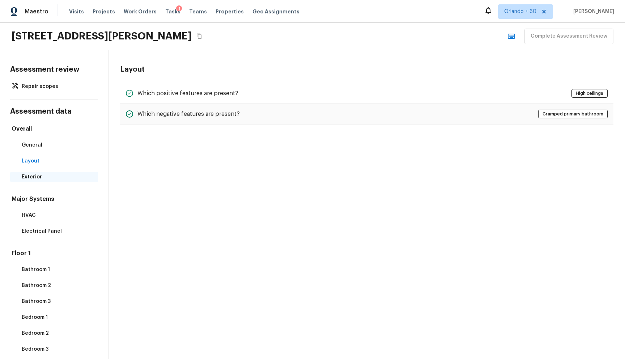
click at [39, 173] on p "Exterior" at bounding box center [58, 176] width 72 height 7
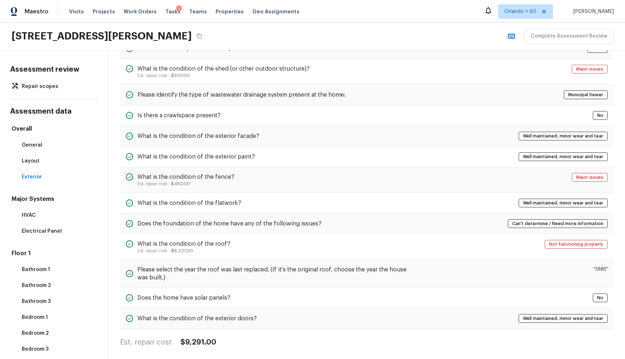
scroll to position [301, 0]
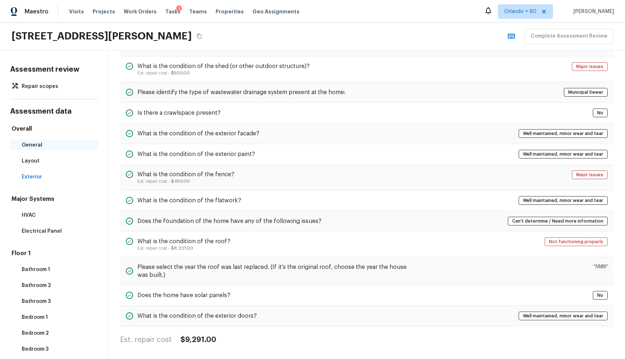
click at [34, 143] on p "General" at bounding box center [58, 144] width 72 height 7
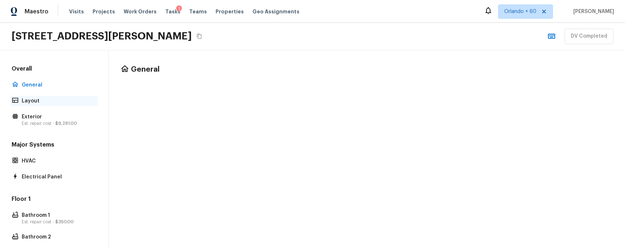
click at [51, 98] on p "Layout" at bounding box center [58, 100] width 72 height 7
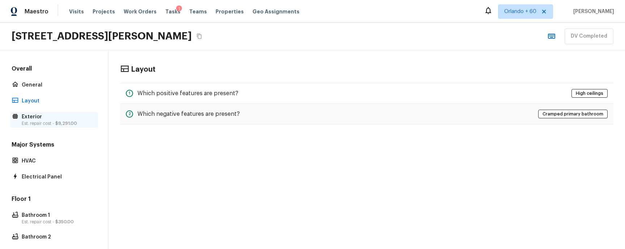
click at [35, 119] on p "Exterior" at bounding box center [58, 116] width 72 height 7
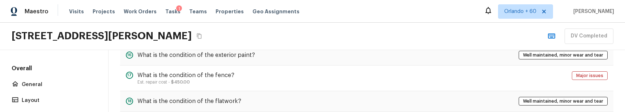
scroll to position [395, 0]
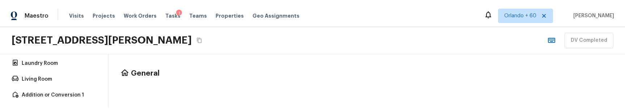
scroll to position [442, 0]
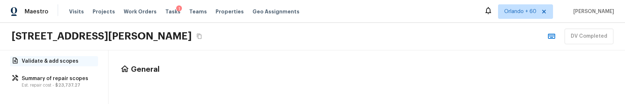
click at [57, 61] on p "Validate & add scopes" at bounding box center [58, 60] width 72 height 7
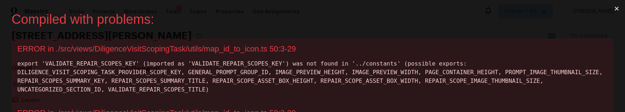
scroll to position [0, 0]
click at [374, 44] on div "ERROR in ./src/views/DiligenceVisitScopingTask/utils/map_id_to_icon.ts 50:3-29" at bounding box center [312, 48] width 590 height 9
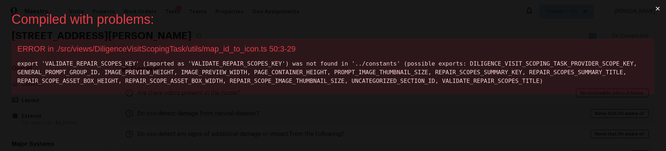
click at [219, 52] on div "ERROR in ./src/views/DiligenceVisitScopingTask/utils/map_id_to_icon.ts 50:3-29" at bounding box center [332, 48] width 631 height 9
copy div "map_id_to_icon"
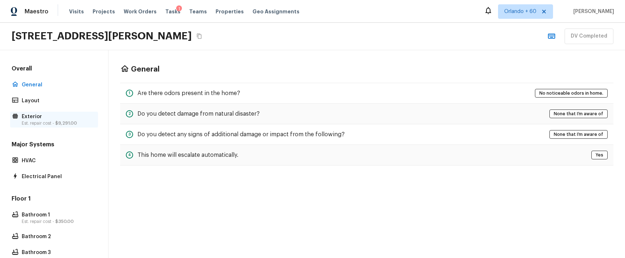
click at [34, 112] on p "Exterior" at bounding box center [58, 116] width 72 height 7
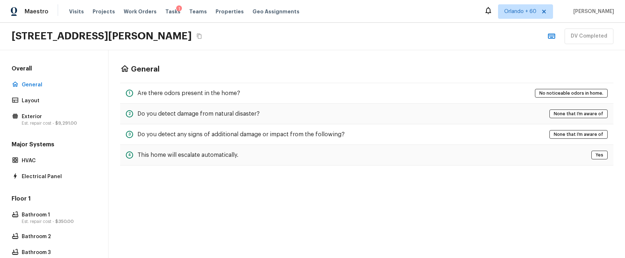
click at [415, 54] on div "General 1 Are there odors present in the home? No noticeable odors in home. 2 D…" at bounding box center [366, 115] width 516 height 130
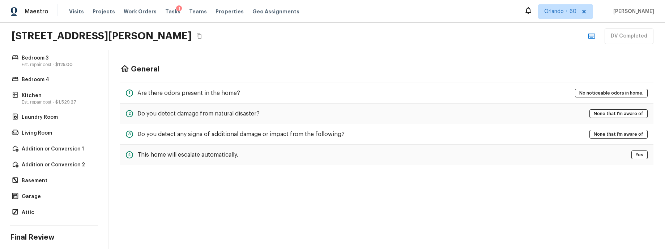
scroll to position [279, 0]
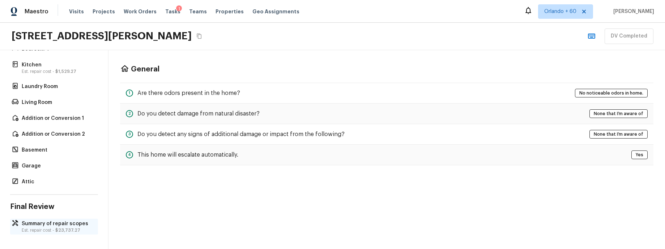
click at [75, 225] on p "Summary of repair scopes" at bounding box center [58, 223] width 72 height 7
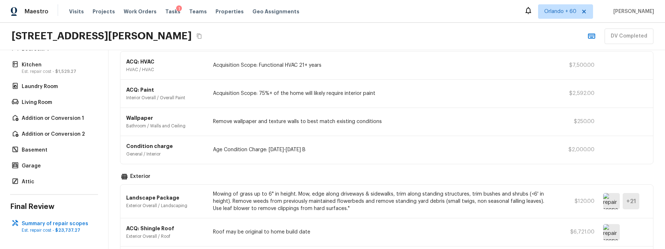
scroll to position [0, 0]
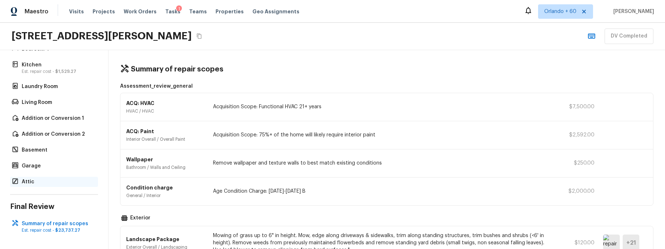
click at [59, 183] on p "Attic" at bounding box center [58, 182] width 72 height 7
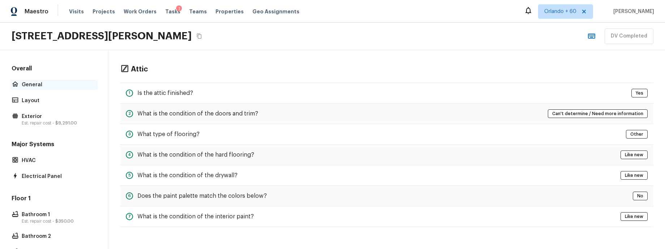
click at [55, 86] on p "General" at bounding box center [58, 84] width 72 height 7
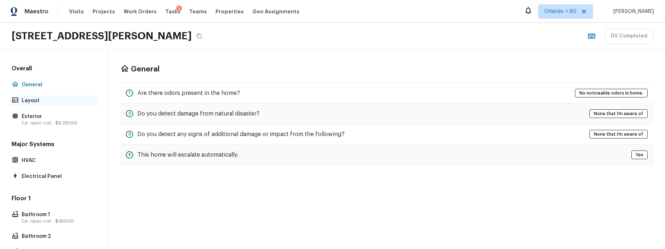
click at [41, 99] on p "Layout" at bounding box center [58, 100] width 72 height 7
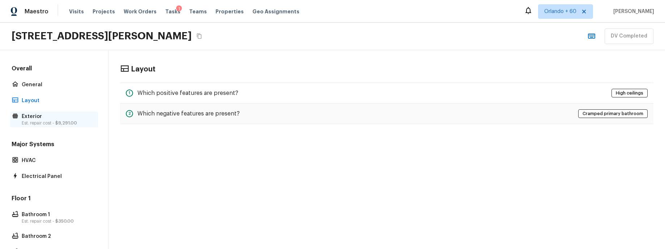
click at [43, 113] on p "Exterior" at bounding box center [58, 116] width 72 height 7
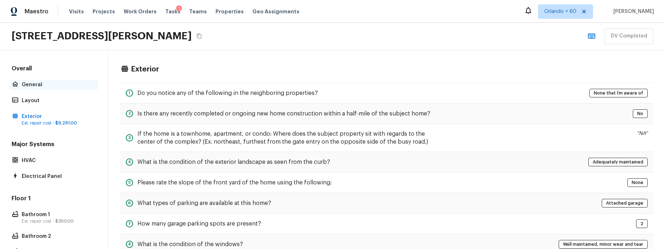
click at [44, 87] on p "General" at bounding box center [58, 84] width 72 height 7
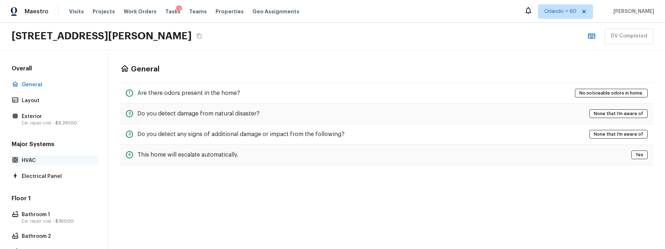
click at [46, 157] on p "HVAC" at bounding box center [58, 160] width 72 height 7
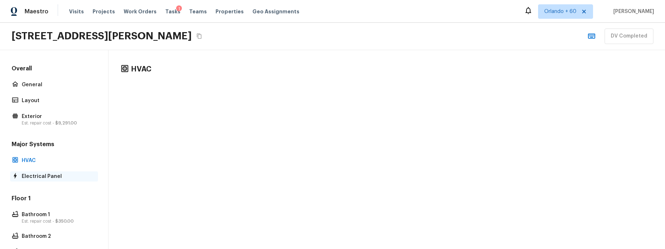
click at [50, 179] on p "Electrical Panel" at bounding box center [58, 176] width 72 height 7
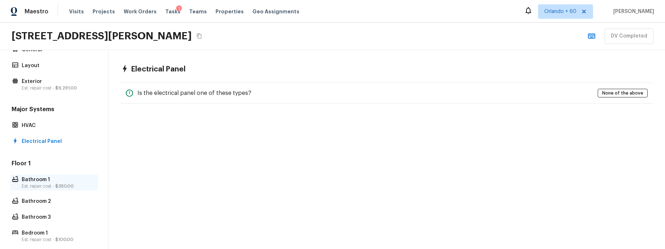
scroll to position [35, 0]
click at [50, 179] on p "Bathroom 1" at bounding box center [58, 179] width 72 height 7
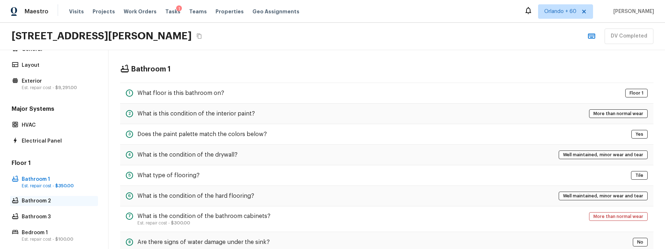
click at [48, 198] on p "Bathroom 2" at bounding box center [58, 201] width 72 height 7
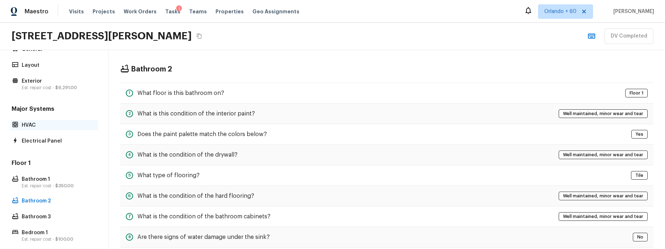
click at [39, 127] on p "HVAC" at bounding box center [58, 125] width 72 height 7
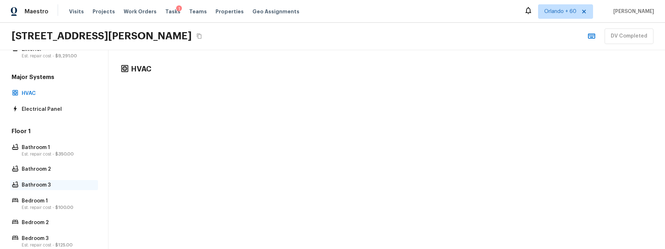
scroll to position [146, 0]
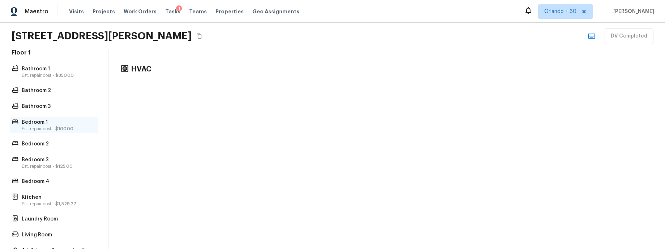
click at [57, 127] on span "$100.00" at bounding box center [64, 129] width 18 height 4
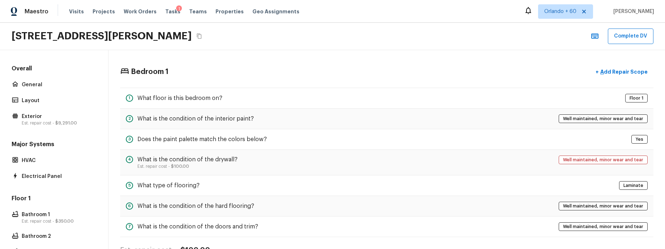
scroll to position [21, 0]
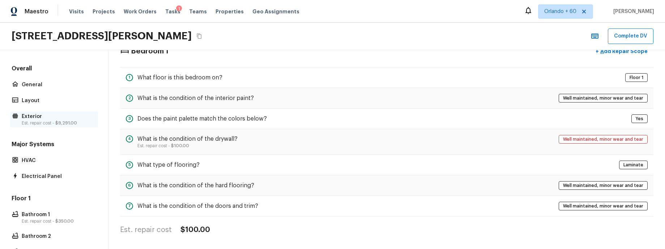
click at [58, 122] on span "$9,291.00" at bounding box center [66, 123] width 22 height 4
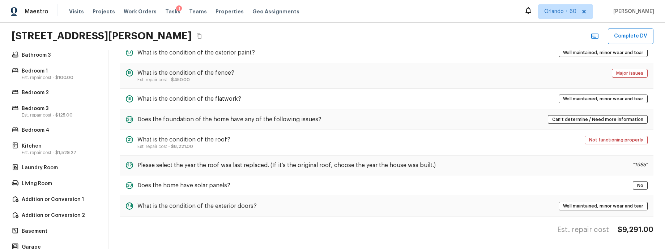
scroll to position [279, 0]
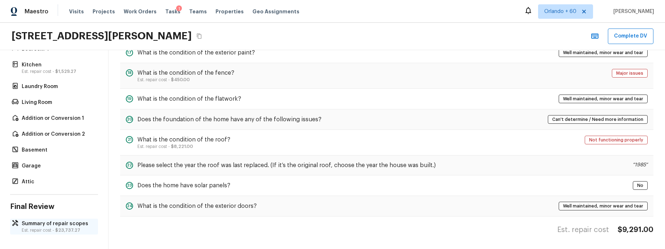
click at [59, 228] on p "Est. repair cost - $23,737.27" at bounding box center [58, 231] width 72 height 6
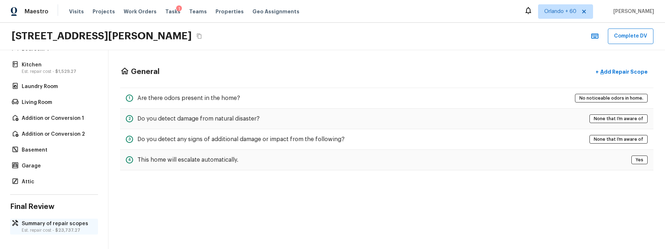
click at [46, 227] on p "Summary of repair scopes" at bounding box center [58, 223] width 72 height 7
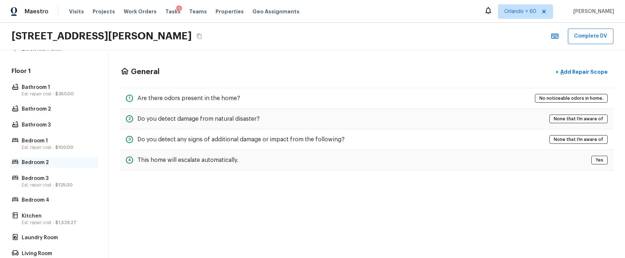
scroll to position [0, 0]
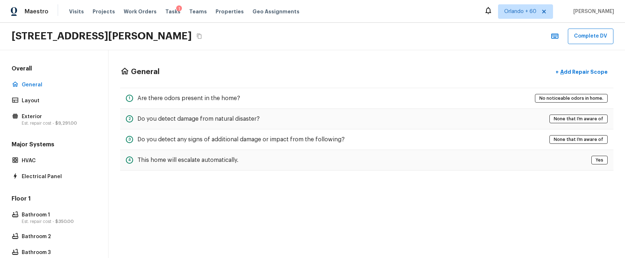
drag, startPoint x: 45, startPoint y: 98, endPoint x: 45, endPoint y: 107, distance: 9.0
click at [45, 98] on p "Layout" at bounding box center [58, 100] width 72 height 7
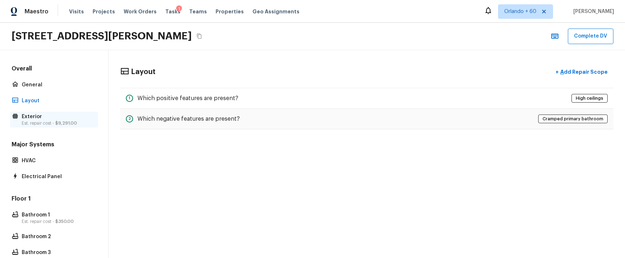
click at [46, 116] on p "Exterior" at bounding box center [58, 116] width 72 height 7
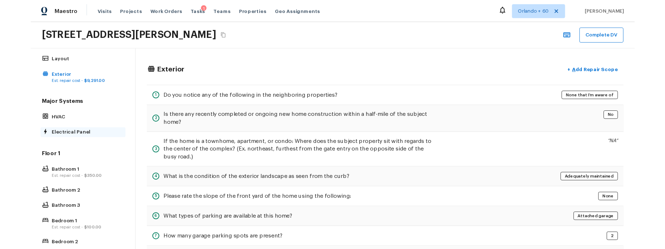
scroll to position [13, 0]
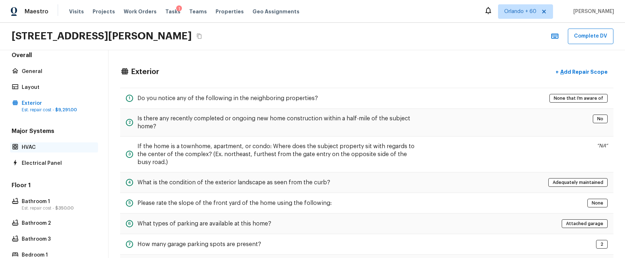
drag, startPoint x: 43, startPoint y: 148, endPoint x: 74, endPoint y: 143, distance: 30.7
click at [43, 148] on p "HVAC" at bounding box center [58, 147] width 72 height 7
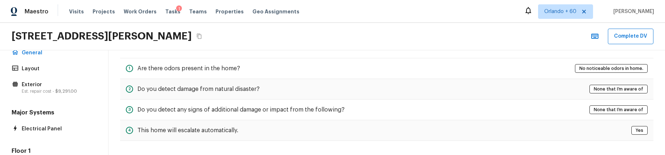
scroll to position [37, 0]
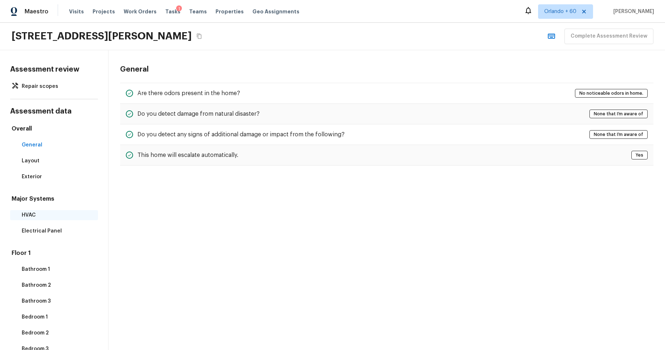
click at [37, 212] on p "HVAC" at bounding box center [58, 214] width 72 height 7
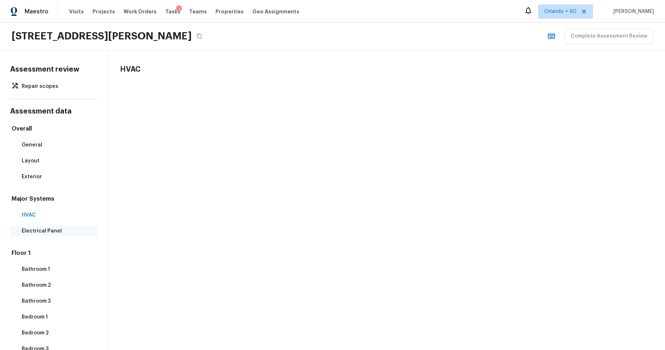
click at [38, 230] on p "Electrical Panel" at bounding box center [58, 230] width 72 height 7
click at [37, 184] on div "Overall General Layout Exterior Major Systems HVAC Electrical Panel Floor 1 Bat…" at bounding box center [54, 311] width 88 height 372
click at [36, 182] on div "Overall General Layout Exterior Major Systems HVAC Electrical Panel Floor 1 Bat…" at bounding box center [54, 311] width 88 height 372
click at [34, 175] on p "Exterior" at bounding box center [58, 176] width 72 height 7
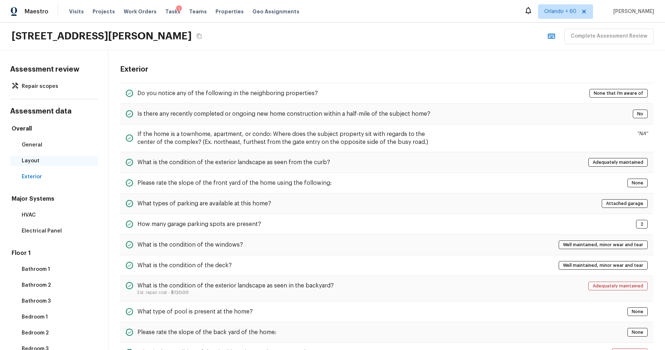
click at [36, 160] on p "Layout" at bounding box center [58, 160] width 72 height 7
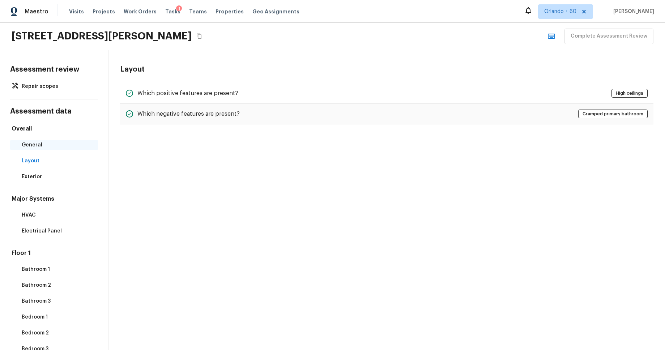
click at [36, 146] on p "General" at bounding box center [58, 144] width 72 height 7
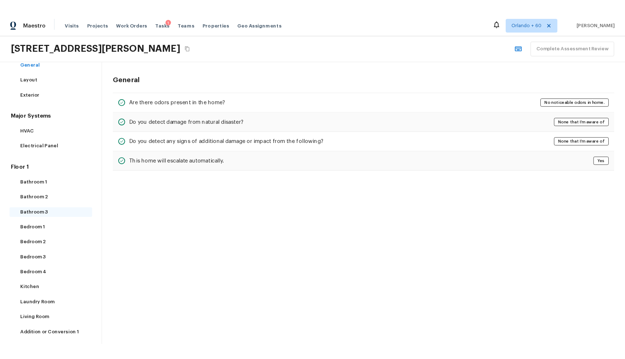
scroll to position [95, 0]
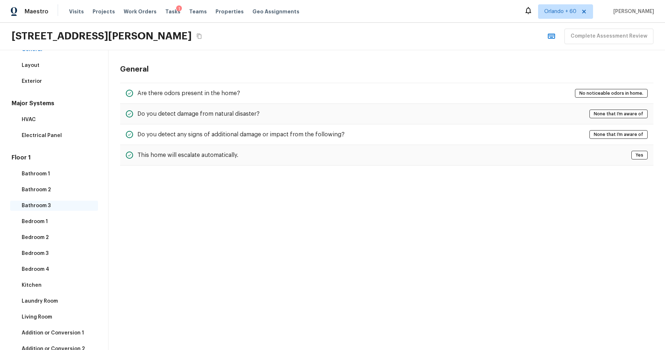
click at [41, 203] on p "Bathroom 3" at bounding box center [58, 205] width 72 height 7
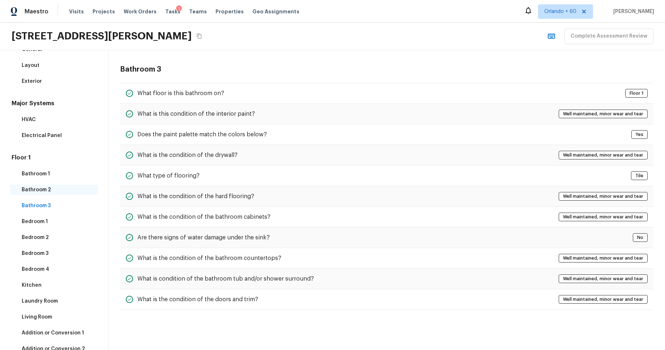
click at [42, 187] on p "Bathroom 2" at bounding box center [58, 189] width 72 height 7
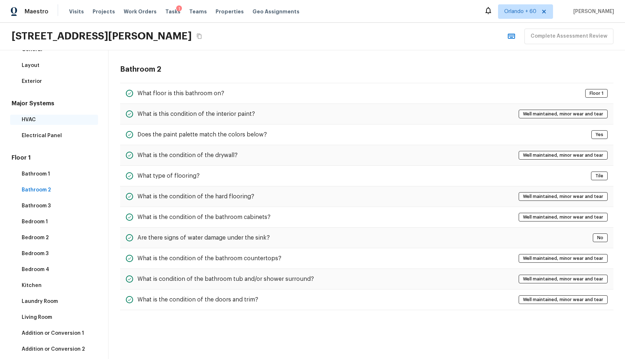
click at [42, 118] on p "HVAC" at bounding box center [58, 119] width 72 height 7
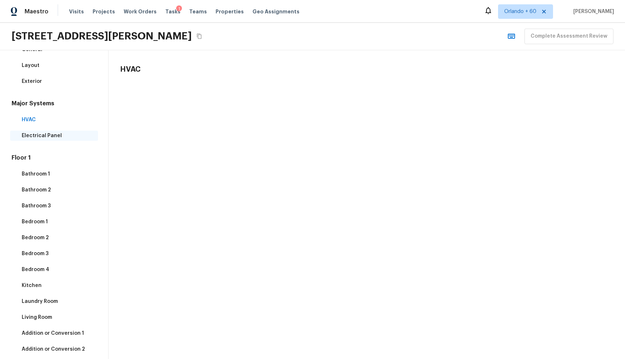
click at [47, 136] on p "Electrical Panel" at bounding box center [58, 135] width 72 height 7
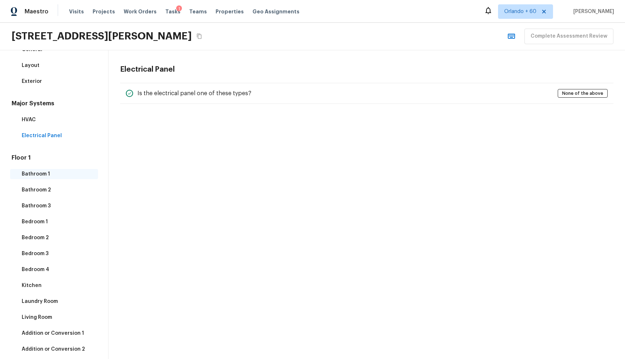
click at [46, 168] on div "Floor 1 Bathroom 1 Bathroom 2 Bathroom 3 Bedroom 1 Bedroom 2 Bedroom 3 Bedroom …" at bounding box center [54, 278] width 88 height 248
click at [46, 173] on p "Bathroom 1" at bounding box center [58, 173] width 72 height 7
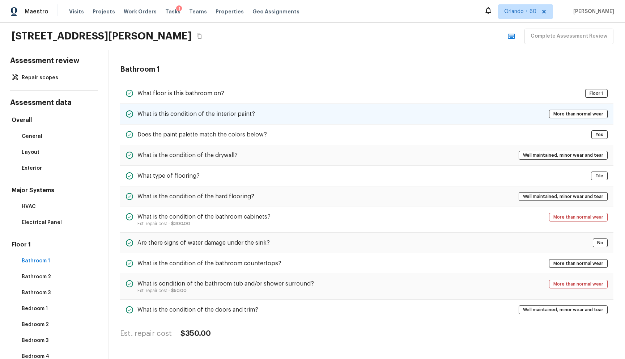
scroll to position [0, 0]
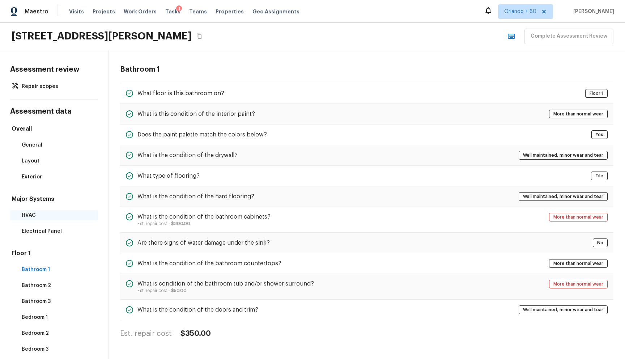
click at [32, 219] on div "HVAC" at bounding box center [54, 215] width 88 height 10
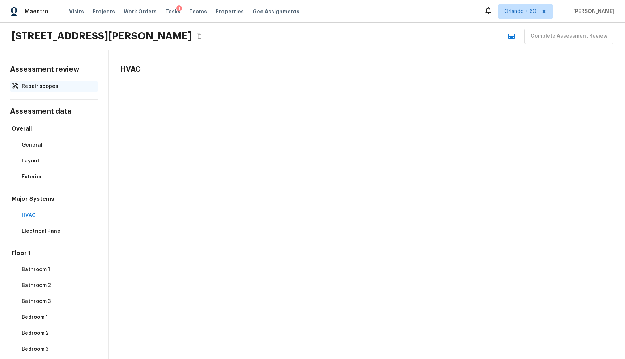
click at [64, 84] on p "Repair scopes" at bounding box center [58, 86] width 72 height 7
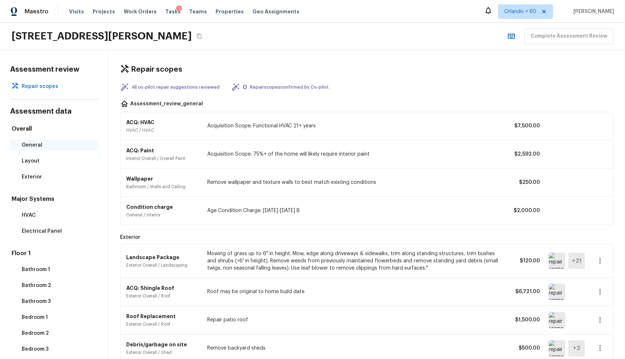
scroll to position [3, 0]
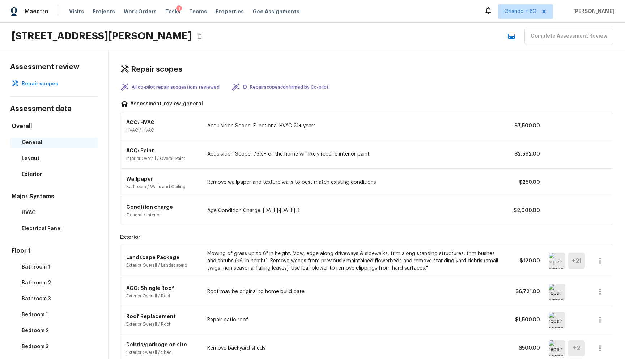
drag, startPoint x: 31, startPoint y: 149, endPoint x: 35, endPoint y: 141, distance: 9.1
click at [31, 149] on div "Overall General Layout Exterior" at bounding box center [54, 150] width 88 height 57
click at [35, 141] on p "General" at bounding box center [58, 142] width 72 height 7
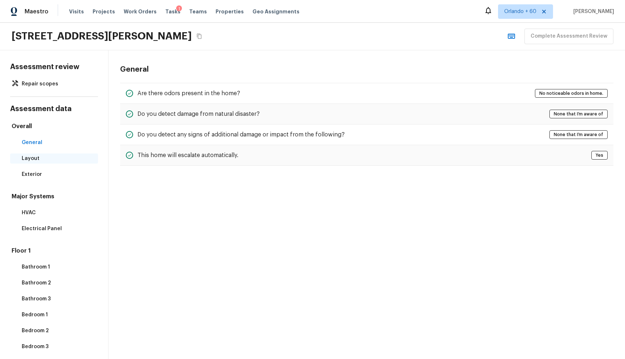
click at [34, 158] on p "Layout" at bounding box center [58, 158] width 72 height 7
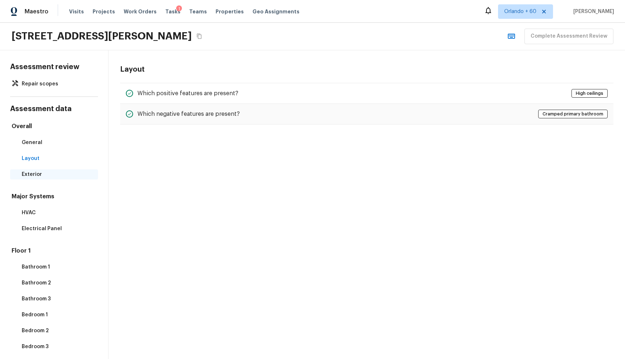
click at [36, 172] on p "Exterior" at bounding box center [58, 174] width 72 height 7
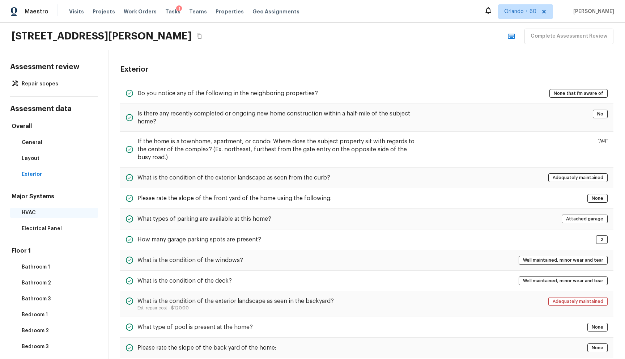
click at [43, 210] on p "HVAC" at bounding box center [58, 212] width 72 height 7
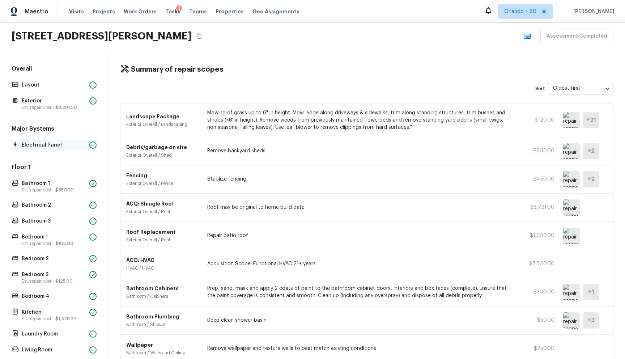
click at [64, 145] on p "Electrical Panel" at bounding box center [54, 144] width 65 height 7
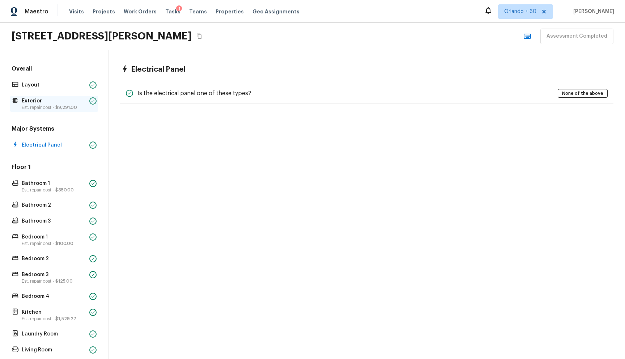
click at [59, 110] on div "Exterior Est. repair cost - $9,291.00" at bounding box center [54, 104] width 88 height 16
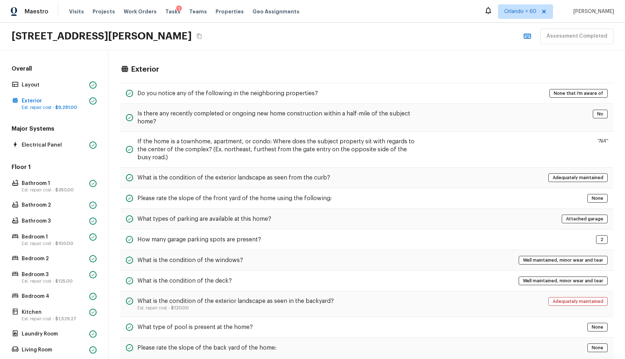
click at [60, 91] on div "Overall Layout Exterior Est. repair cost - $9,291.00" at bounding box center [54, 88] width 88 height 47
drag, startPoint x: 60, startPoint y: 86, endPoint x: 121, endPoint y: 31, distance: 83.2
click at [60, 85] on p "Layout" at bounding box center [54, 84] width 65 height 7
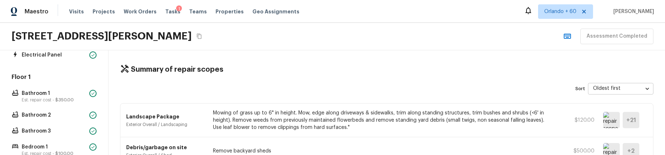
scroll to position [74, 0]
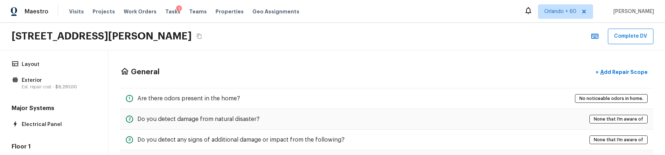
scroll to position [30, 0]
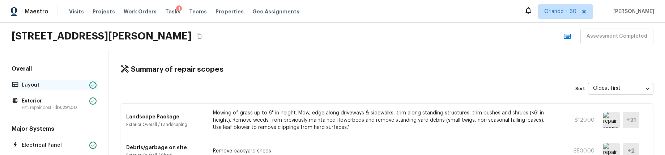
click at [62, 88] on div "Layout" at bounding box center [54, 85] width 88 height 10
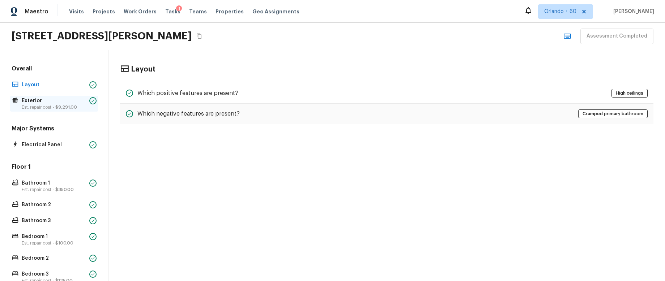
click at [65, 106] on span "$9,291.00" at bounding box center [66, 107] width 22 height 4
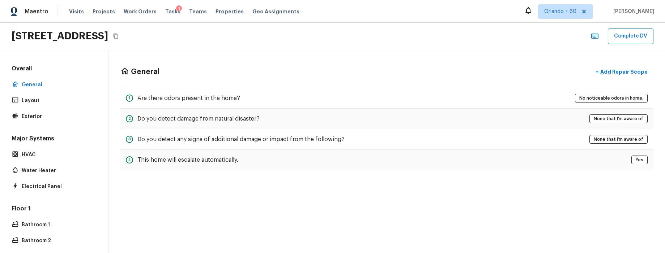
scroll to position [129, 0]
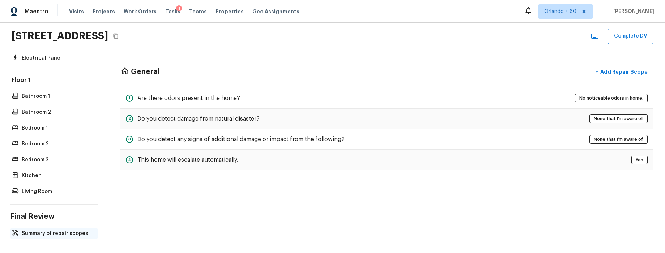
click at [74, 231] on p "Summary of repair scopes" at bounding box center [58, 233] width 72 height 7
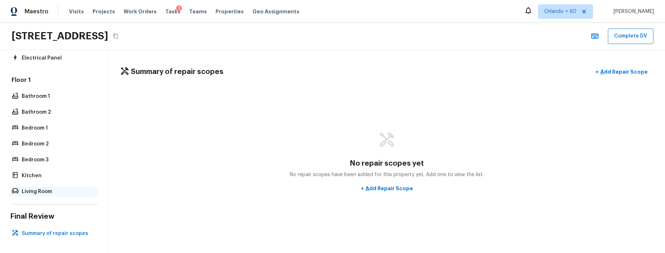
scroll to position [0, 0]
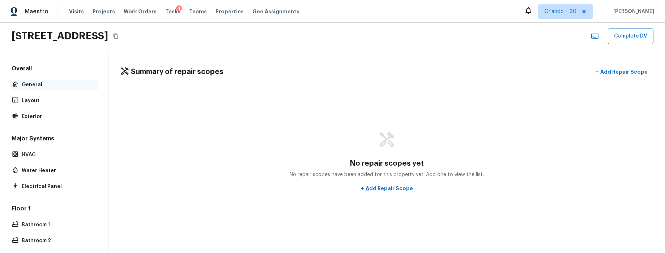
click at [56, 87] on p "General" at bounding box center [58, 84] width 72 height 7
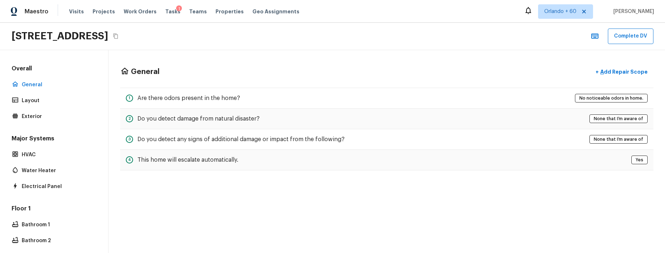
drag, startPoint x: 64, startPoint y: 99, endPoint x: 100, endPoint y: 61, distance: 52.9
click at [64, 99] on p "Layout" at bounding box center [58, 100] width 72 height 7
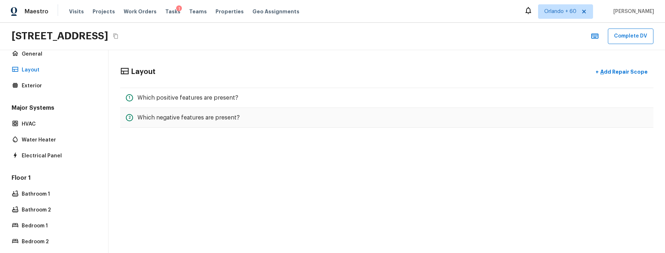
scroll to position [129, 0]
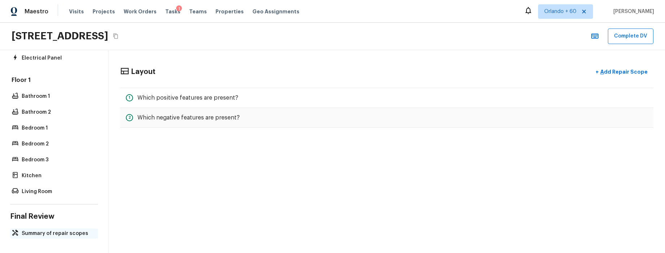
click at [57, 233] on p "Summary of repair scopes" at bounding box center [58, 233] width 72 height 7
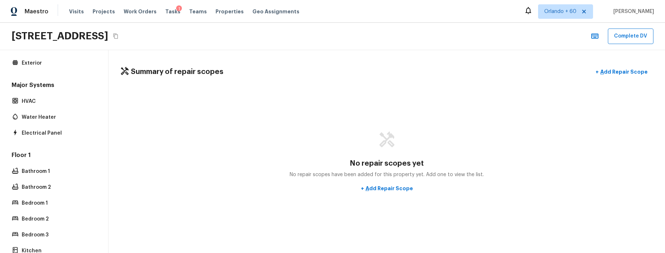
scroll to position [0, 0]
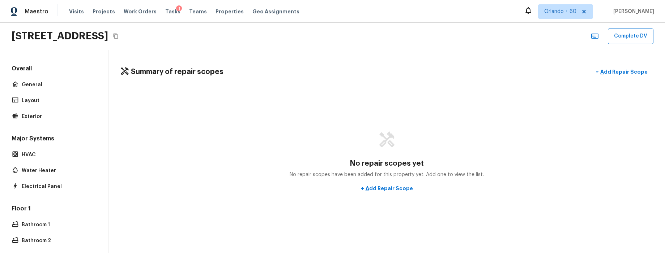
click at [42, 92] on div "Overall General Layout Exterior" at bounding box center [54, 93] width 88 height 57
click at [43, 88] on p "General" at bounding box center [58, 84] width 72 height 7
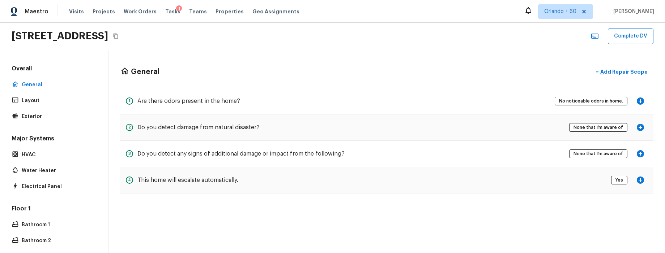
click at [639, 100] on icon "button" at bounding box center [639, 101] width 7 height 7
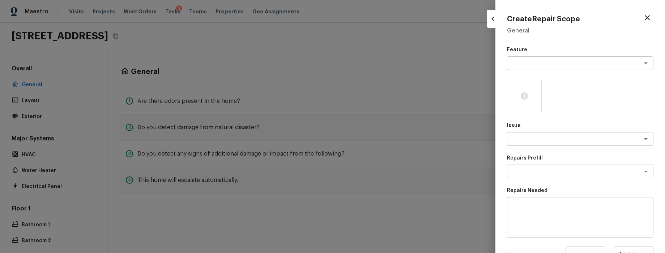
click at [648, 18] on icon "button" at bounding box center [647, 17] width 9 height 9
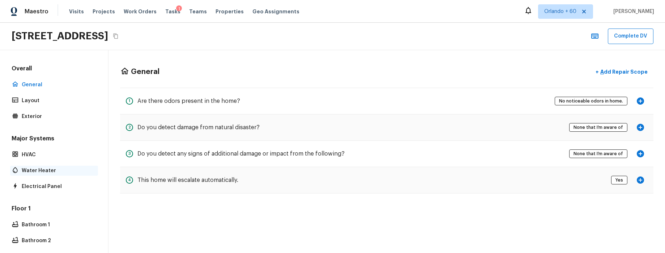
click at [47, 173] on p "Water Heater" at bounding box center [58, 170] width 72 height 7
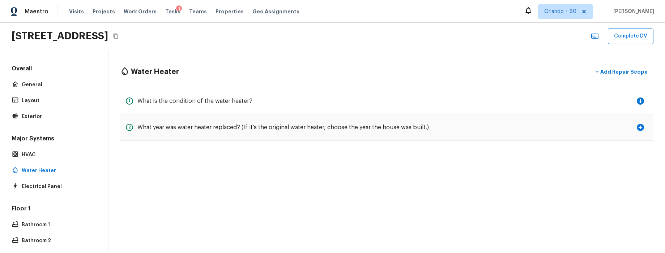
click at [643, 126] on icon "button" at bounding box center [639, 127] width 7 height 7
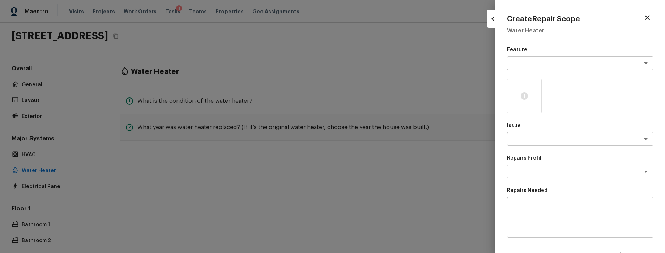
click at [429, 83] on div at bounding box center [332, 126] width 665 height 253
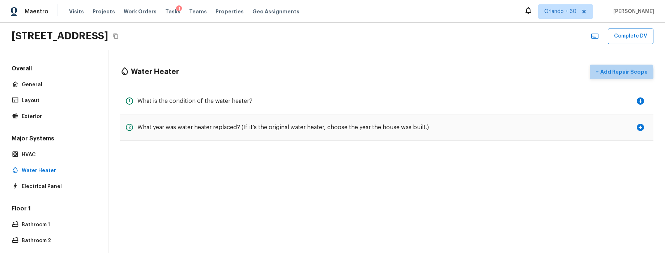
click at [625, 74] on p "Add Repair Scope" at bounding box center [623, 71] width 49 height 7
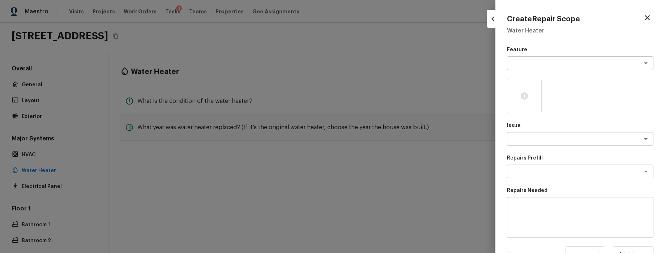
click at [479, 73] on div at bounding box center [332, 126] width 665 height 253
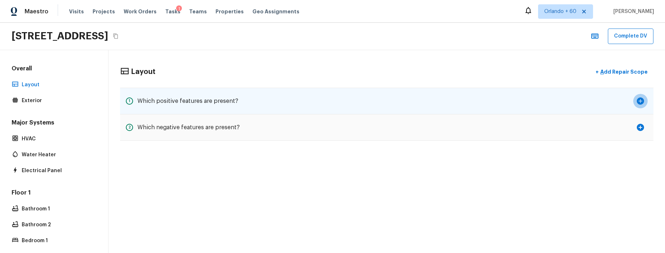
click at [644, 103] on icon "button" at bounding box center [640, 101] width 9 height 9
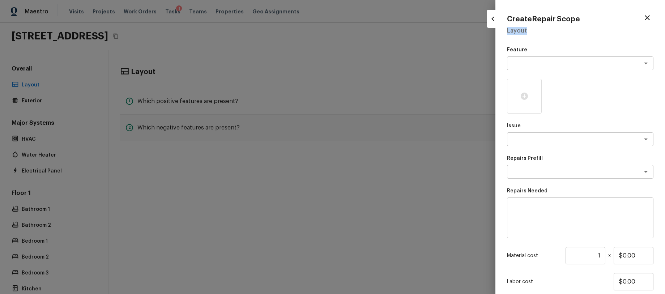
drag, startPoint x: 522, startPoint y: 31, endPoint x: 537, endPoint y: 31, distance: 15.2
click at [537, 31] on div "Create Repair Scope Layout Feature x ​ Issue x ​ Repairs Prefill x ​ Repairs Ne…" at bounding box center [580, 147] width 170 height 294
click at [649, 15] on icon "button" at bounding box center [647, 17] width 9 height 9
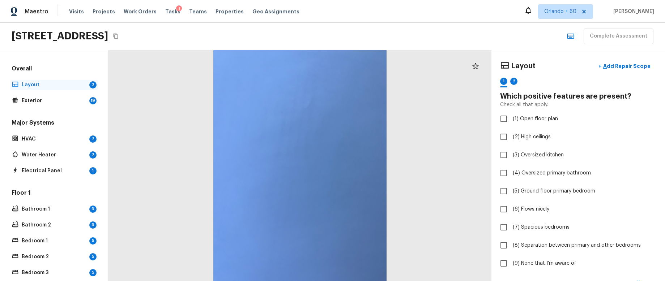
click at [45, 86] on p "Layout" at bounding box center [54, 84] width 65 height 7
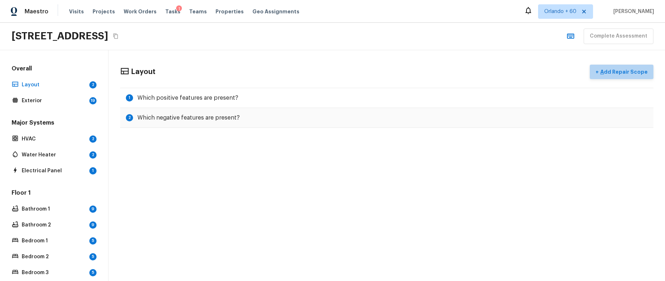
click at [637, 70] on p "Add Repair Scope" at bounding box center [623, 71] width 49 height 7
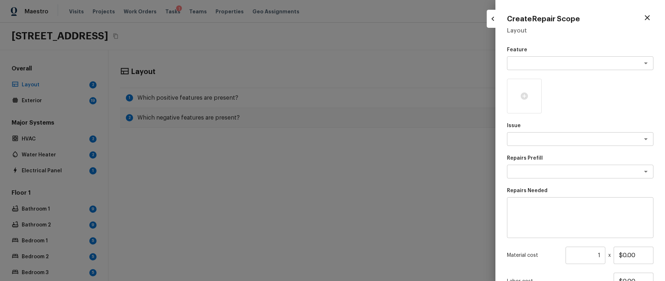
click at [425, 84] on div at bounding box center [332, 140] width 665 height 281
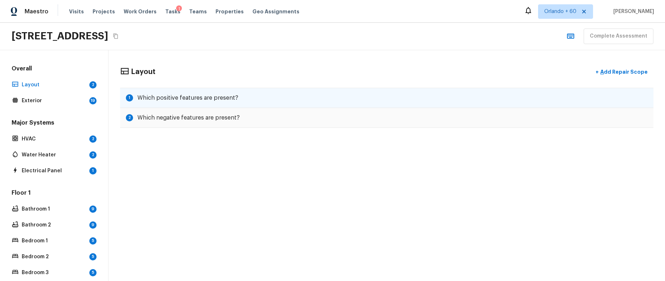
click at [550, 95] on div "1 Which positive features are present?" at bounding box center [386, 98] width 533 height 20
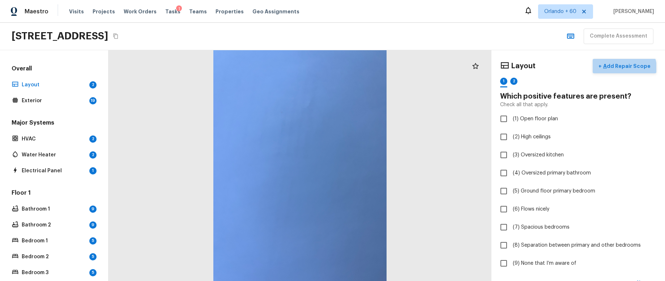
click at [628, 68] on p "Add Repair Scope" at bounding box center [625, 66] width 49 height 7
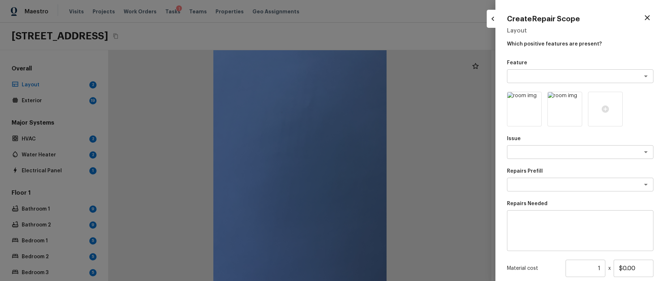
click at [334, 59] on div at bounding box center [332, 140] width 665 height 281
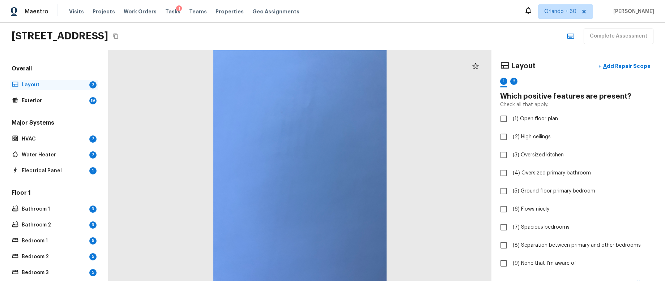
drag, startPoint x: 46, startPoint y: 82, endPoint x: 65, endPoint y: 83, distance: 18.5
click at [46, 82] on p "Layout" at bounding box center [54, 84] width 65 height 7
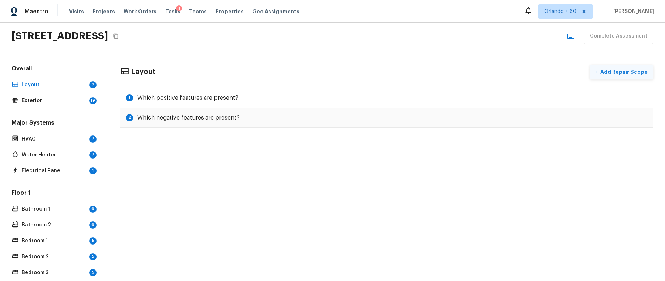
click at [629, 68] on button "+ Add Repair Scope" at bounding box center [621, 72] width 64 height 15
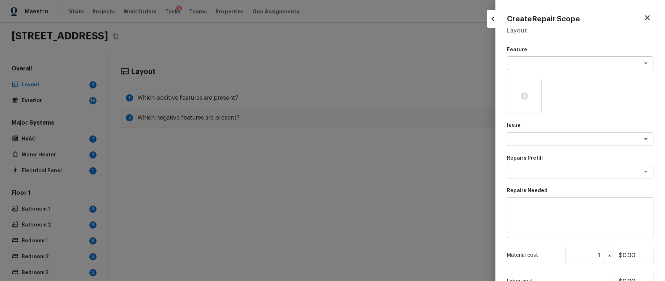
drag, startPoint x: 489, startPoint y: 30, endPoint x: 502, endPoint y: 31, distance: 13.0
click at [492, 30] on div at bounding box center [332, 140] width 665 height 281
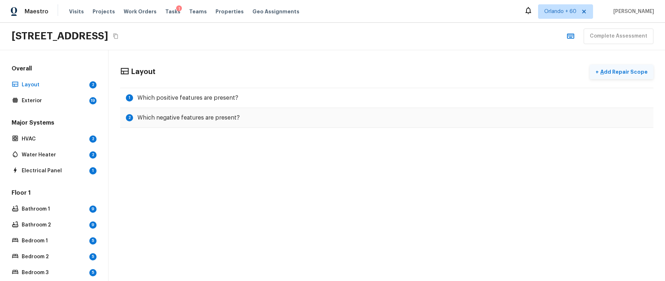
click at [614, 73] on p "Add Repair Scope" at bounding box center [623, 71] width 49 height 7
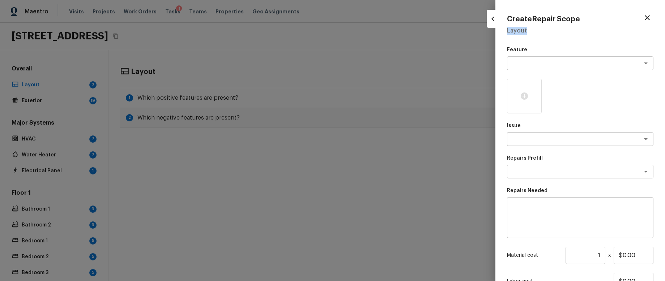
drag, startPoint x: 519, startPoint y: 33, endPoint x: 539, endPoint y: 34, distance: 19.9
click at [539, 34] on h5 "Layout" at bounding box center [580, 31] width 146 height 8
drag, startPoint x: 558, startPoint y: 40, endPoint x: 544, endPoint y: 40, distance: 14.8
click at [558, 40] on div "Create Repair Scope Layout Feature x ​ Issue x ​ Repairs Prefill x ​ Repairs Ne…" at bounding box center [580, 140] width 170 height 281
drag, startPoint x: 360, startPoint y: 31, endPoint x: 222, endPoint y: 8, distance: 140.0
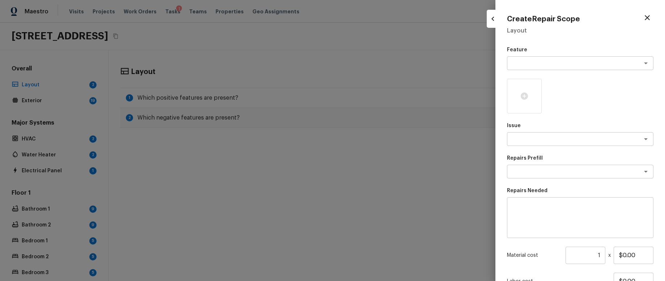
click at [353, 30] on div at bounding box center [332, 140] width 665 height 281
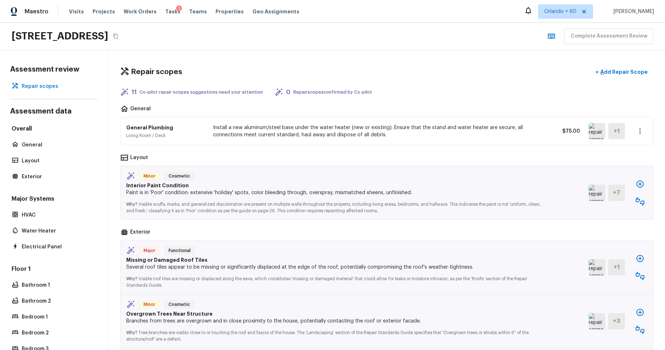
click at [657, 260] on div "Repair scopes + Add Repair Scope 11 Co-pilot repair scopes suggestions need you…" at bounding box center [386, 200] width 556 height 300
click at [638, 201] on icon "button" at bounding box center [639, 201] width 9 height 9
click at [642, 183] on icon "button" at bounding box center [639, 184] width 9 height 9
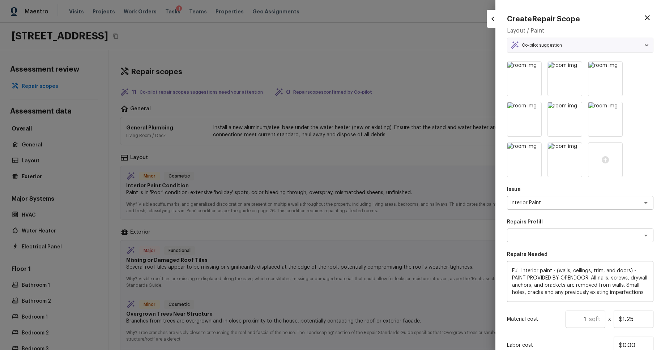
type textarea "Full Interior Paint LABOR ONLY"
click at [605, 52] on div "Create Repair Scope Layout / Paint Co-pilot suggestion Minor Cosmetic Interior …" at bounding box center [580, 175] width 170 height 350
click at [606, 48] on div "Co-pilot suggestion" at bounding box center [580, 45] width 140 height 9
